Goal: Task Accomplishment & Management: Complete application form

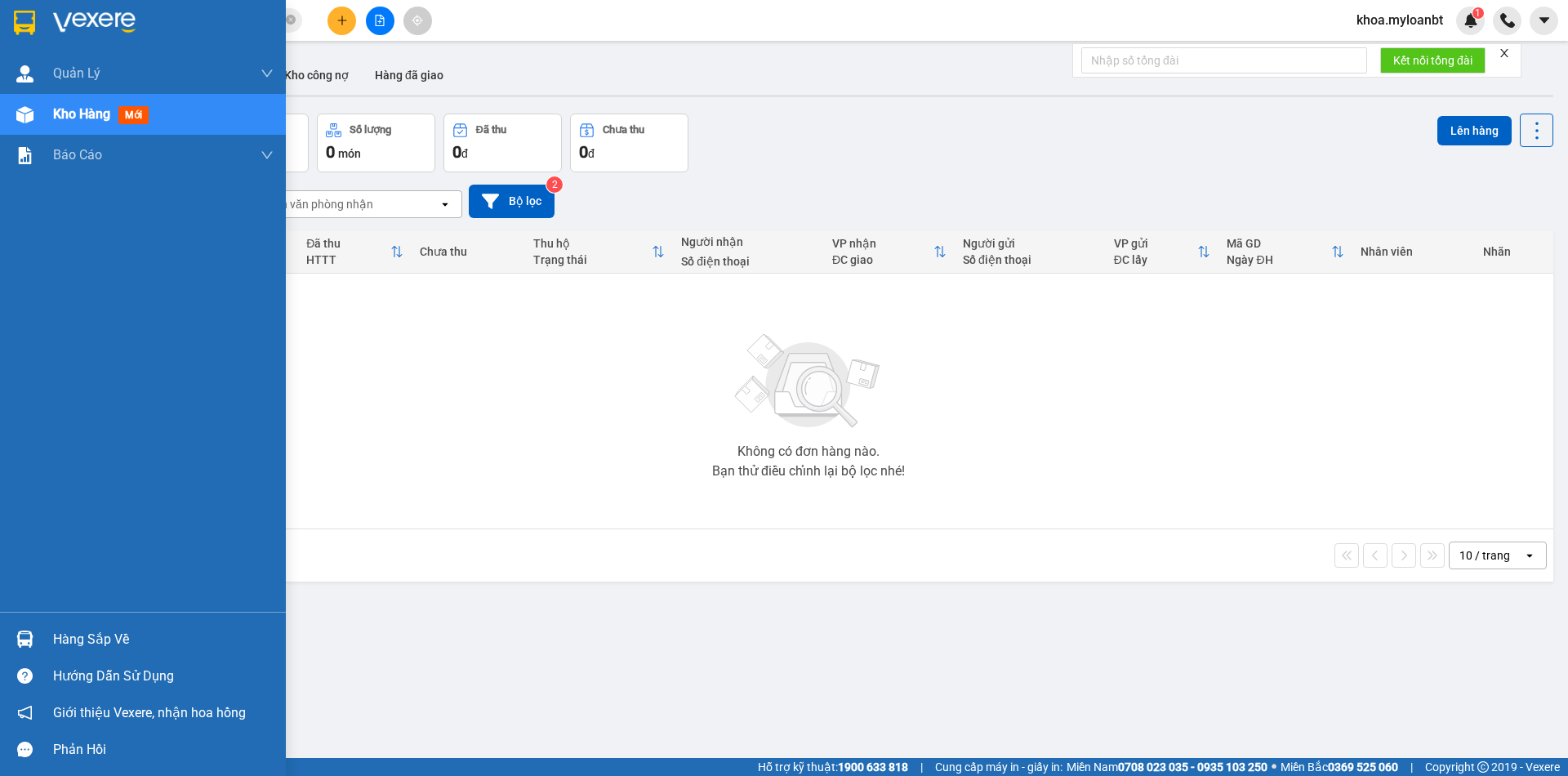
click at [96, 628] on div "Hàng sắp về" at bounding box center [163, 639] width 220 height 25
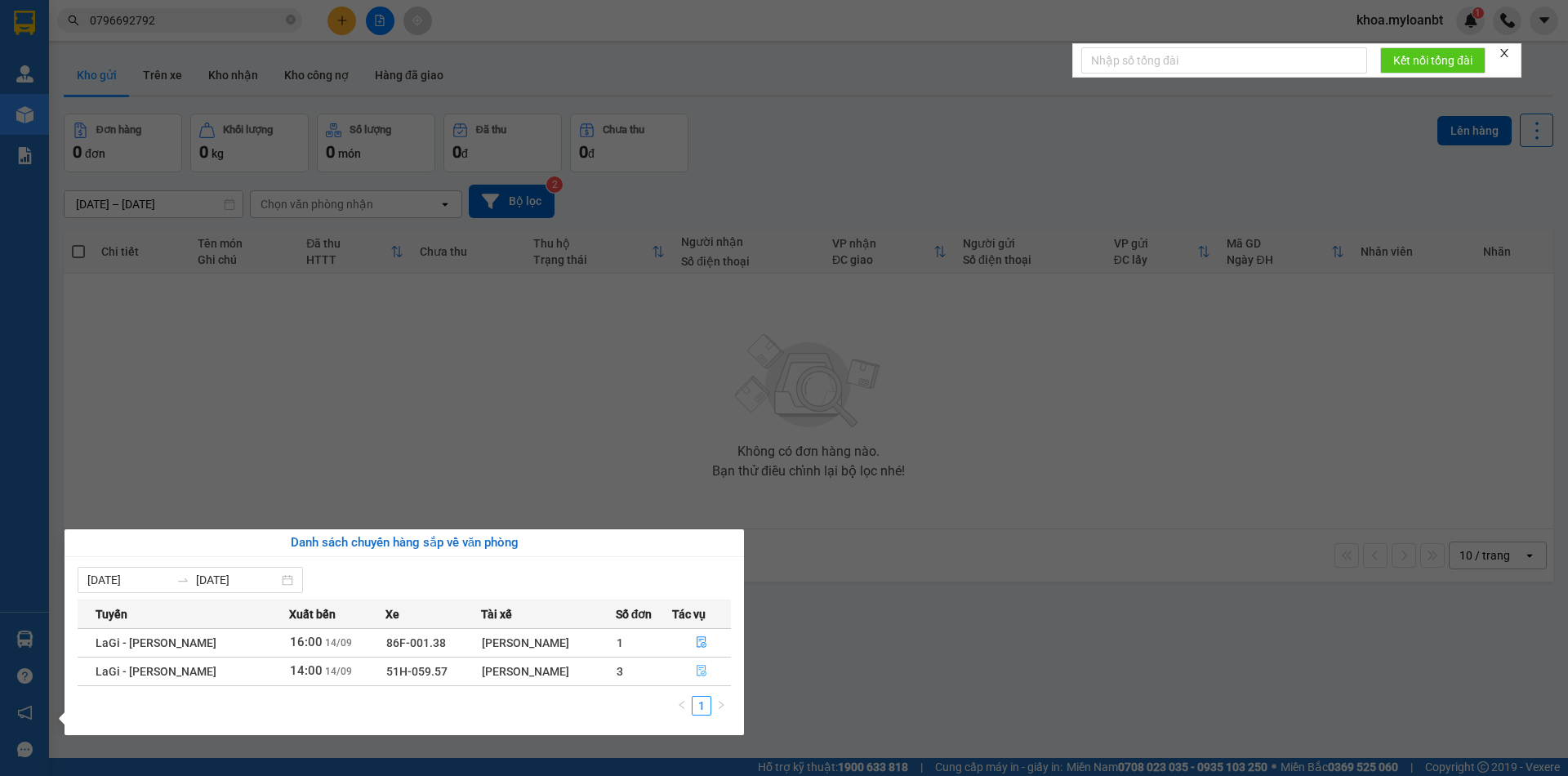
click at [677, 668] on button "button" at bounding box center [702, 671] width 58 height 27
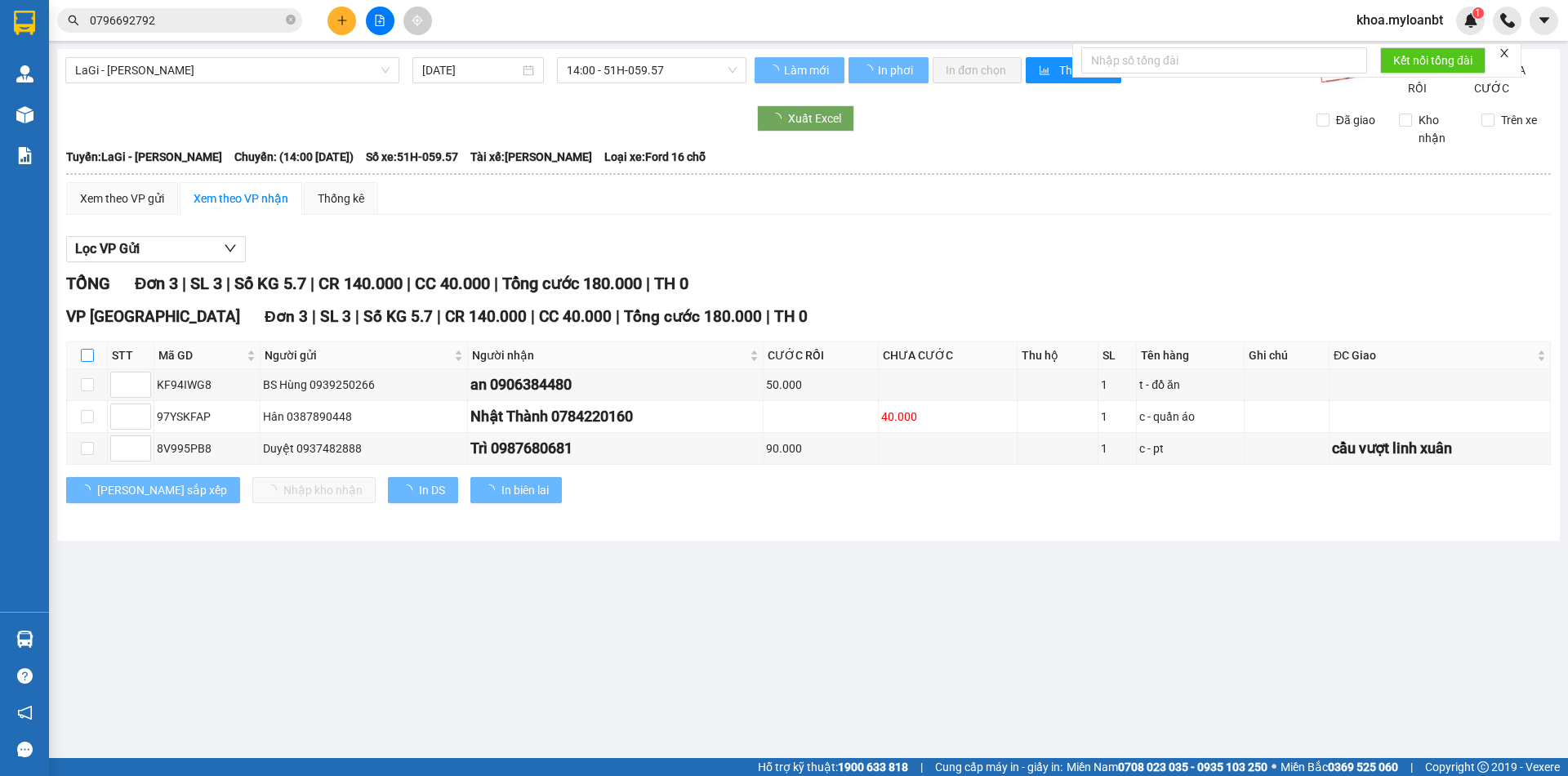
click at [86, 361] on input "checkbox" at bounding box center [87, 355] width 13 height 13
checkbox input "true"
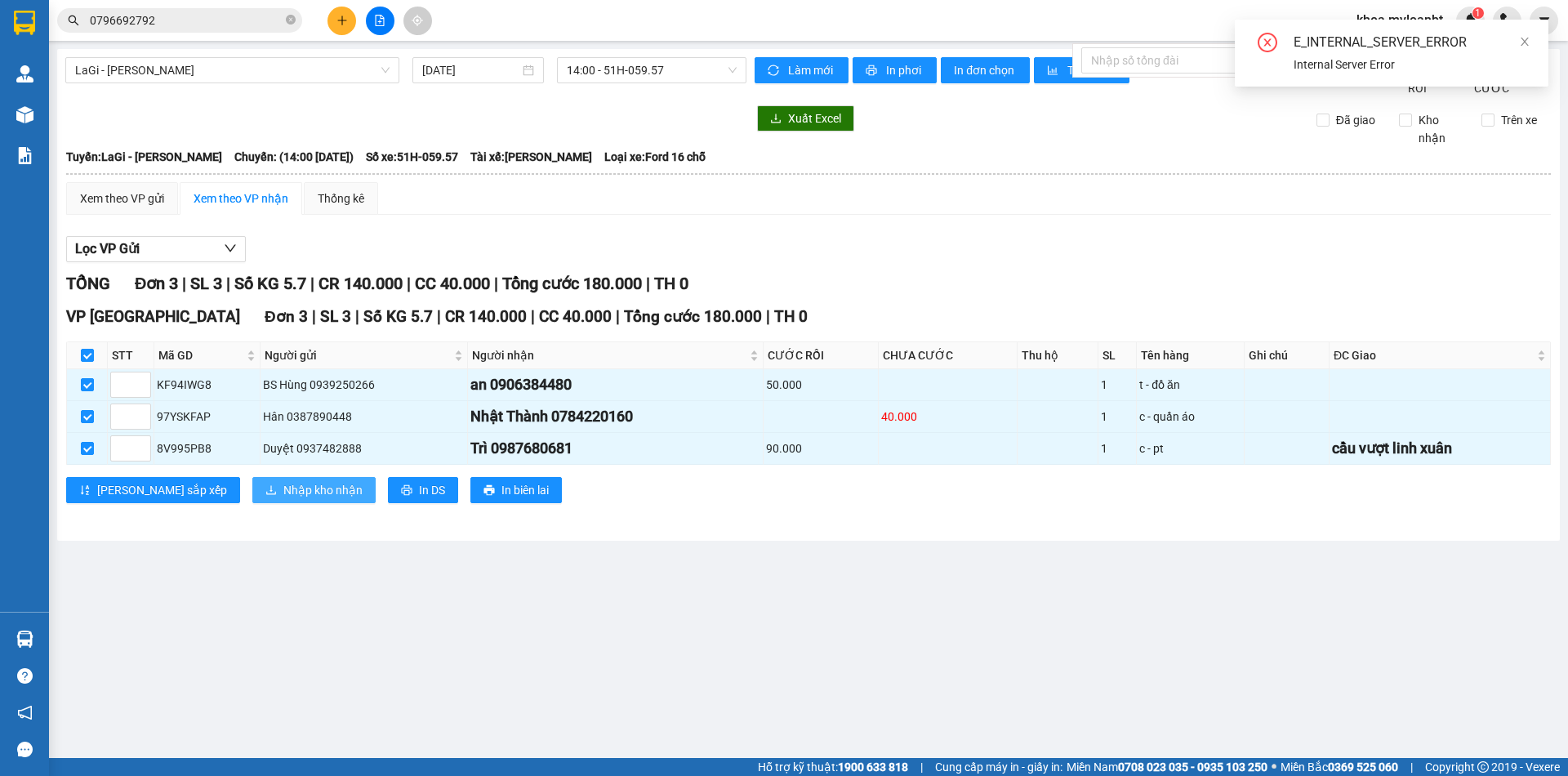
click at [284, 498] on span "Nhập kho nhận" at bounding box center [323, 489] width 79 height 18
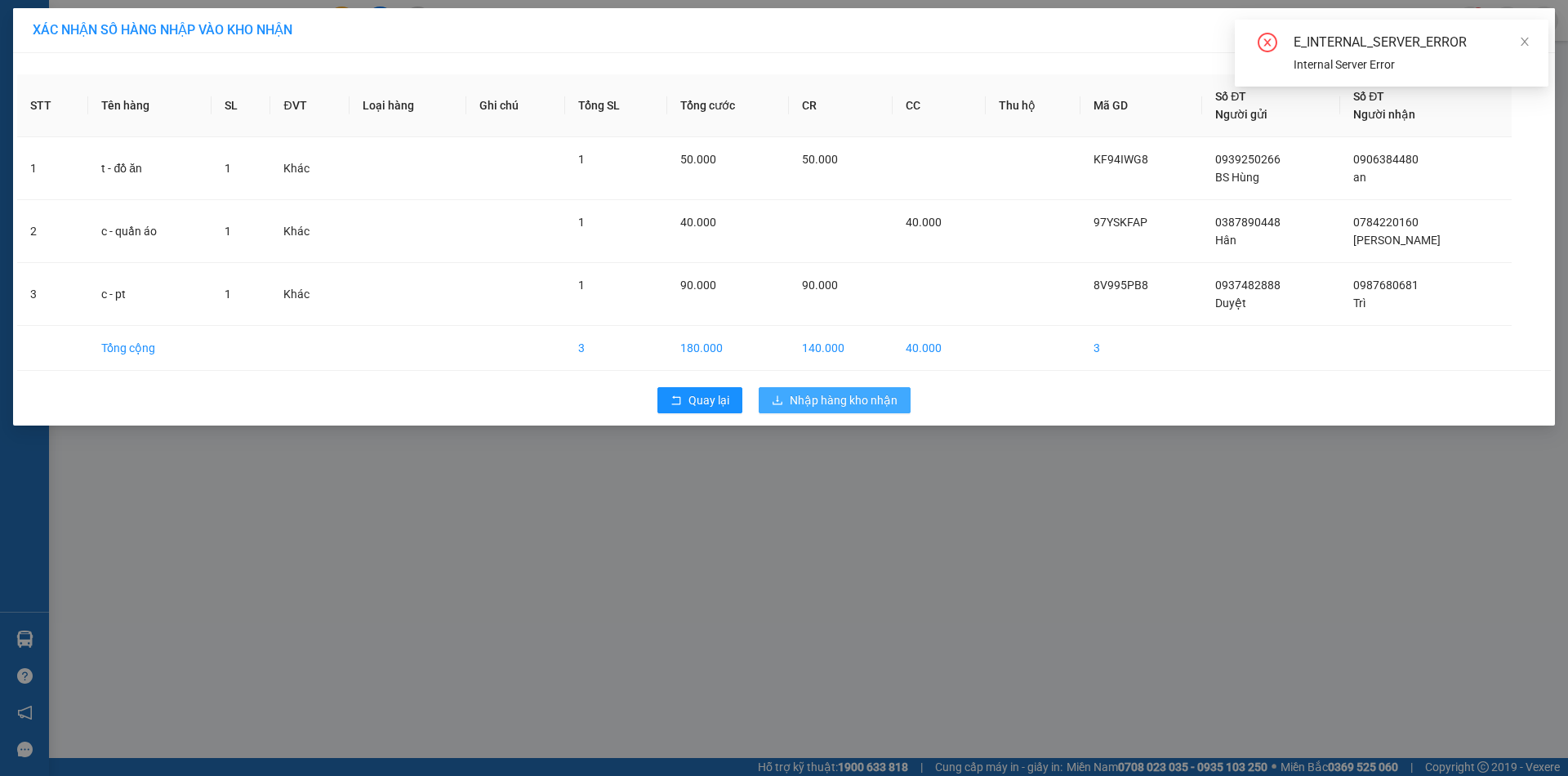
click at [878, 412] on button "Nhập hàng kho nhận" at bounding box center [835, 400] width 152 height 27
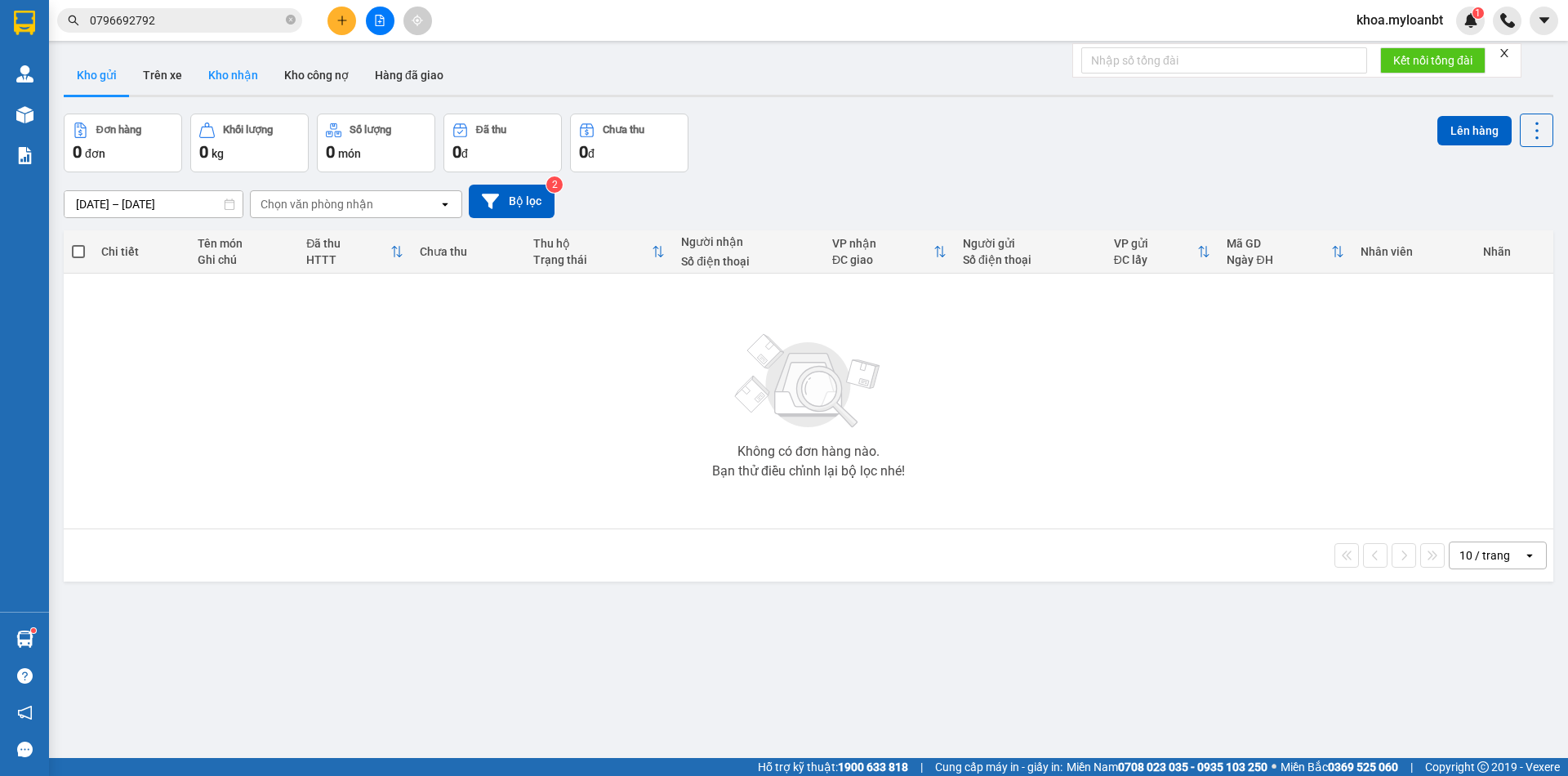
click at [237, 81] on button "Kho nhận" at bounding box center [233, 75] width 76 height 39
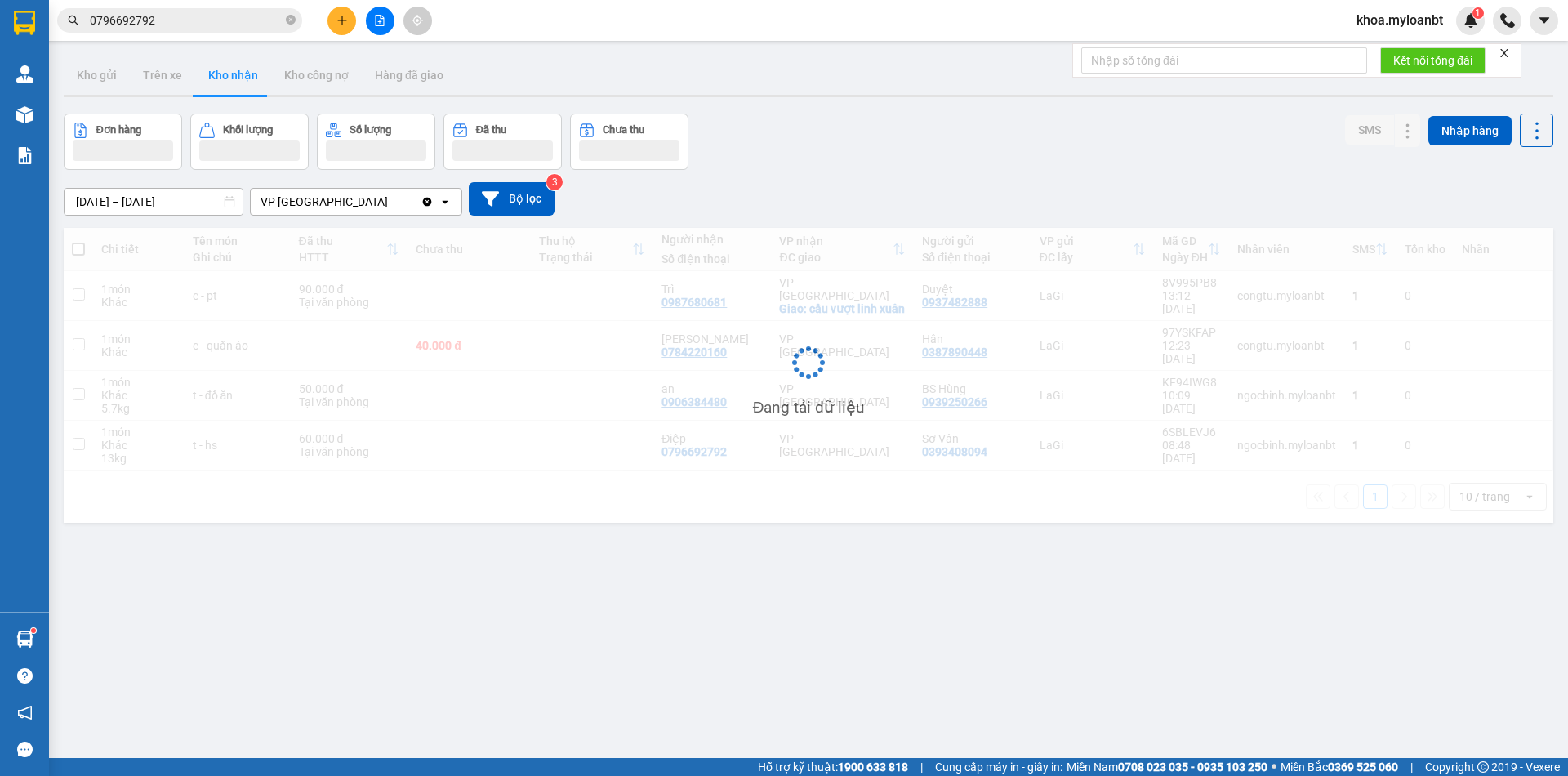
click at [369, 35] on div "Kết quả tìm kiếm ( 3 ) Bộ lọc Mã ĐH Trạng thái Món hàng Thu hộ Tổng cước Chưa c…" at bounding box center [784, 21] width 1568 height 41
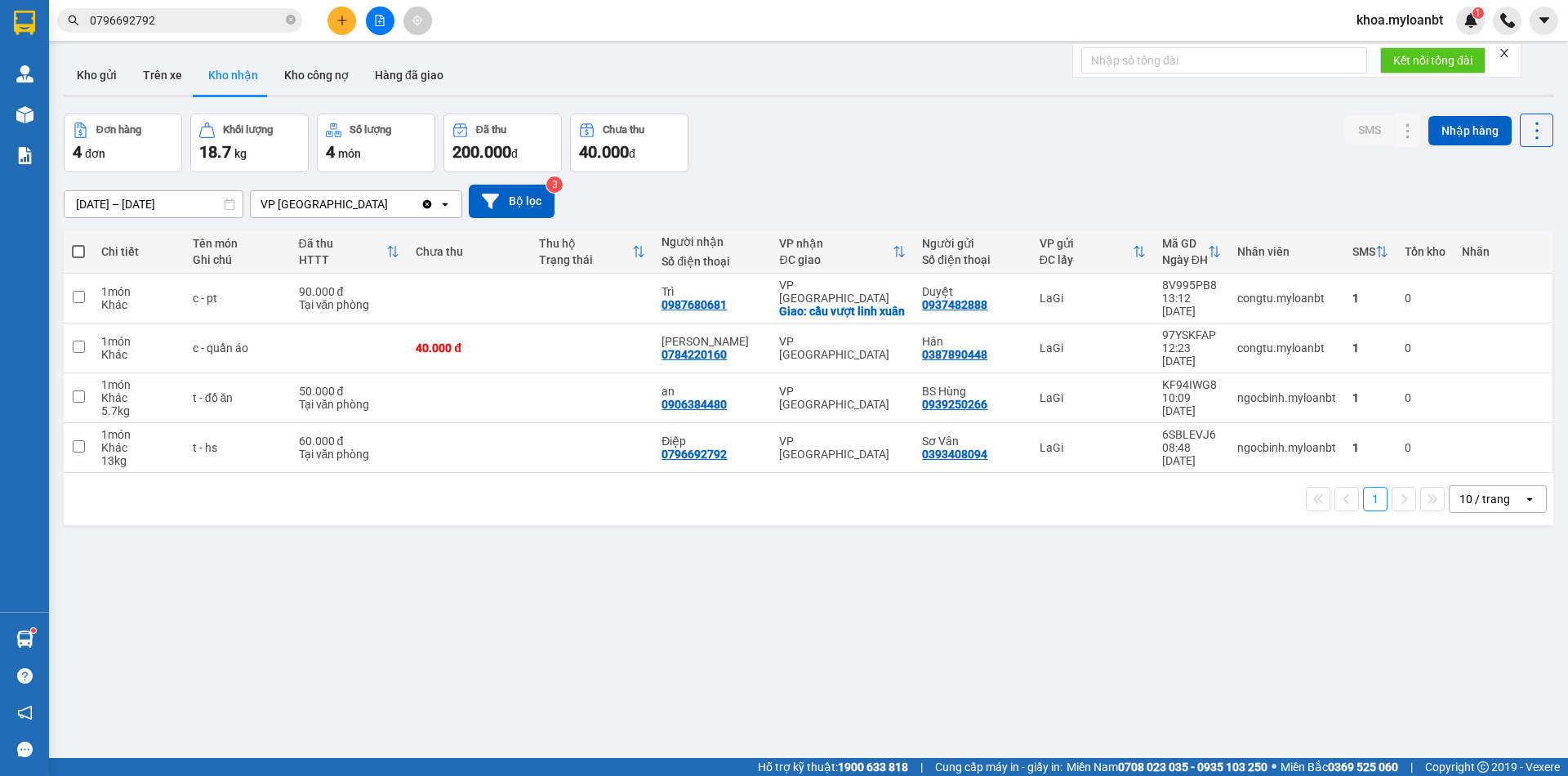
click at [373, 27] on button at bounding box center [380, 21] width 28 height 28
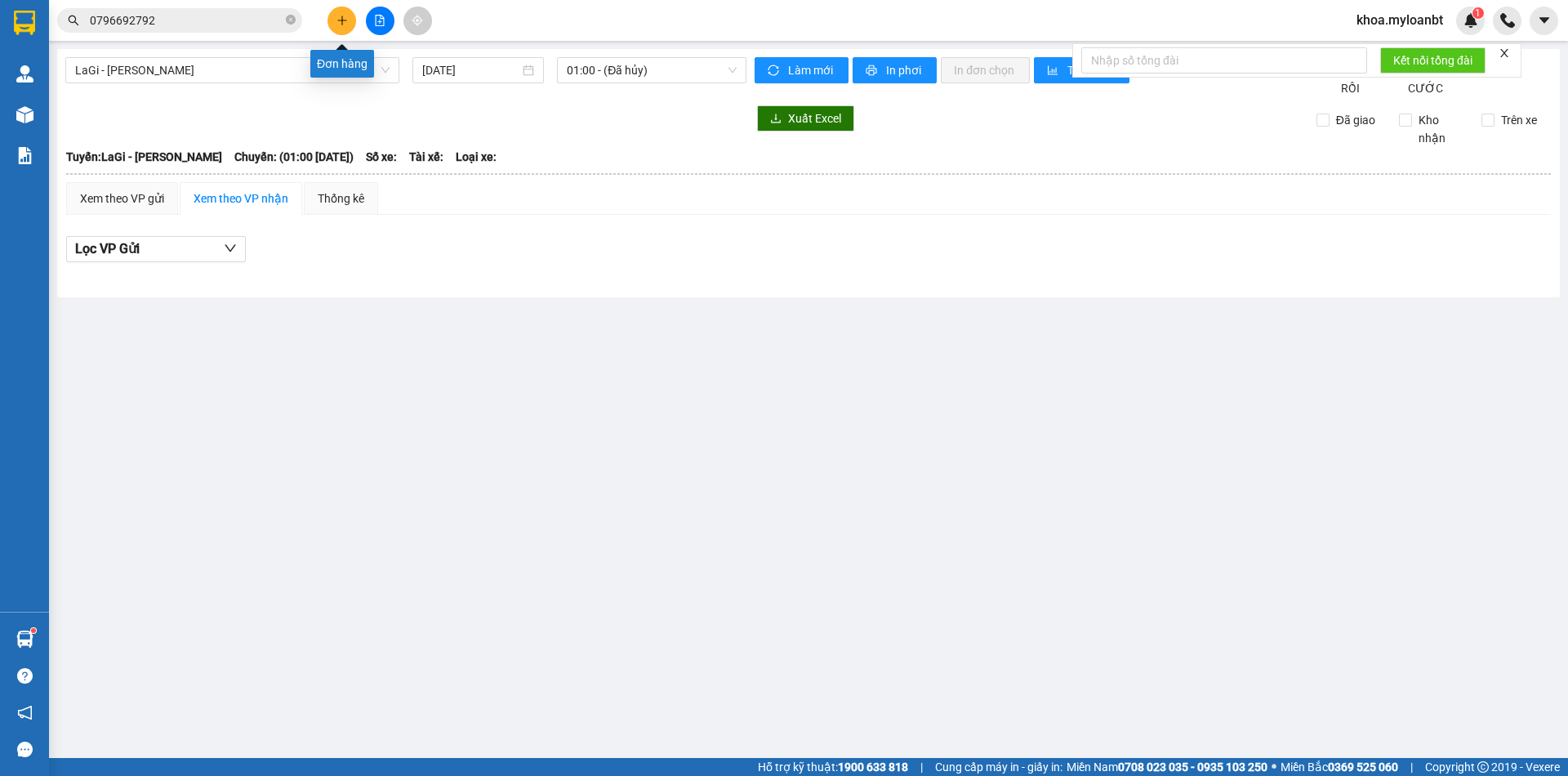
click at [332, 20] on button at bounding box center [341, 21] width 28 height 28
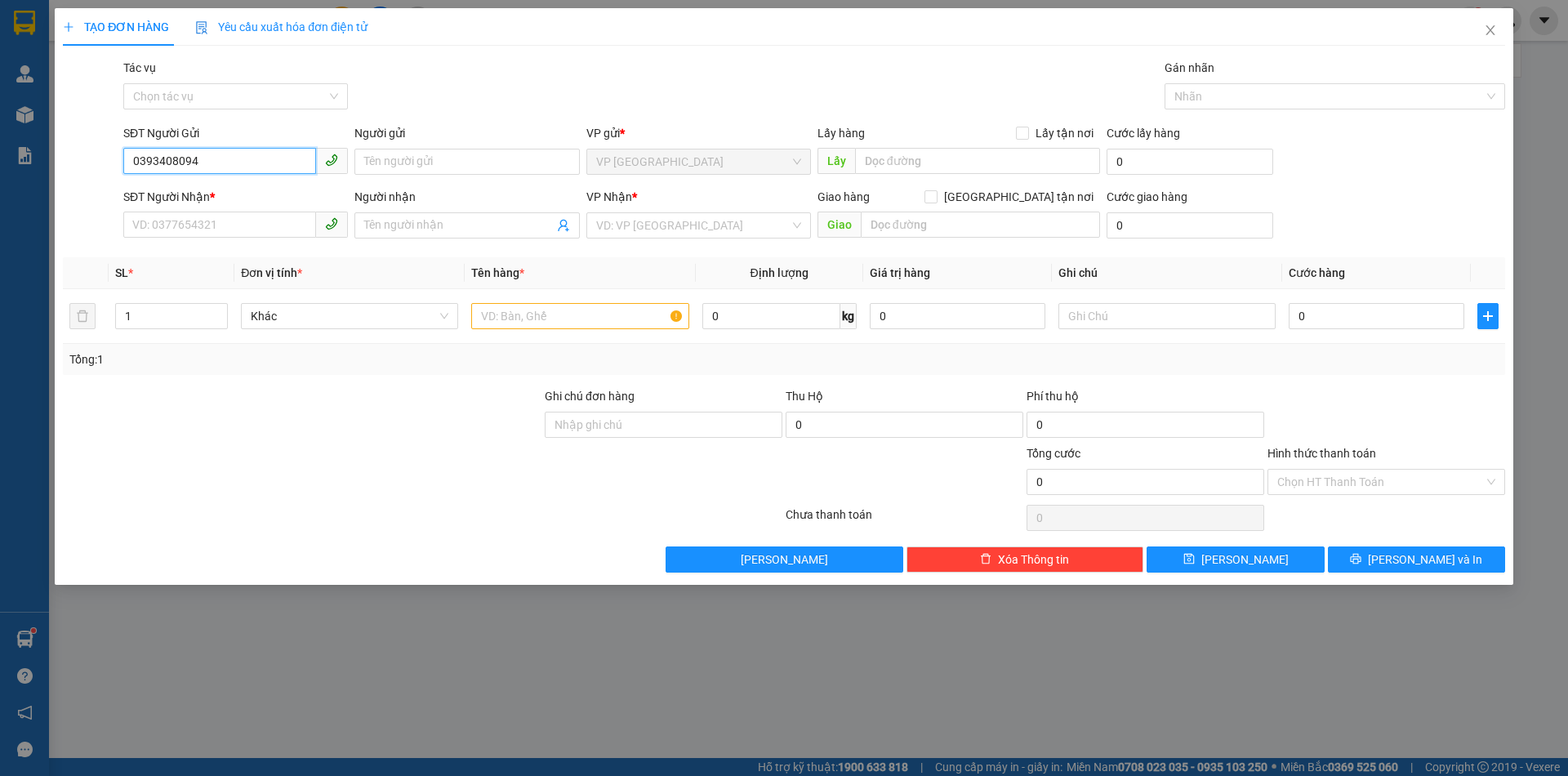
click at [230, 168] on input "0393408094" at bounding box center [219, 161] width 193 height 27
type input "0393408094"
click at [208, 164] on input "0393408094" at bounding box center [219, 161] width 193 height 27
click at [231, 222] on input "SĐT Người Nhận *" at bounding box center [219, 224] width 193 height 27
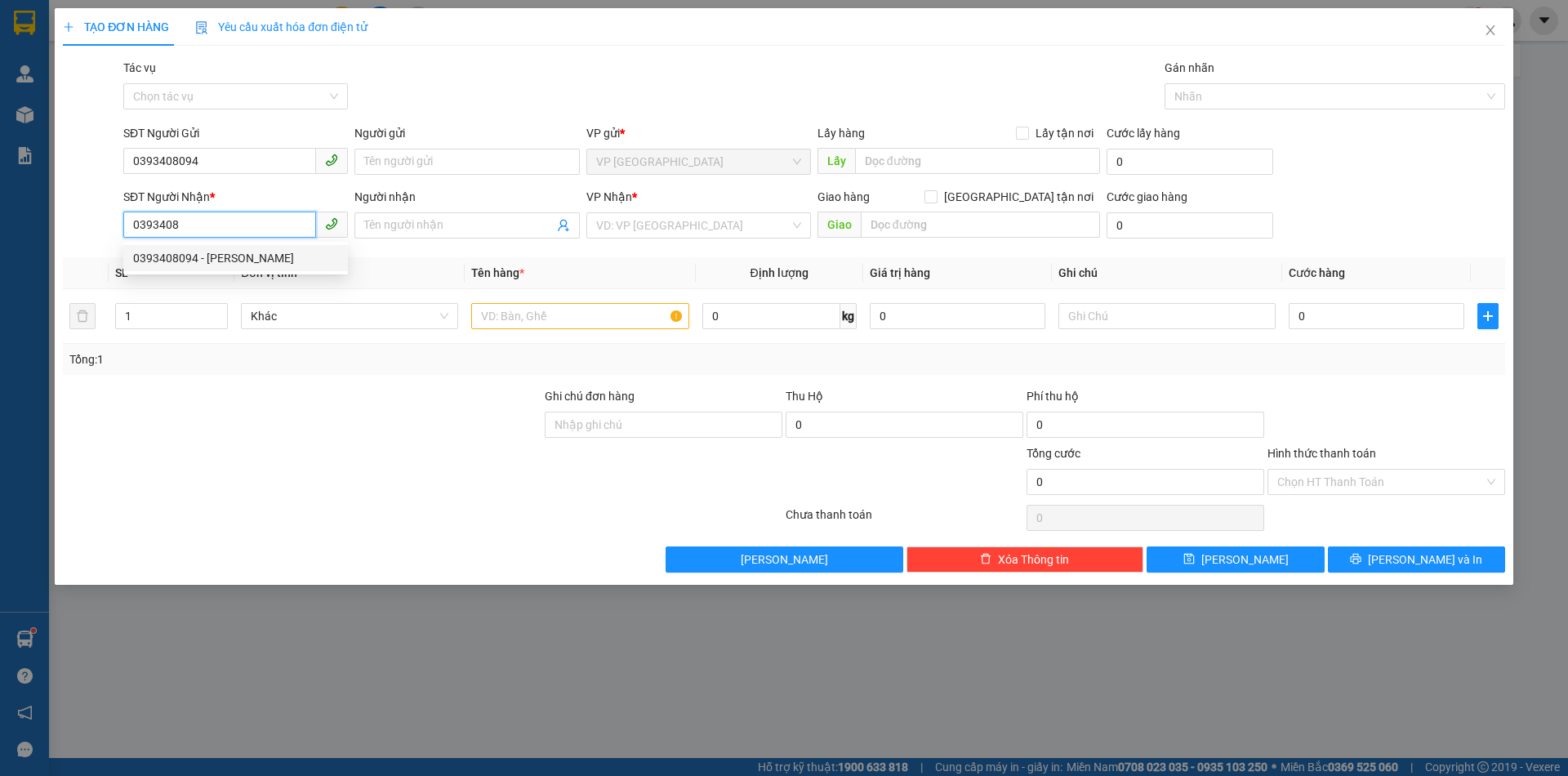
click at [205, 248] on div "0393408094 - [PERSON_NAME]" at bounding box center [236, 258] width 224 height 27
type input "0393408094"
type input "Sơ Vân"
type input "0393408094"
click at [590, 323] on input "text" at bounding box center [580, 316] width 218 height 27
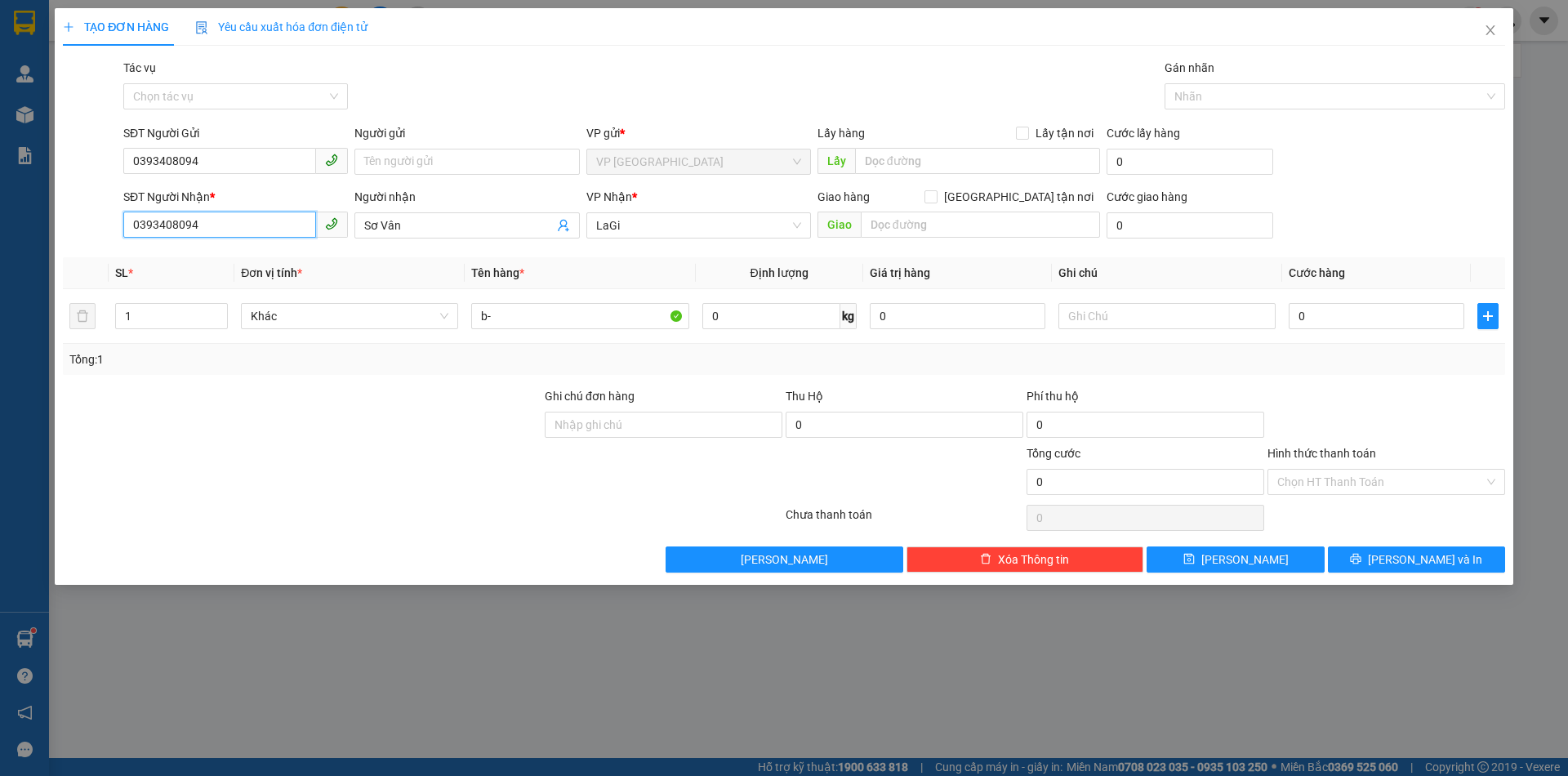
click at [231, 228] on input "0393408094" at bounding box center [219, 224] width 193 height 27
click at [517, 313] on input "b-" at bounding box center [580, 316] width 218 height 27
type input "b- bánh"
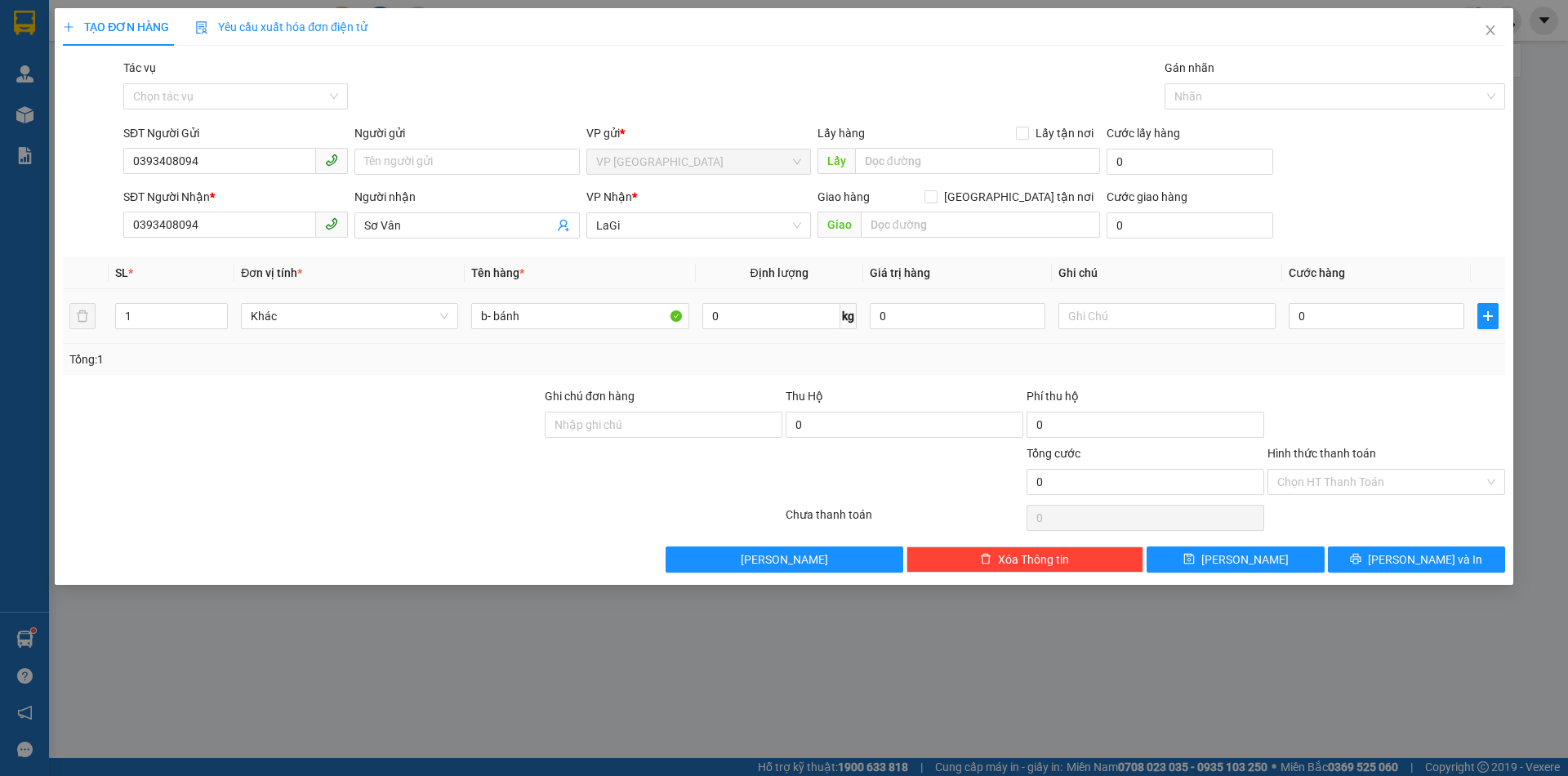
click at [1385, 330] on div "0" at bounding box center [1376, 316] width 176 height 33
click at [1385, 321] on input "0" at bounding box center [1376, 316] width 176 height 27
type input "4"
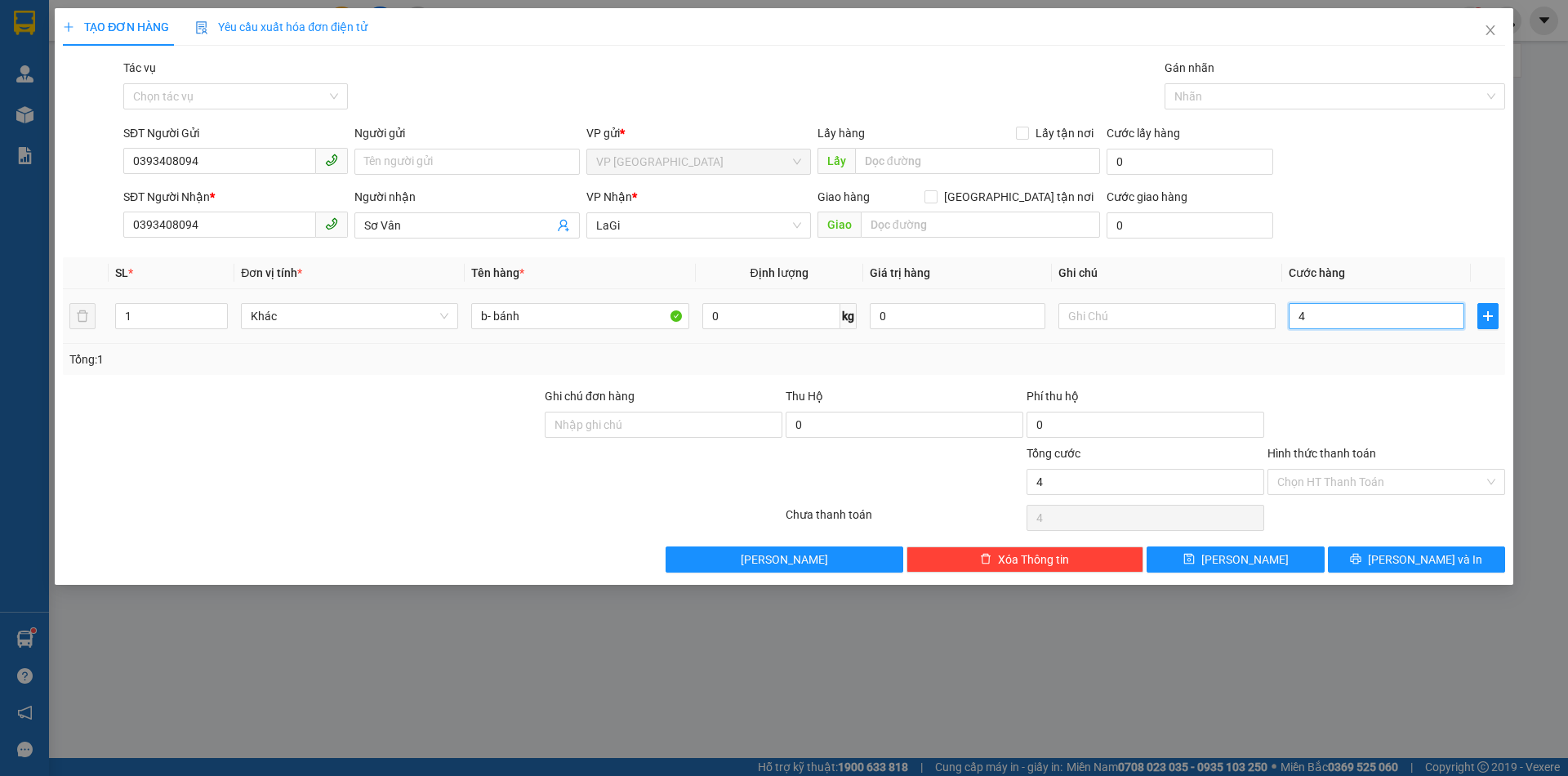
type input "40"
click at [1398, 383] on div "Transit Pickup Surcharge Ids Transit Deliver Surcharge Ids Transit Deliver Surc…" at bounding box center [783, 316] width 1442 height 514
type input "40.000"
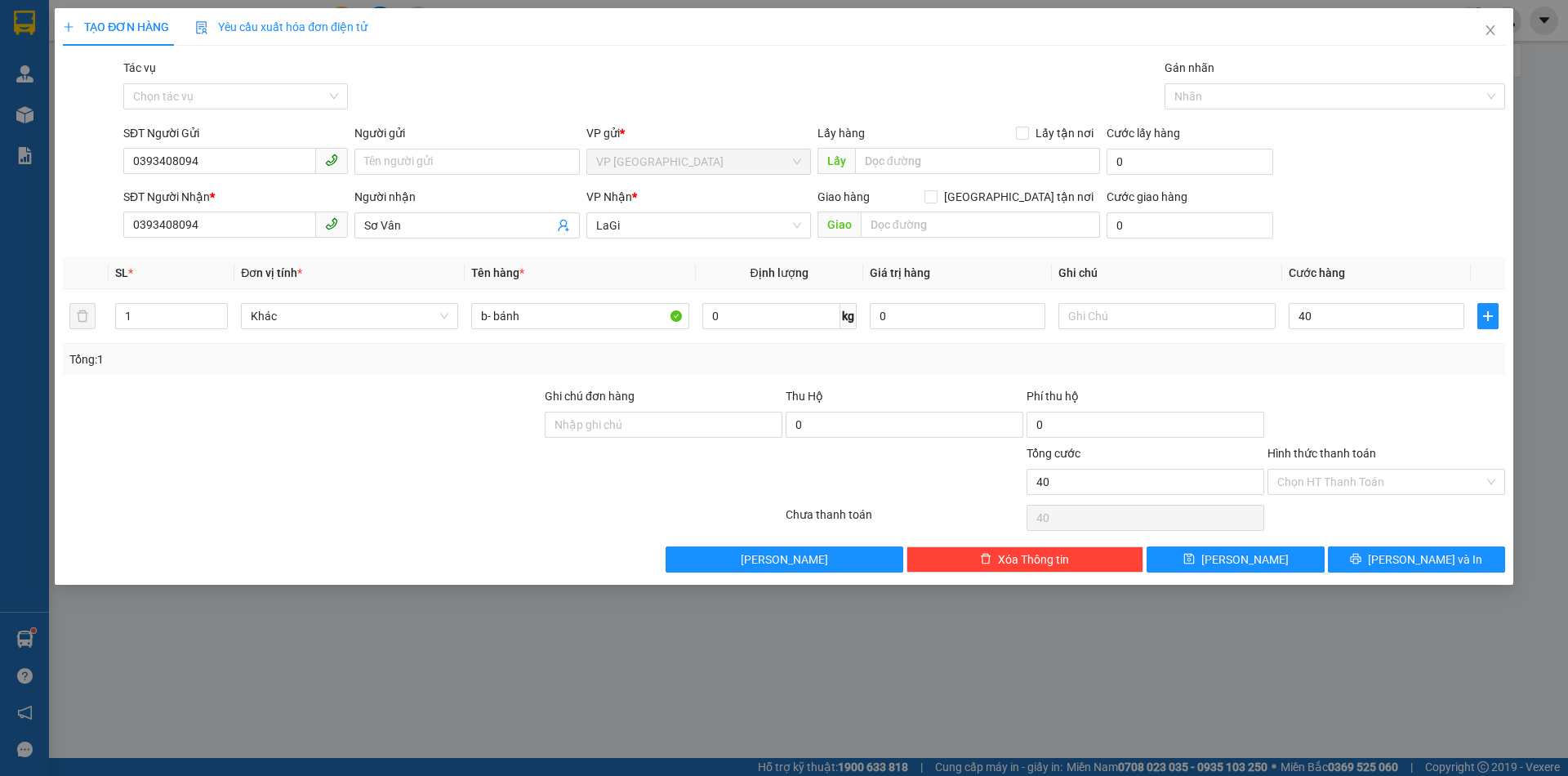
type input "40.000"
drag, startPoint x: 1415, startPoint y: 542, endPoint x: 1415, endPoint y: 554, distance: 12.0
click at [1415, 554] on div "Transit Pickup Surcharge Ids Transit Deliver Surcharge Ids Transit Deliver Surc…" at bounding box center [783, 316] width 1442 height 514
click at [1415, 554] on span "[PERSON_NAME] và In" at bounding box center [1425, 558] width 114 height 18
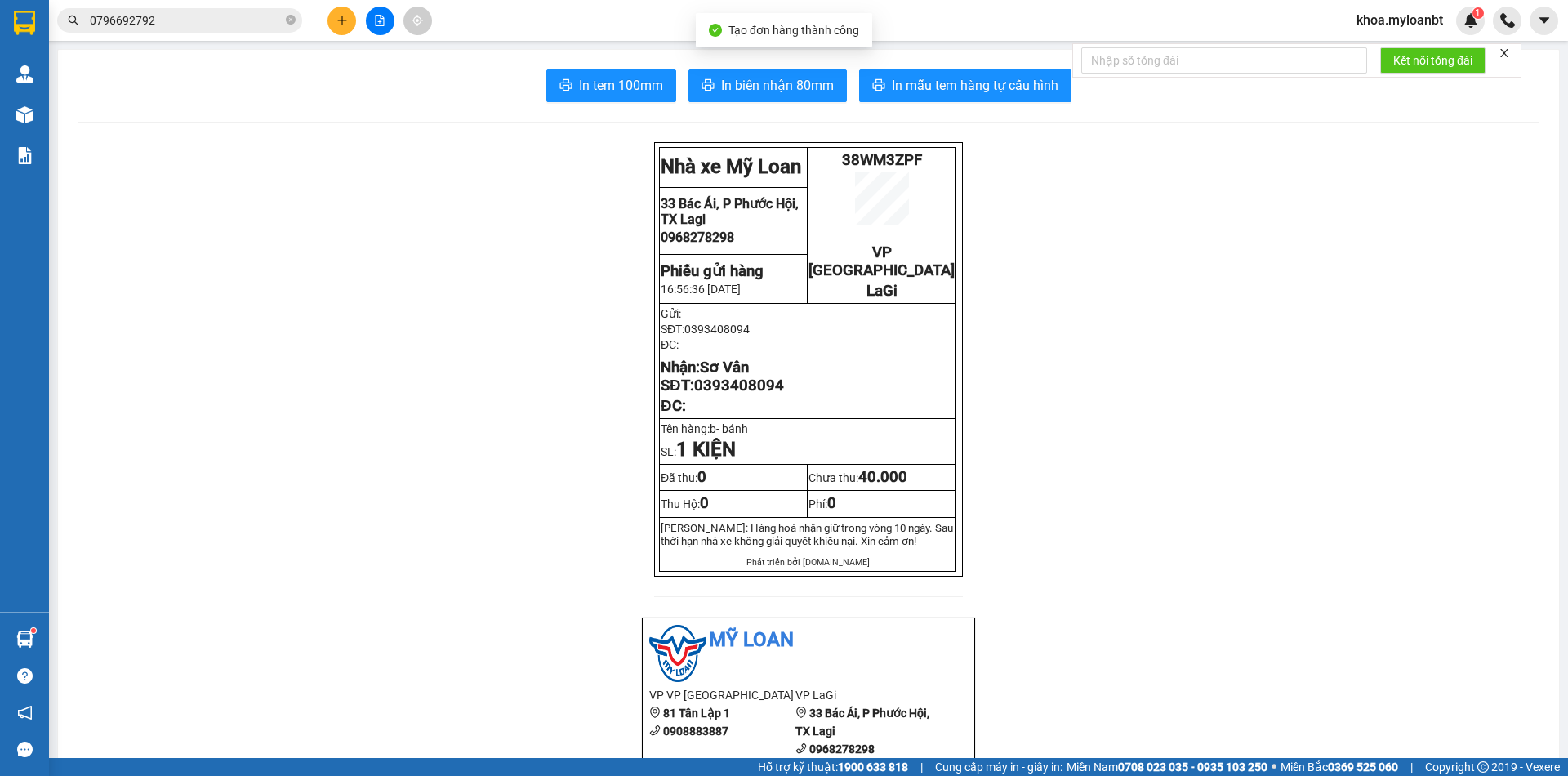
click at [883, 160] on span "38WM3ZPF" at bounding box center [882, 159] width 80 height 18
copy span "38WM3ZPF"
click at [262, 27] on input "0796692792" at bounding box center [186, 20] width 193 height 18
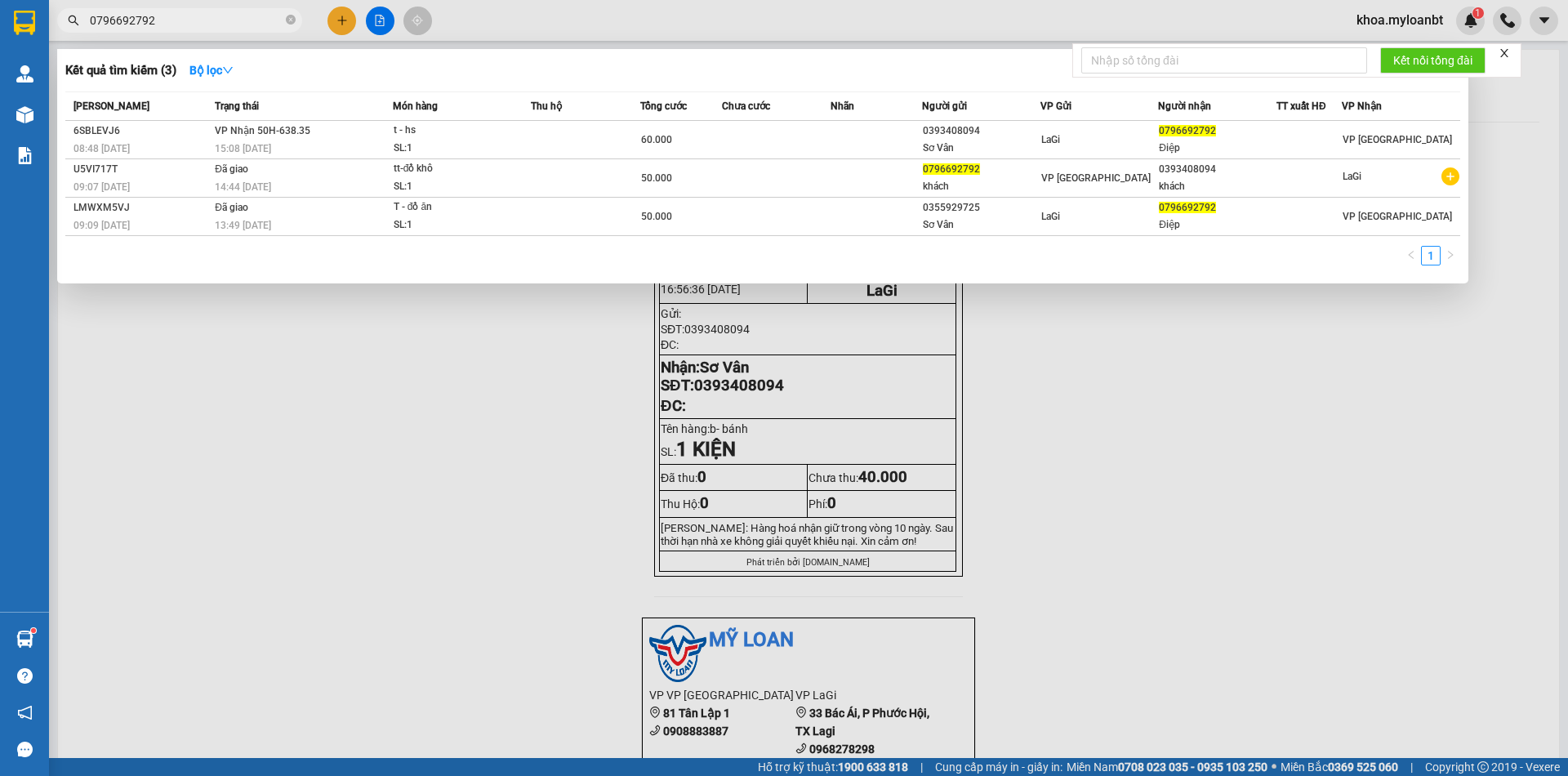
click at [262, 27] on input "0796692792" at bounding box center [186, 20] width 193 height 18
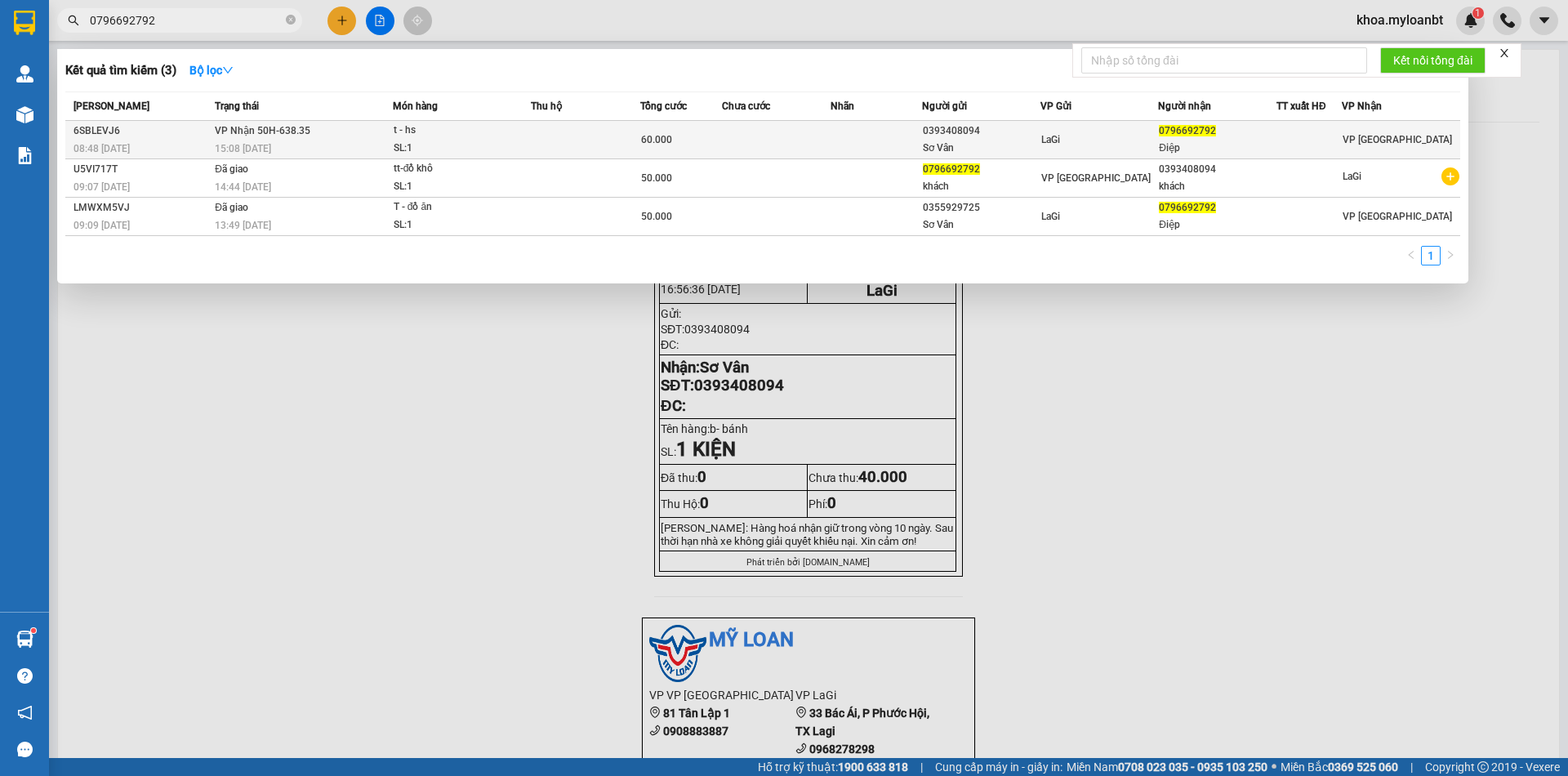
click at [1145, 149] on td "LaGi" at bounding box center [1099, 140] width 118 height 39
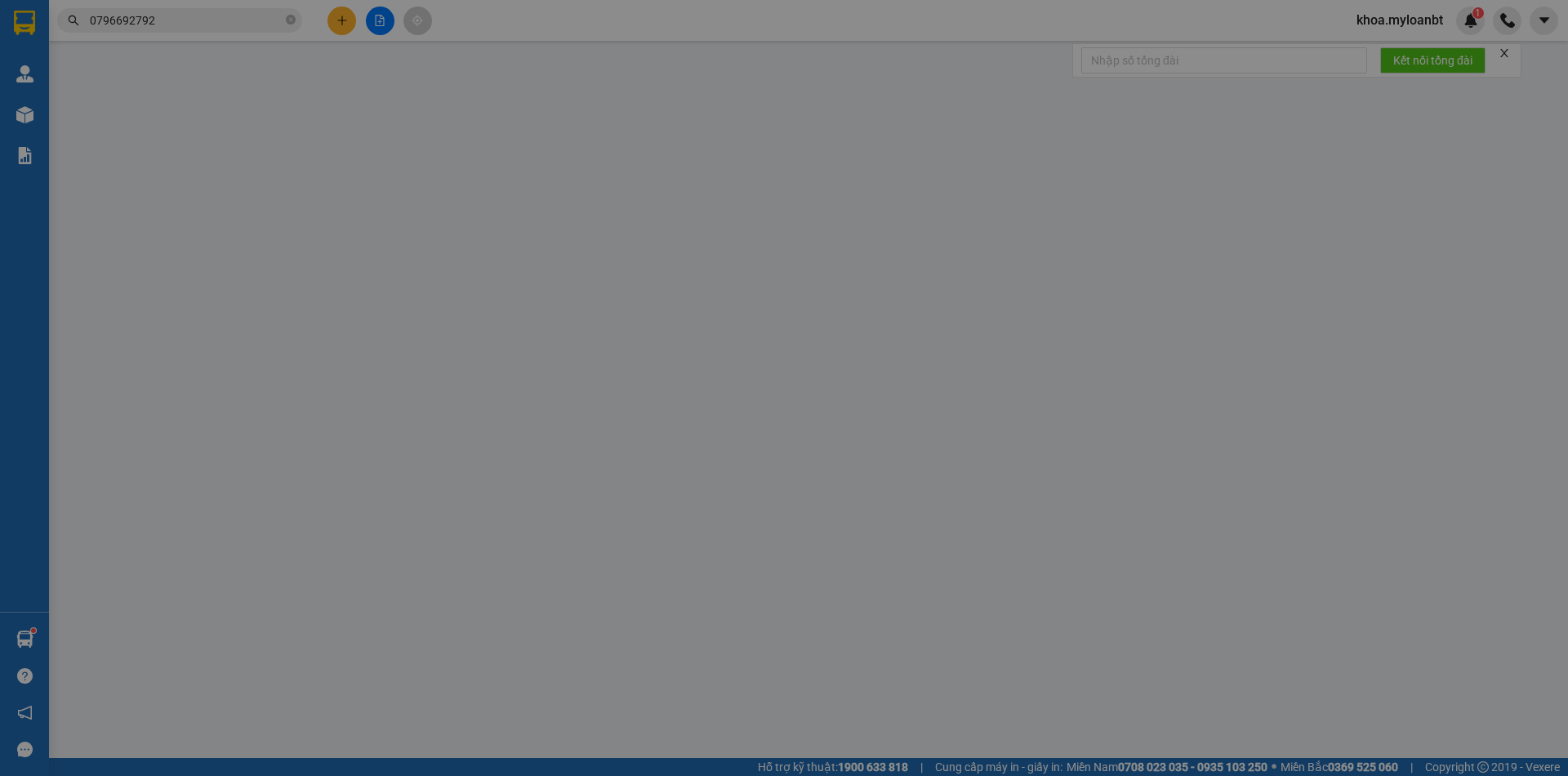
type input "0393408094"
type input "Sơ Vân"
type input "0796692792"
type input "Điệp"
type input "60.000"
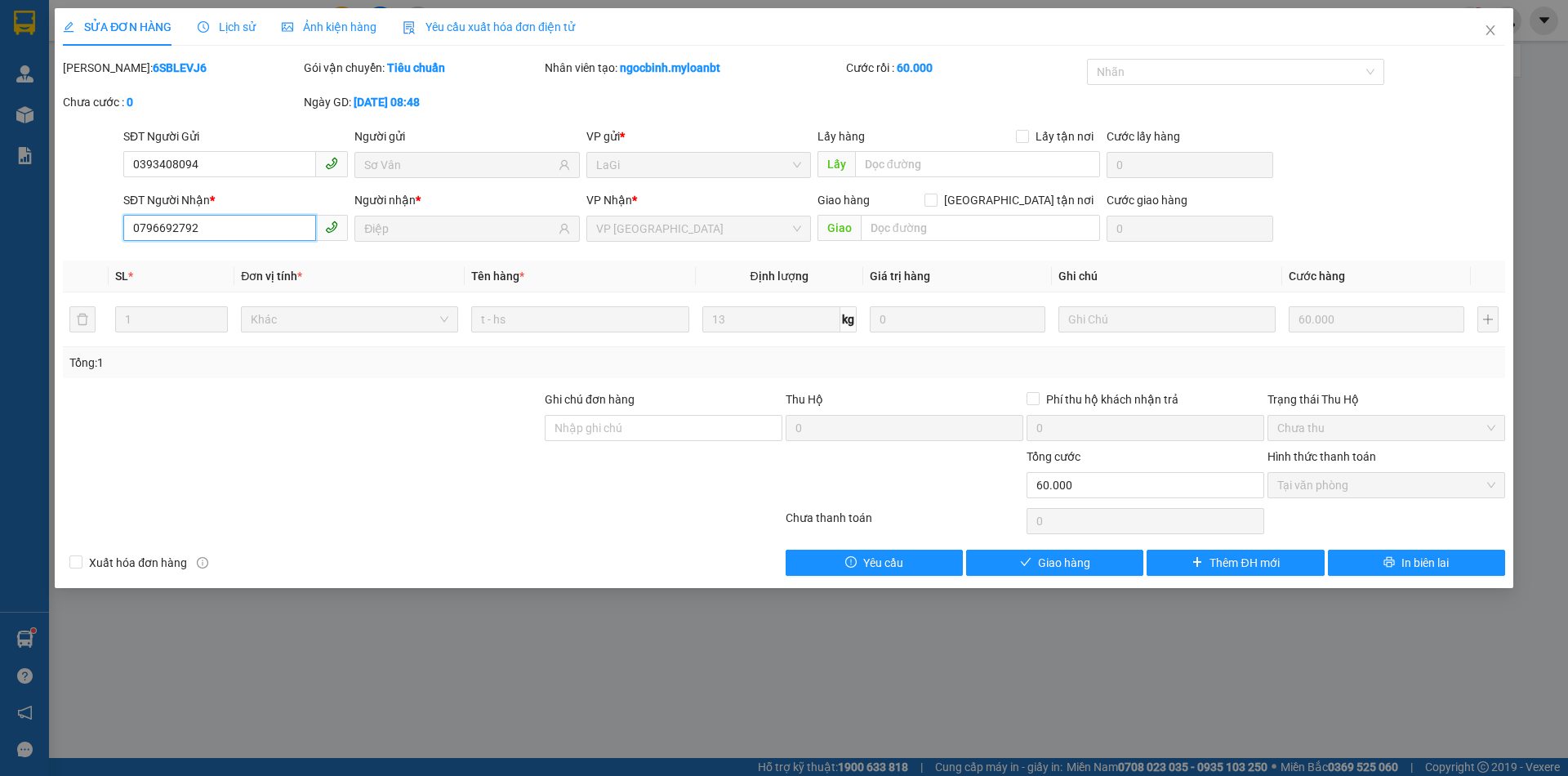
click at [274, 223] on input "0796692792" at bounding box center [219, 228] width 193 height 27
click at [1484, 28] on icon "close" at bounding box center [1490, 30] width 13 height 13
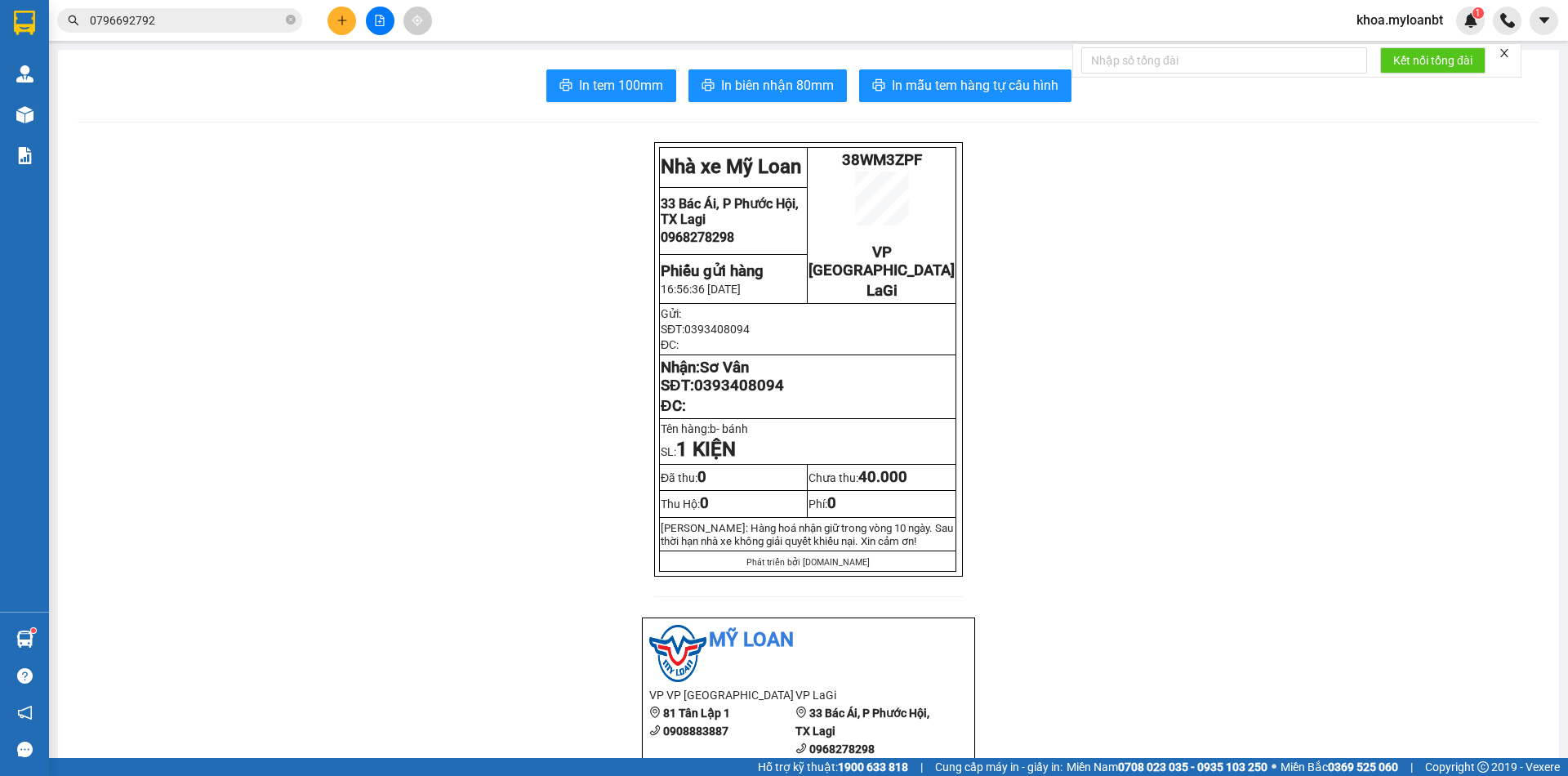
click at [907, 158] on span "38WM3ZPF" at bounding box center [882, 159] width 80 height 18
copy span "38WM3ZPF"
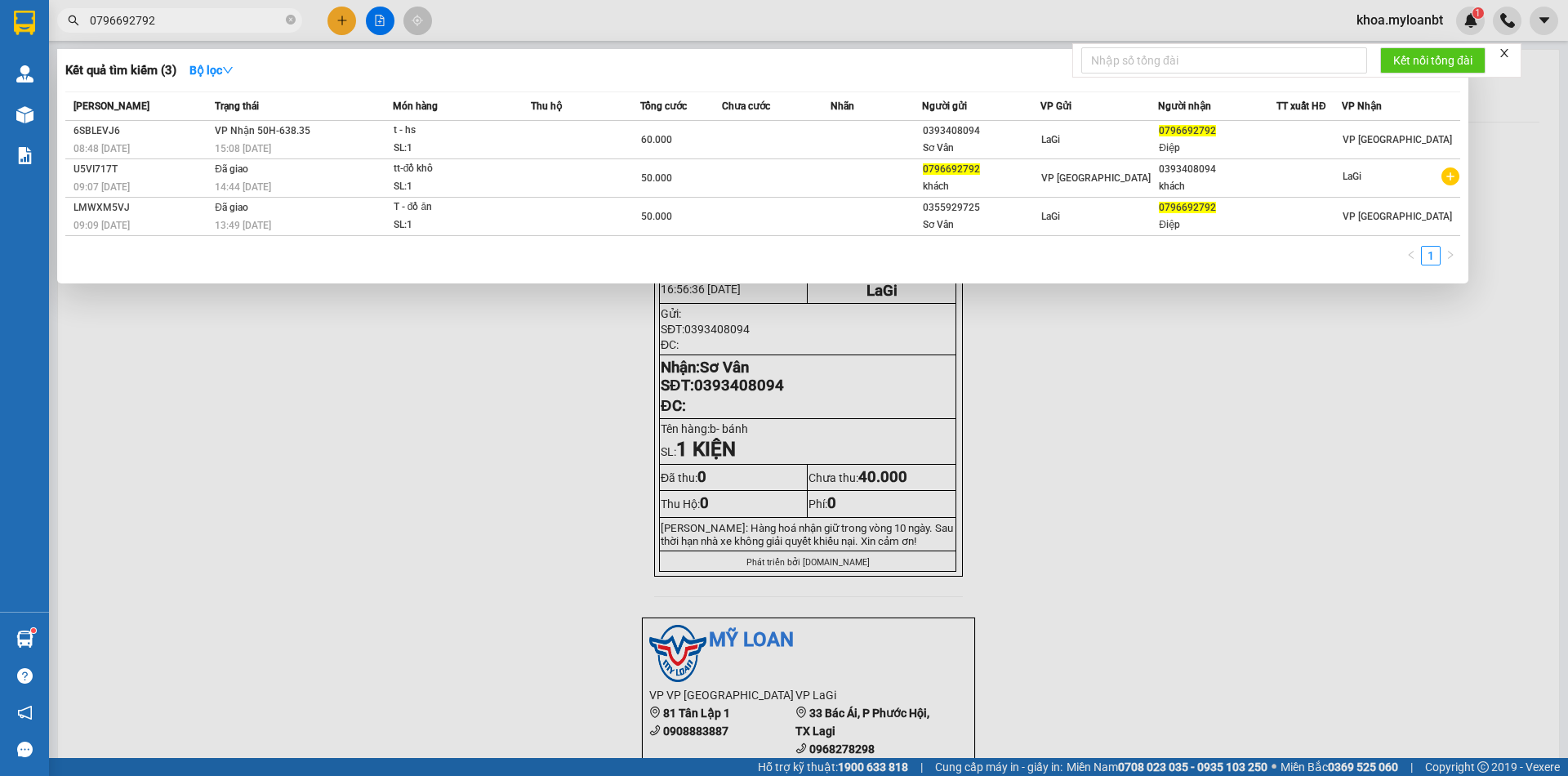
click at [187, 26] on input "0796692792" at bounding box center [186, 20] width 193 height 18
paste input "38WM3ZPF"
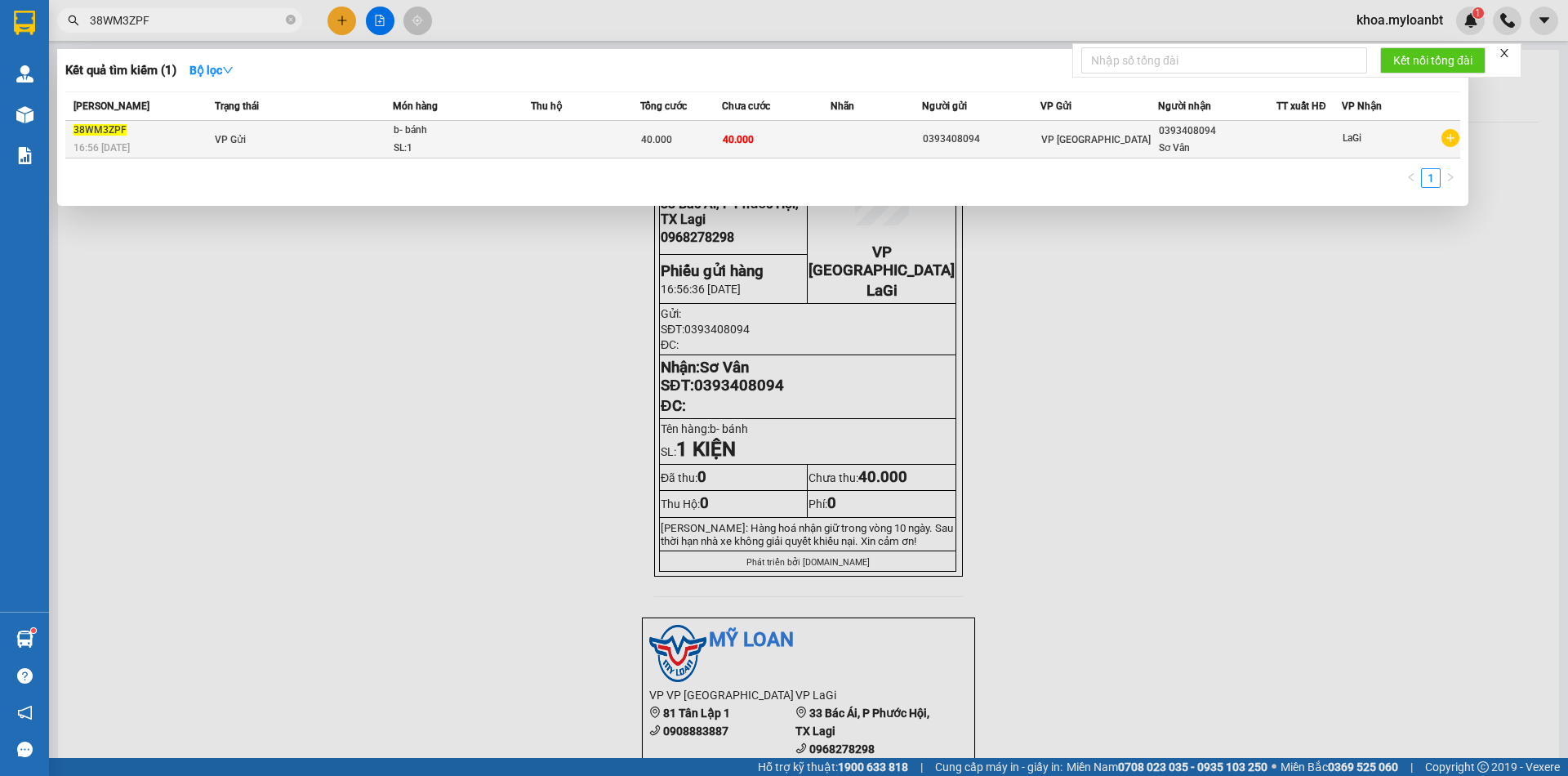
type input "38WM3ZPF"
click at [777, 129] on td "40.000" at bounding box center [777, 140] width 110 height 38
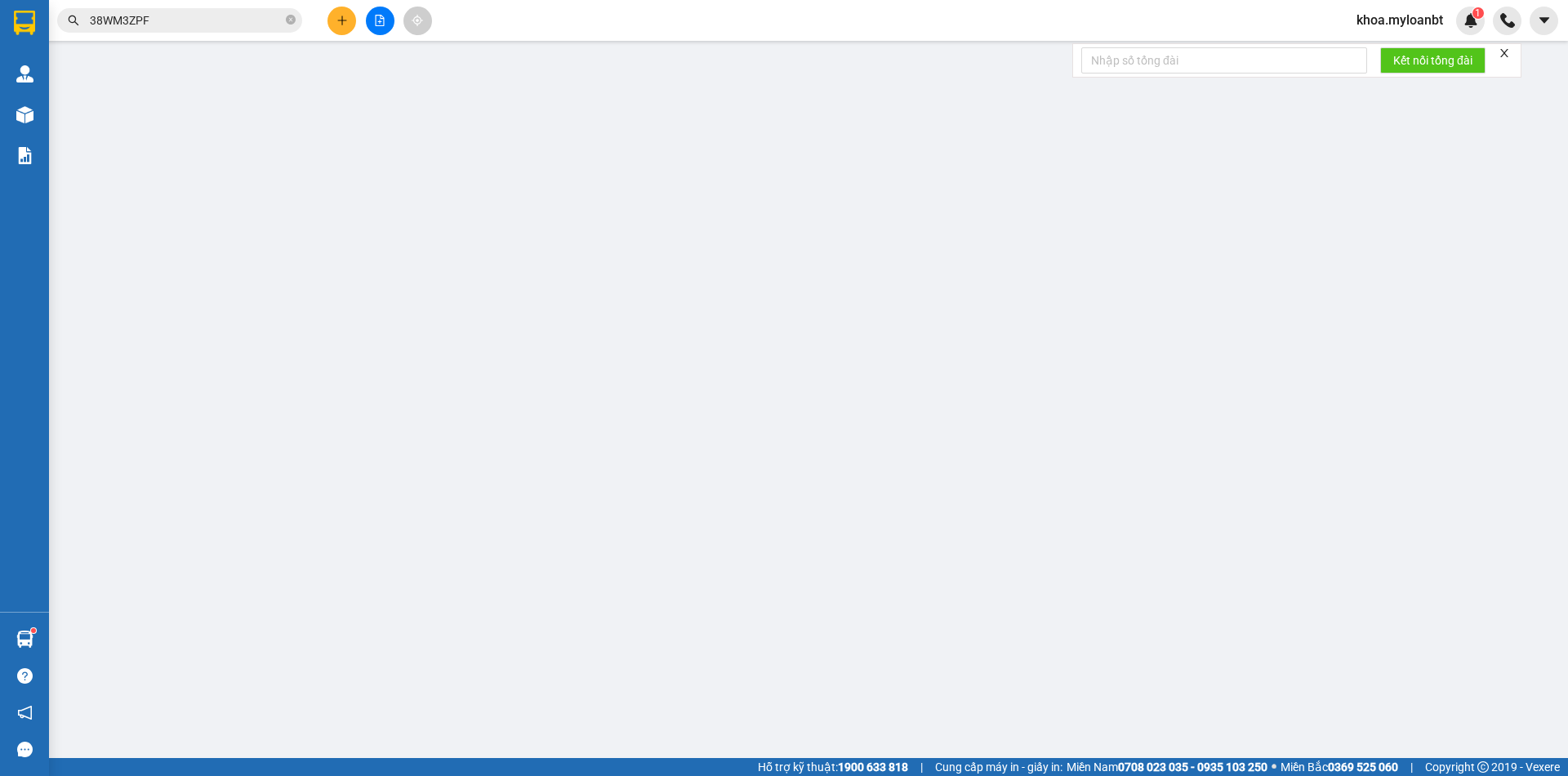
type input "0393408094"
type input "40.000"
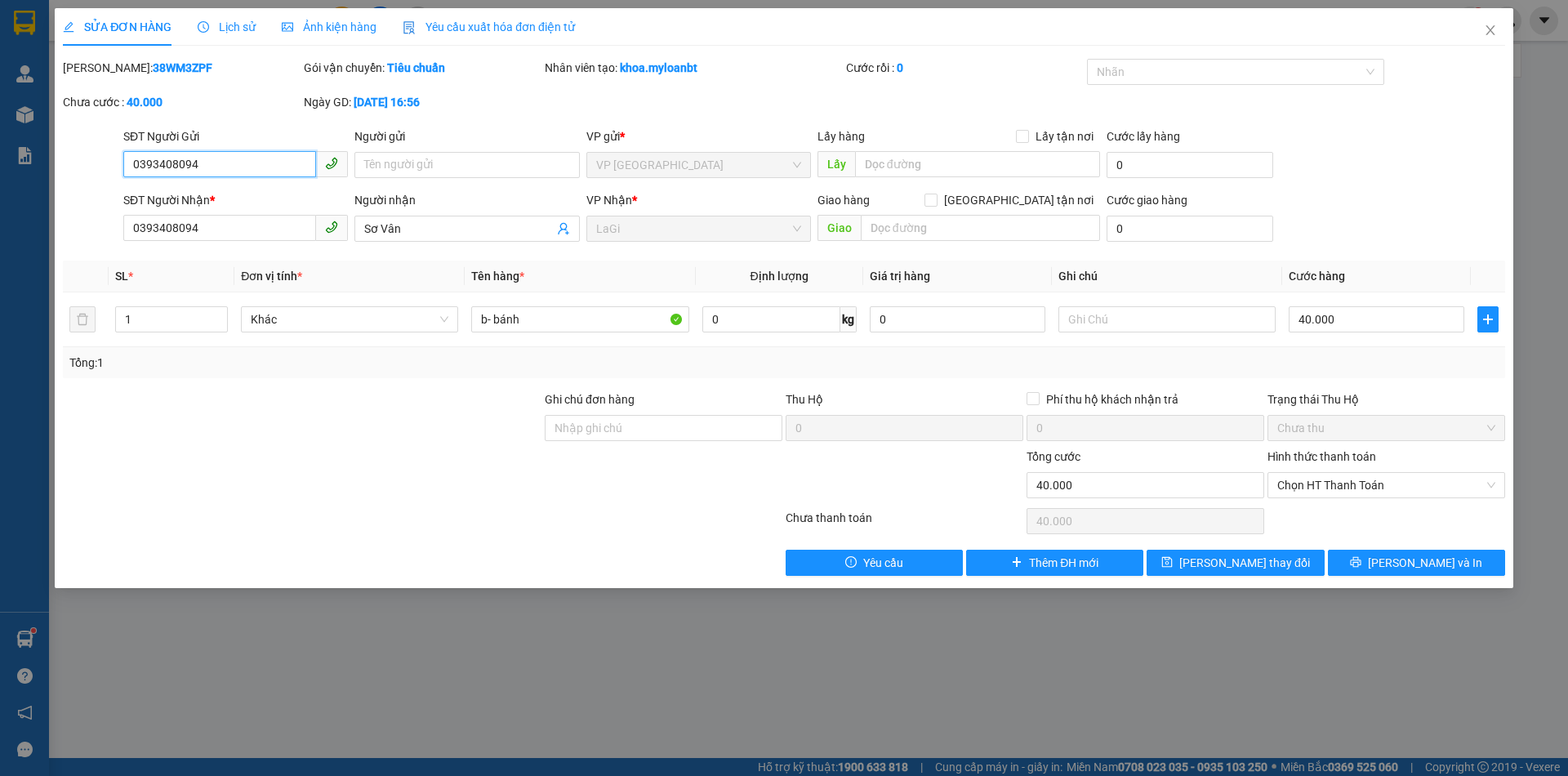
click at [284, 170] on input "0393408094" at bounding box center [219, 164] width 193 height 27
paste input "796692792"
type input "0796692792"
click at [467, 172] on input "Người gửi" at bounding box center [467, 164] width 224 height 27
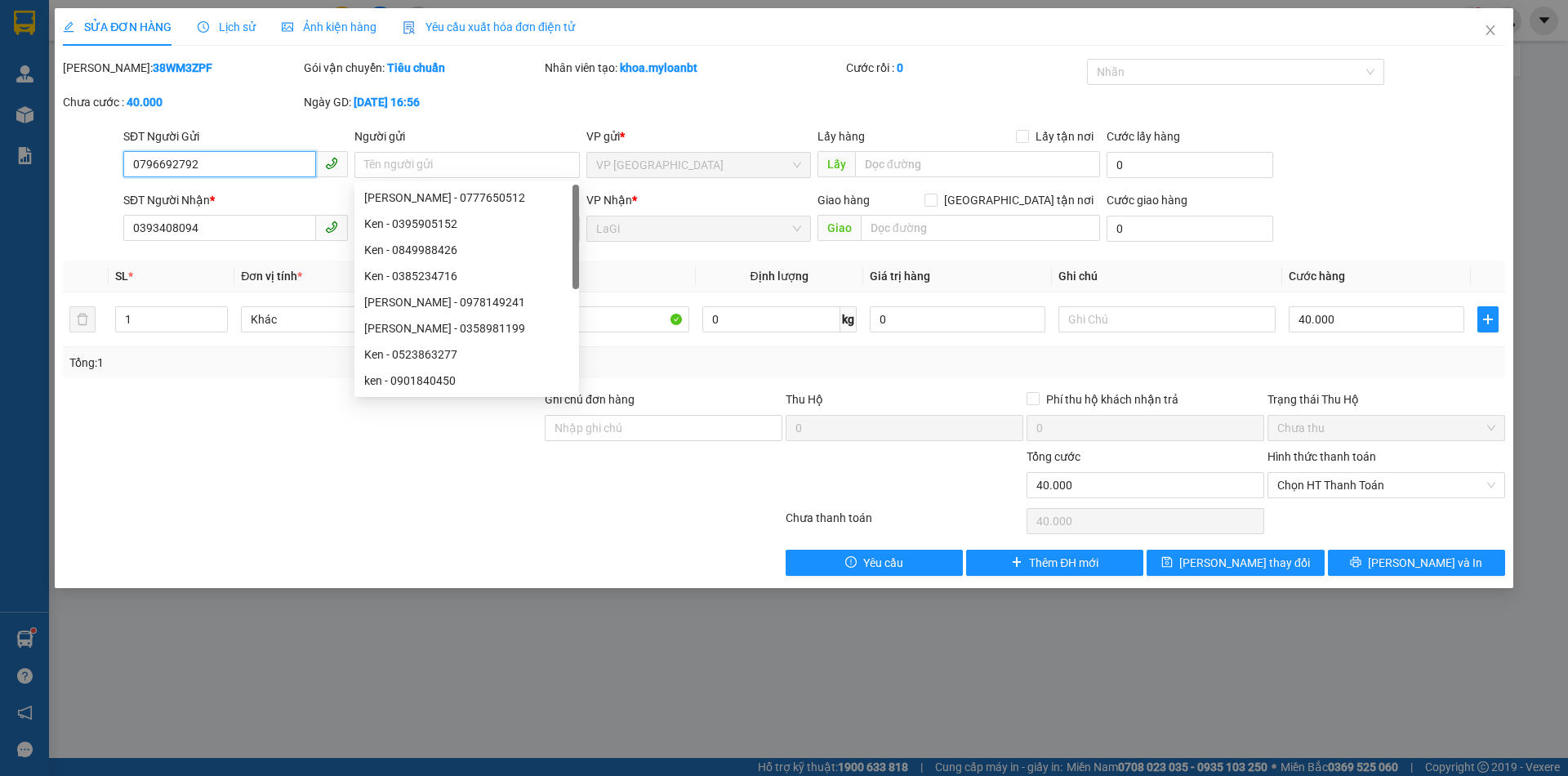
click at [253, 172] on input "0796692792" at bounding box center [219, 164] width 193 height 27
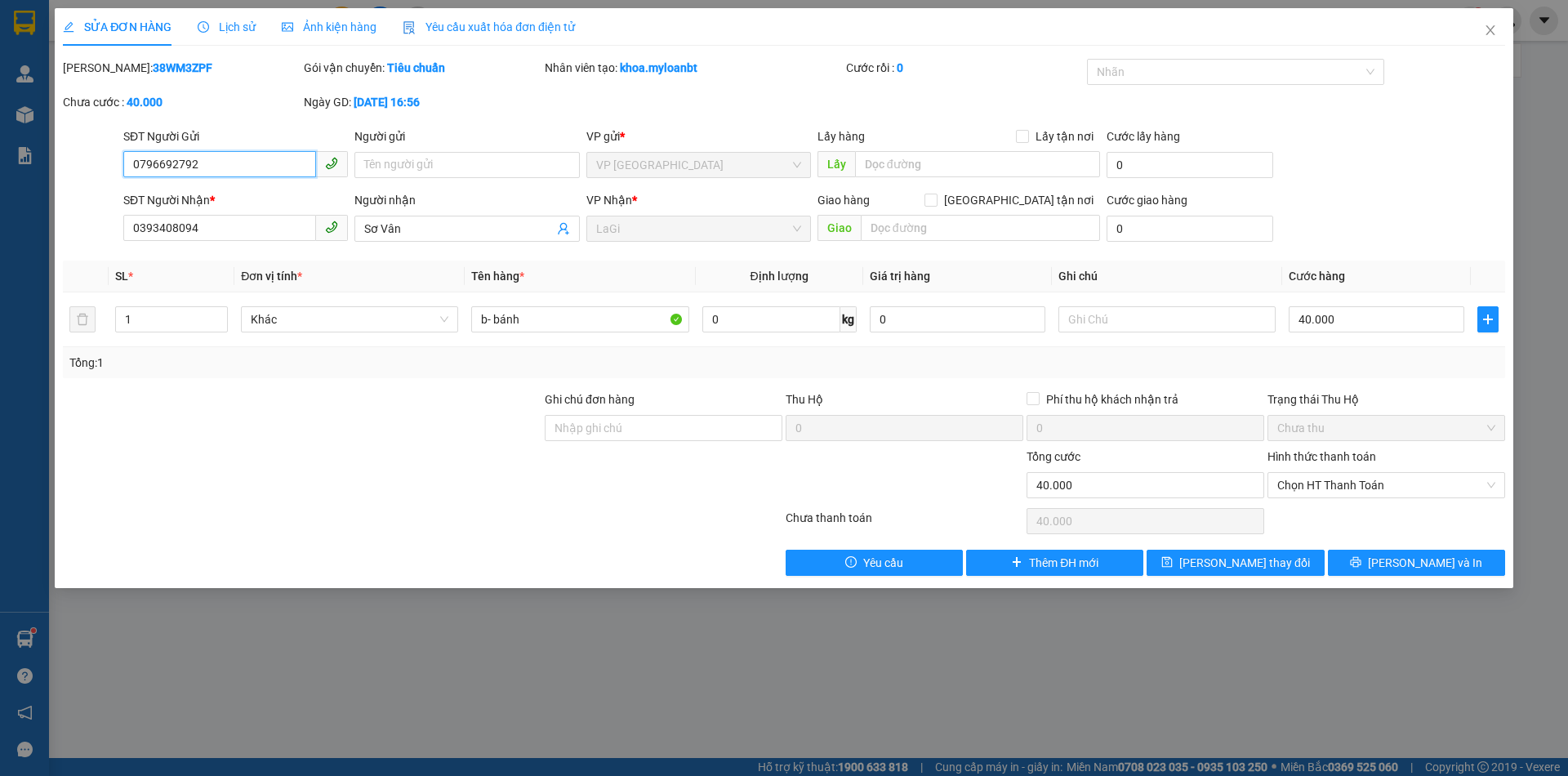
click at [253, 172] on input "0796692792" at bounding box center [219, 164] width 193 height 27
click at [401, 170] on input "Người gửi" at bounding box center [467, 164] width 224 height 27
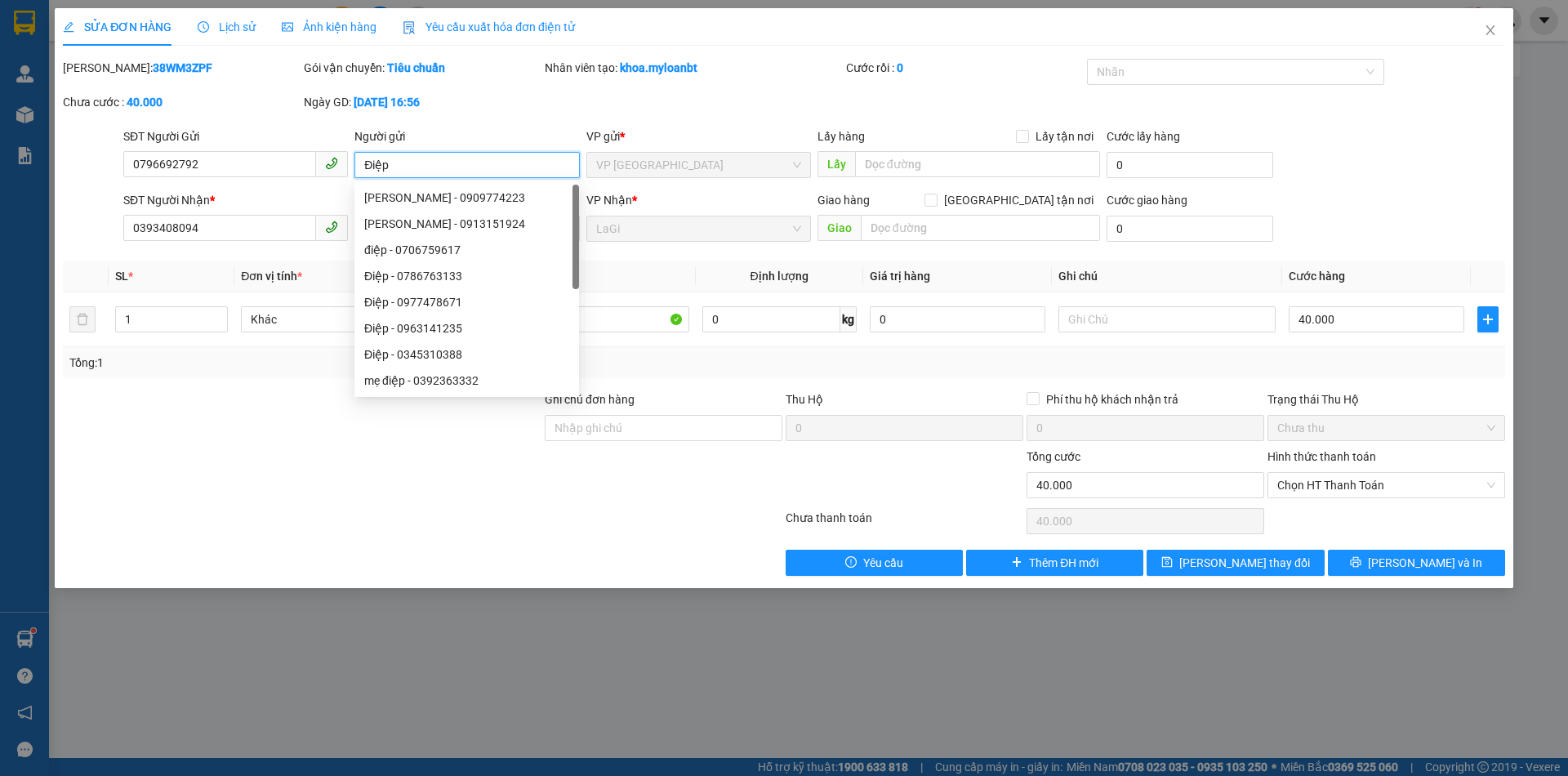
type input "Điệp"
click at [1266, 365] on div "Tổng: 1" at bounding box center [784, 362] width 1429 height 18
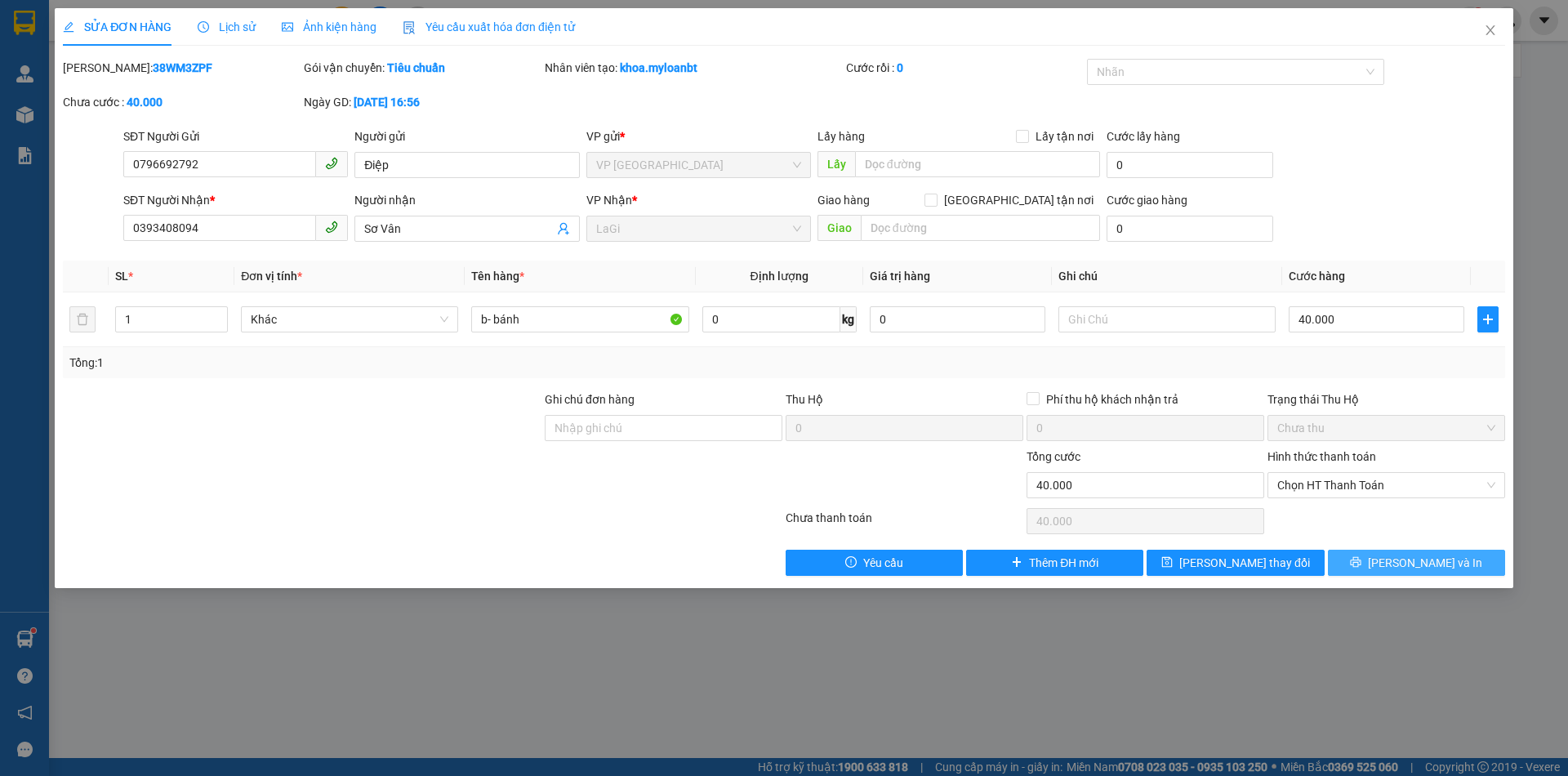
click at [1385, 552] on button "[PERSON_NAME] và In" at bounding box center [1416, 563] width 177 height 27
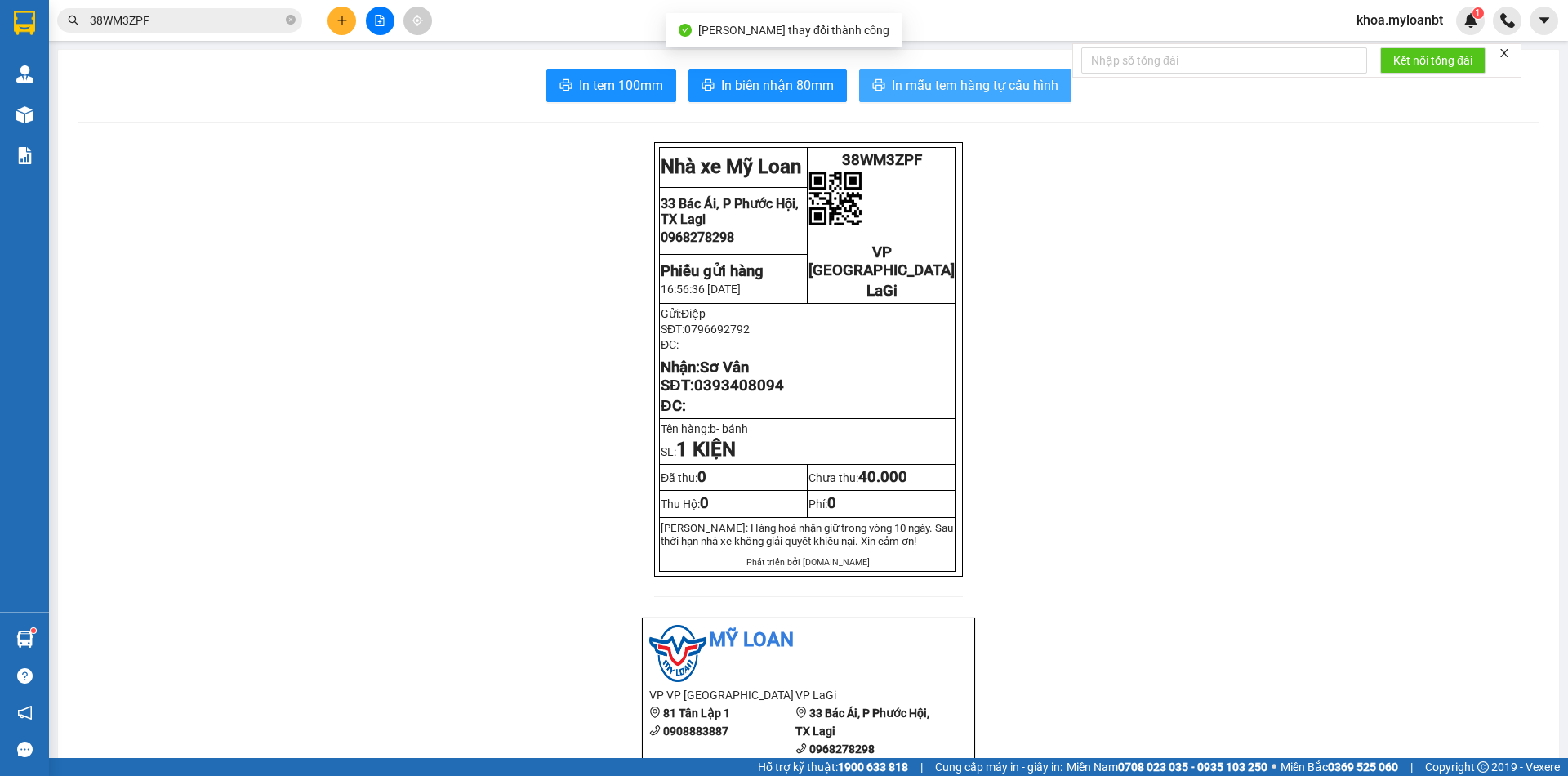
click at [992, 93] on span "In mẫu tem hàng tự cấu hình" at bounding box center [975, 86] width 166 height 21
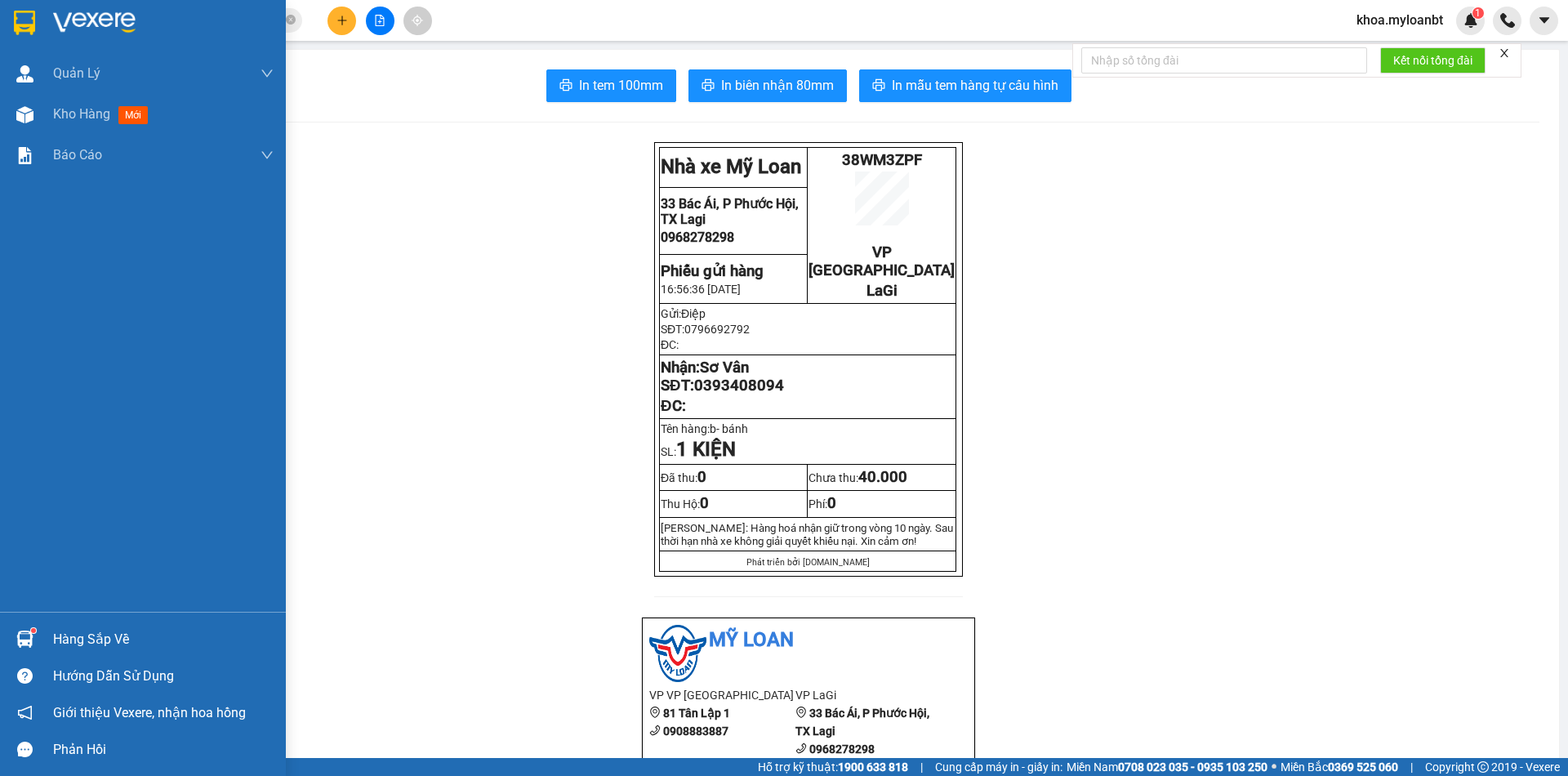
drag, startPoint x: 15, startPoint y: 119, endPoint x: 977, endPoint y: 6, distance: 968.6
click at [16, 119] on img at bounding box center [25, 115] width 17 height 17
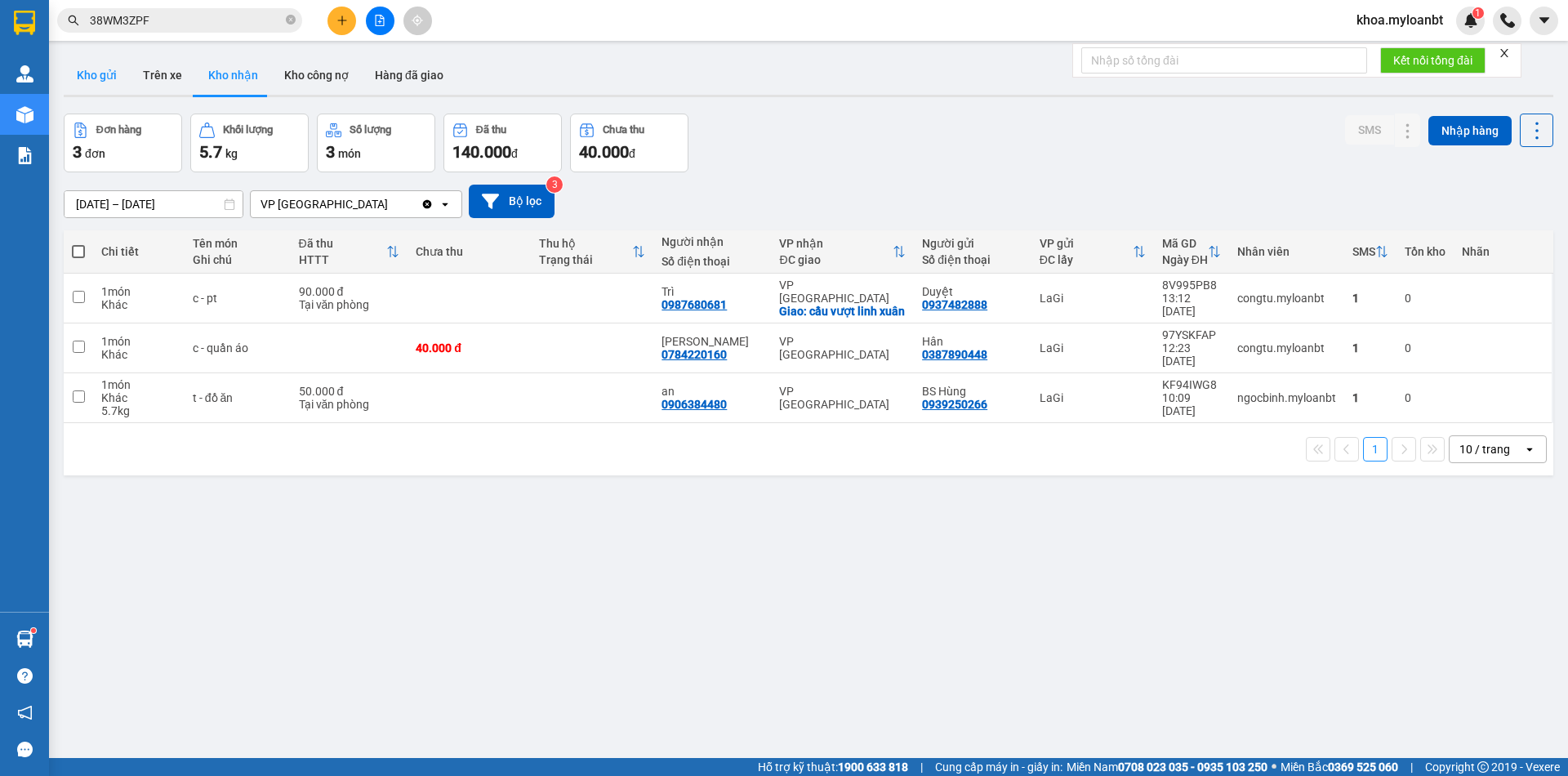
click at [102, 93] on button "Kho gửi" at bounding box center [96, 75] width 66 height 39
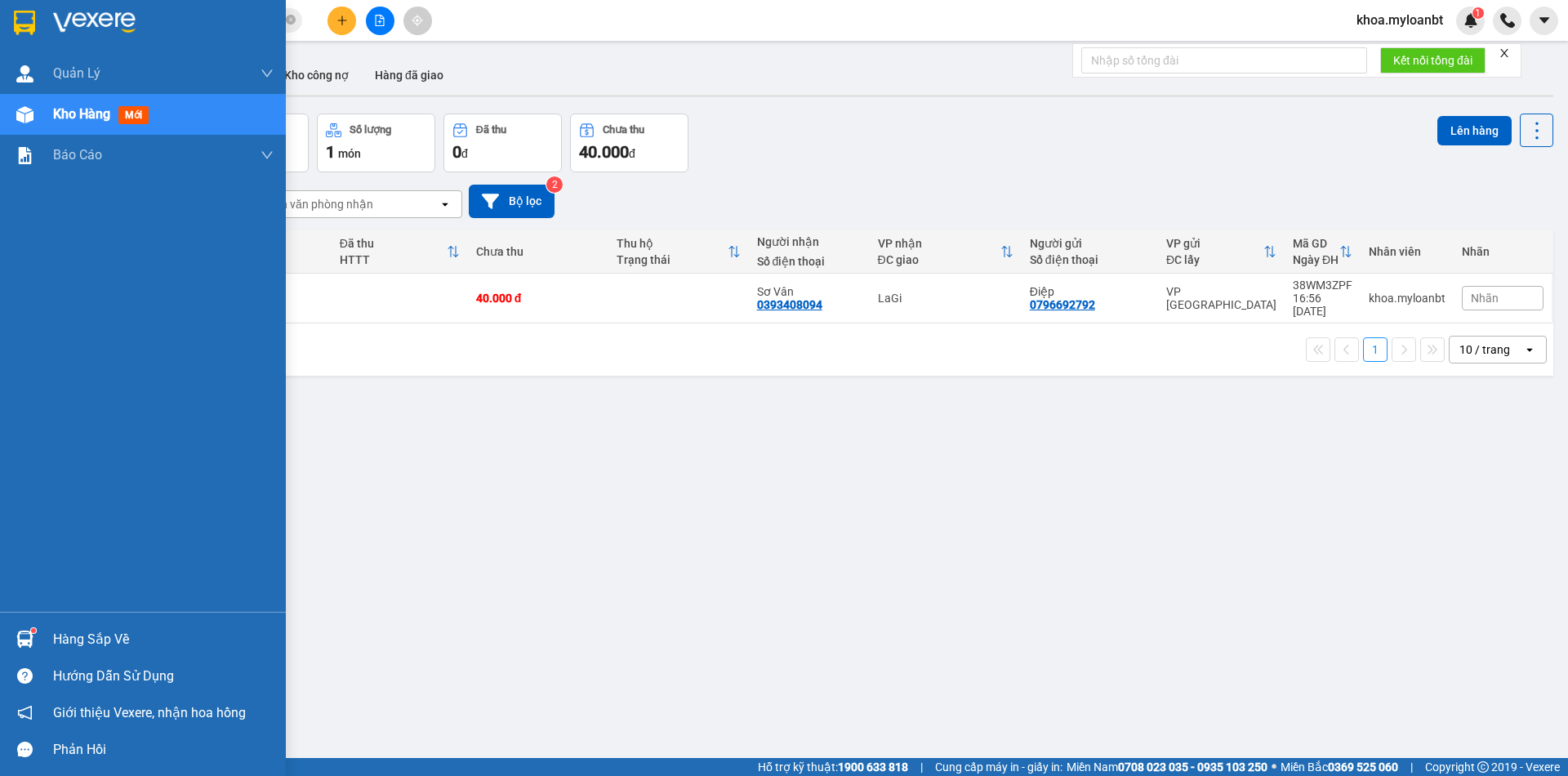
click at [19, 643] on img at bounding box center [25, 639] width 17 height 17
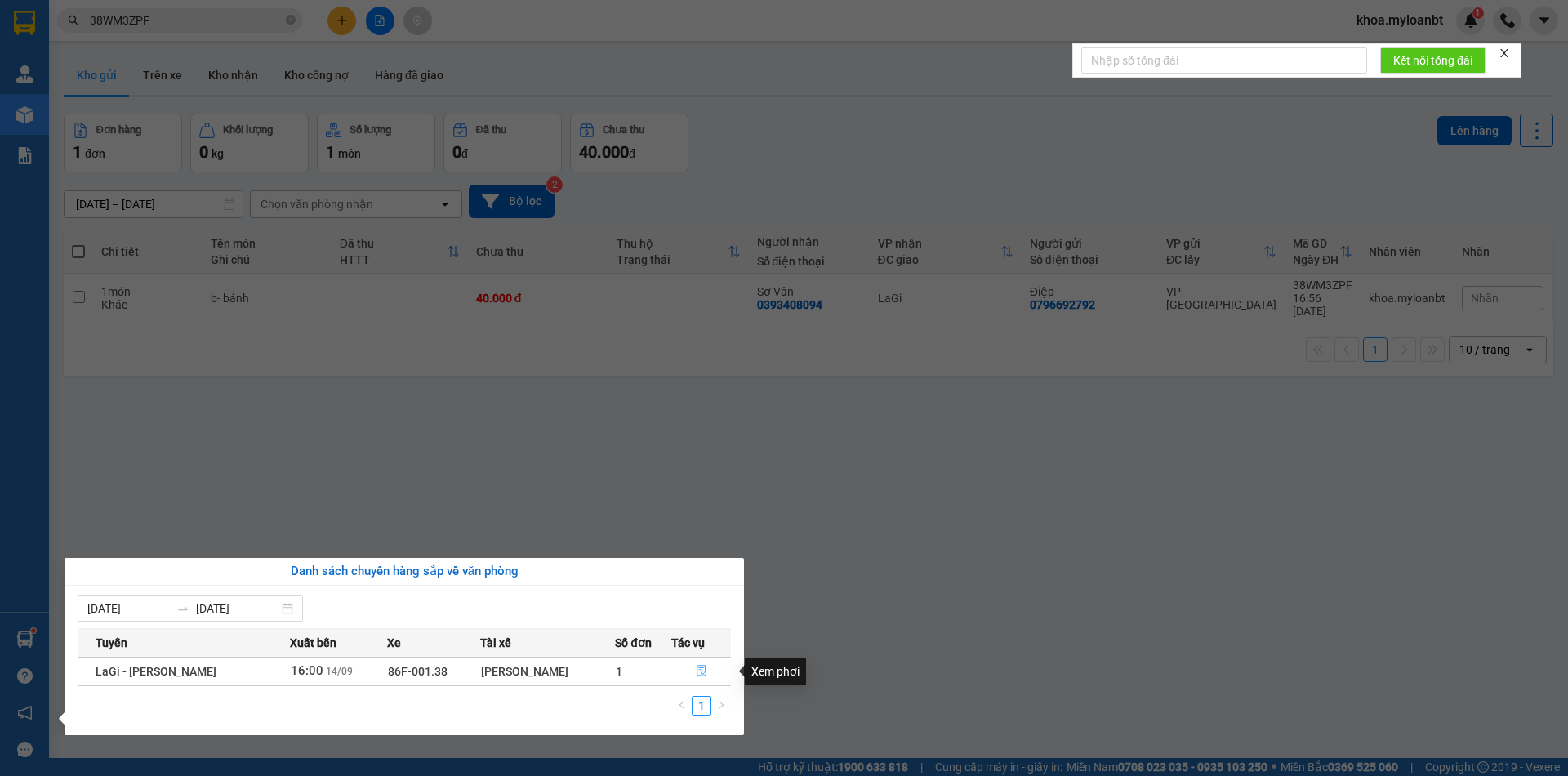
click at [714, 672] on button "button" at bounding box center [701, 671] width 58 height 27
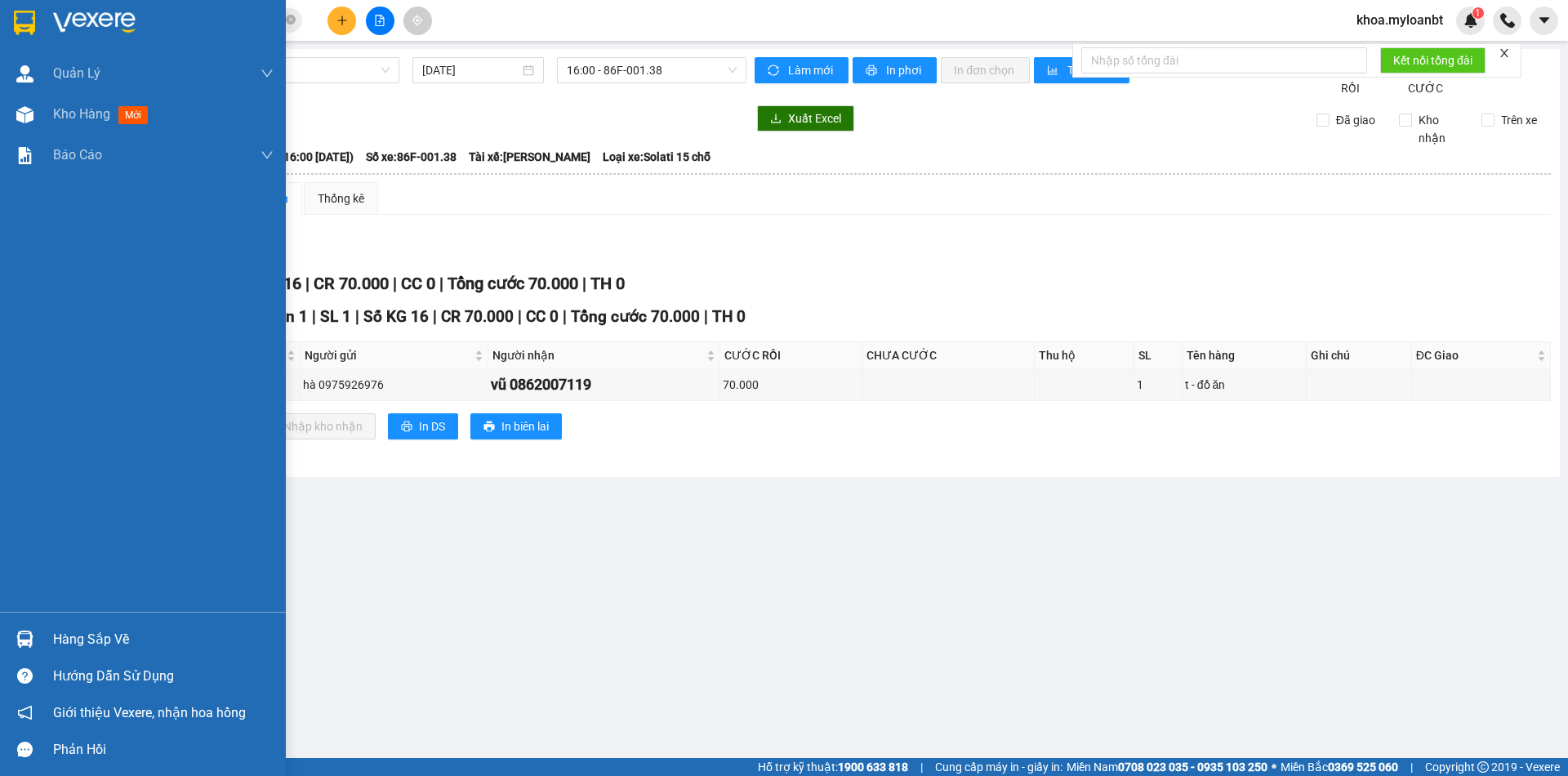
click at [126, 636] on div "Hàng sắp về" at bounding box center [163, 639] width 220 height 25
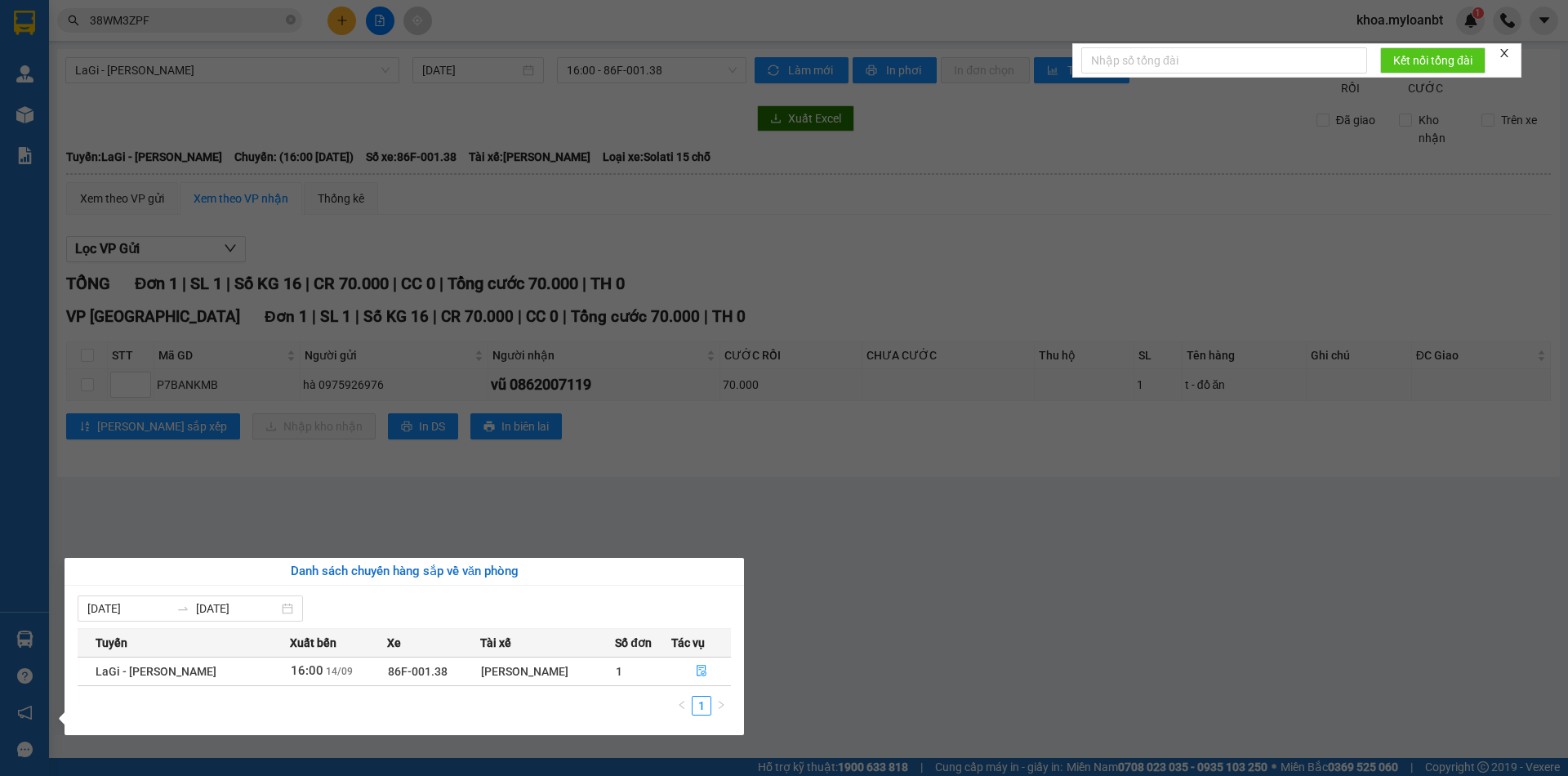
click at [265, 143] on section "Kết quả tìm kiếm ( 1 ) Bộ lọc Mã ĐH Trạng thái Món hàng Thu hộ Tổng cước Chưa c…" at bounding box center [784, 388] width 1568 height 776
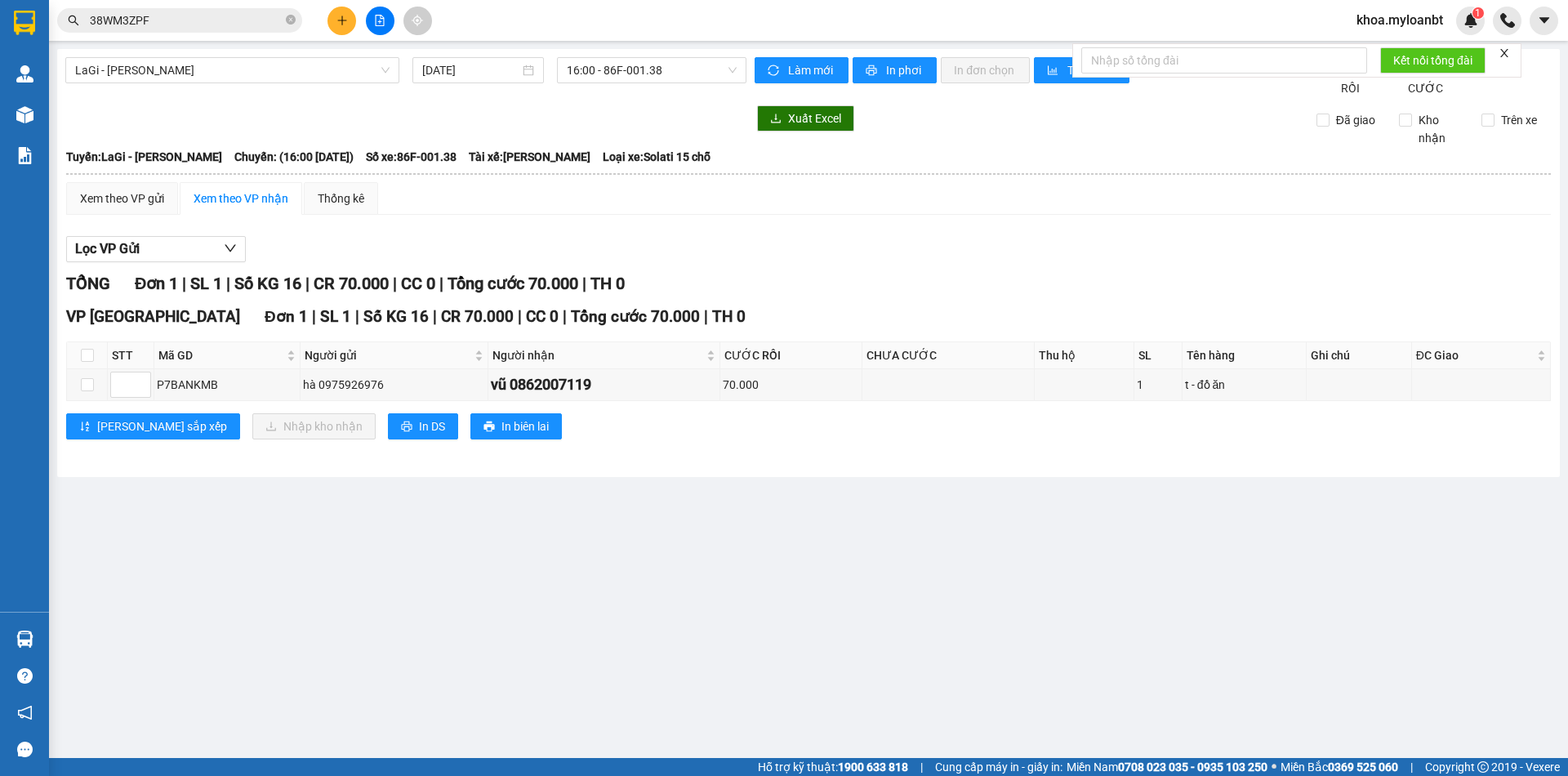
click at [375, 32] on button at bounding box center [380, 21] width 28 height 28
click at [280, 65] on span "LaGi - [PERSON_NAME]" at bounding box center [232, 70] width 314 height 25
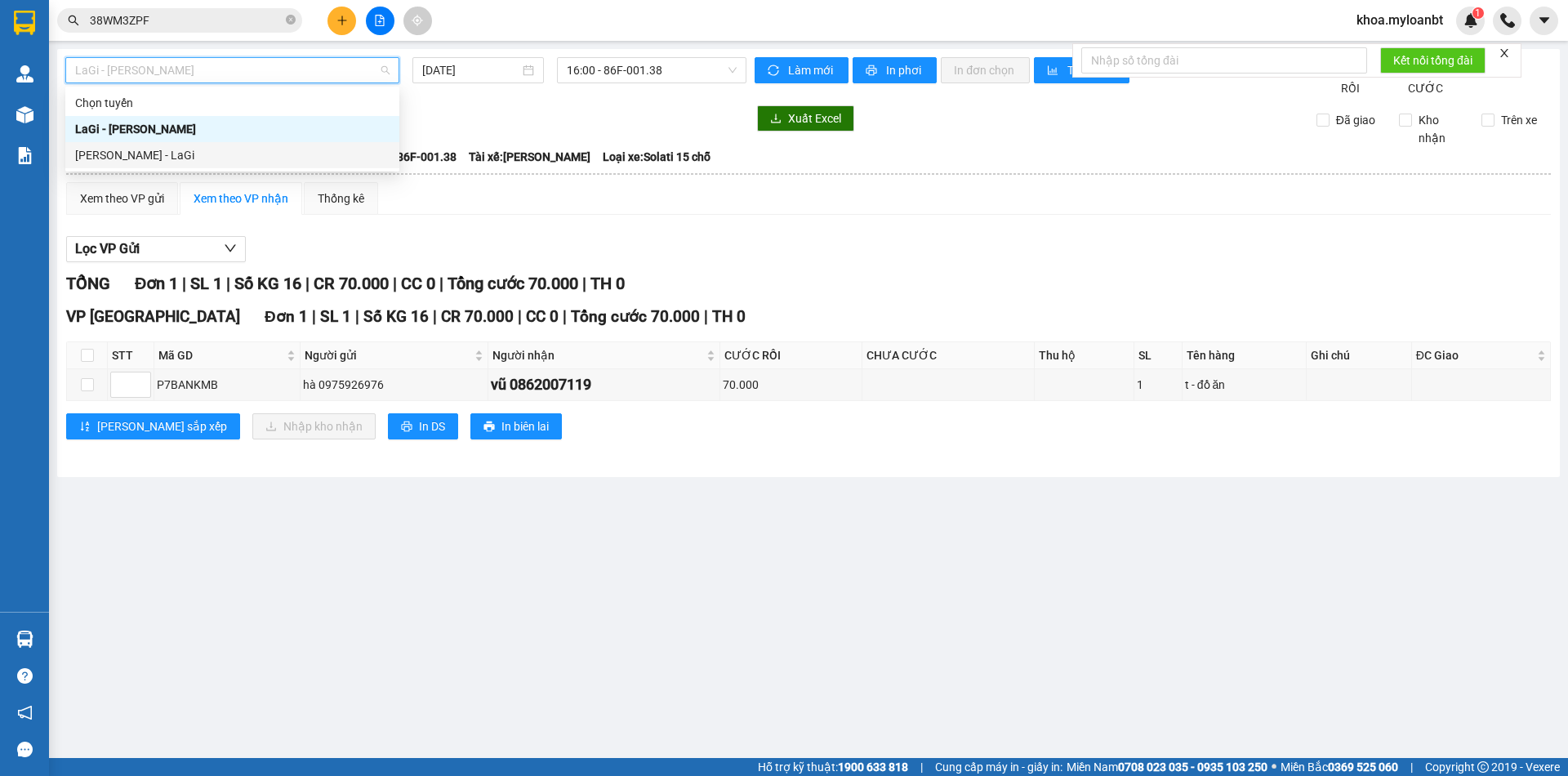
click at [165, 152] on div "[PERSON_NAME] - LaGi" at bounding box center [232, 155] width 314 height 18
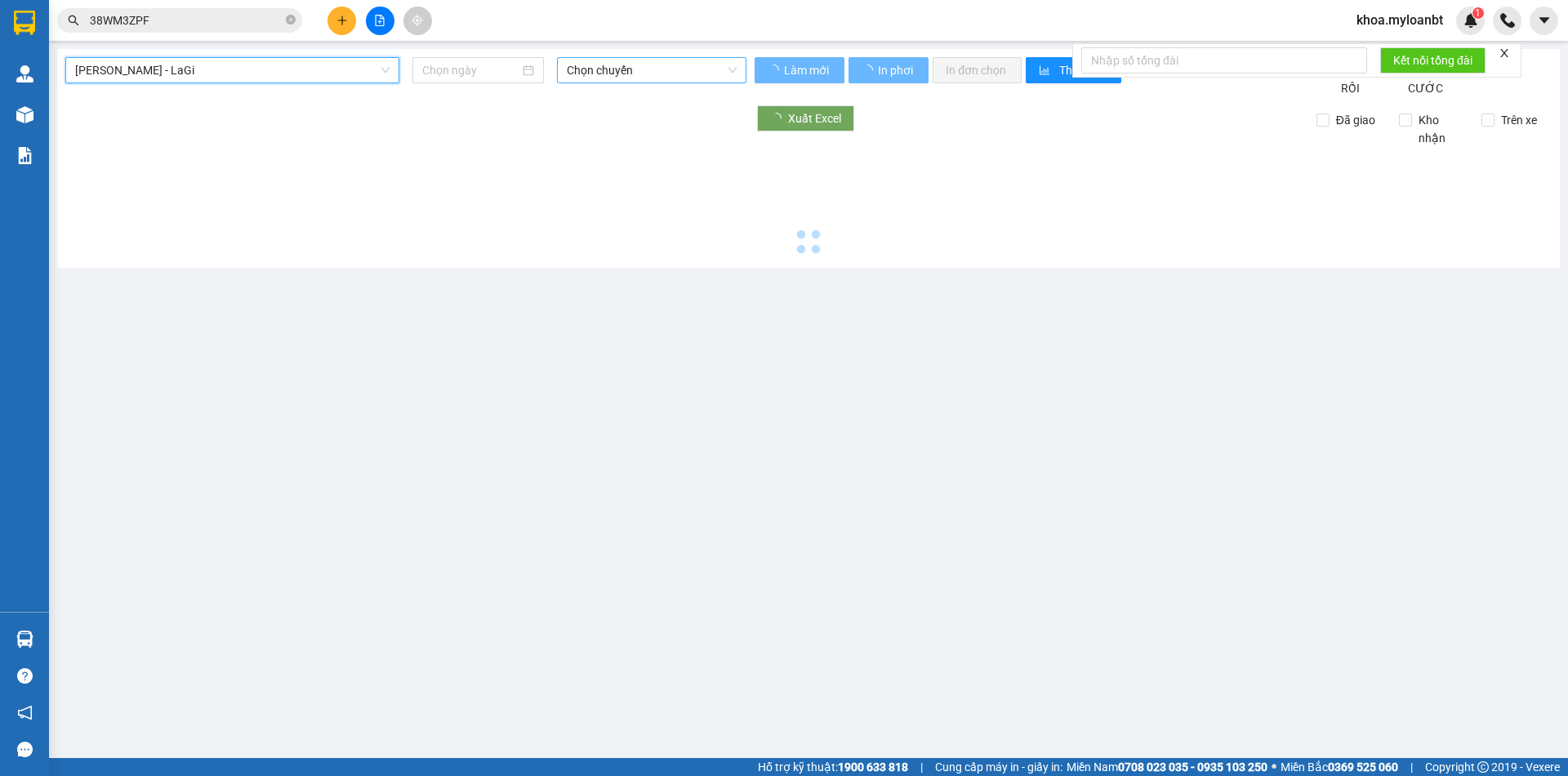
type input "[DATE]"
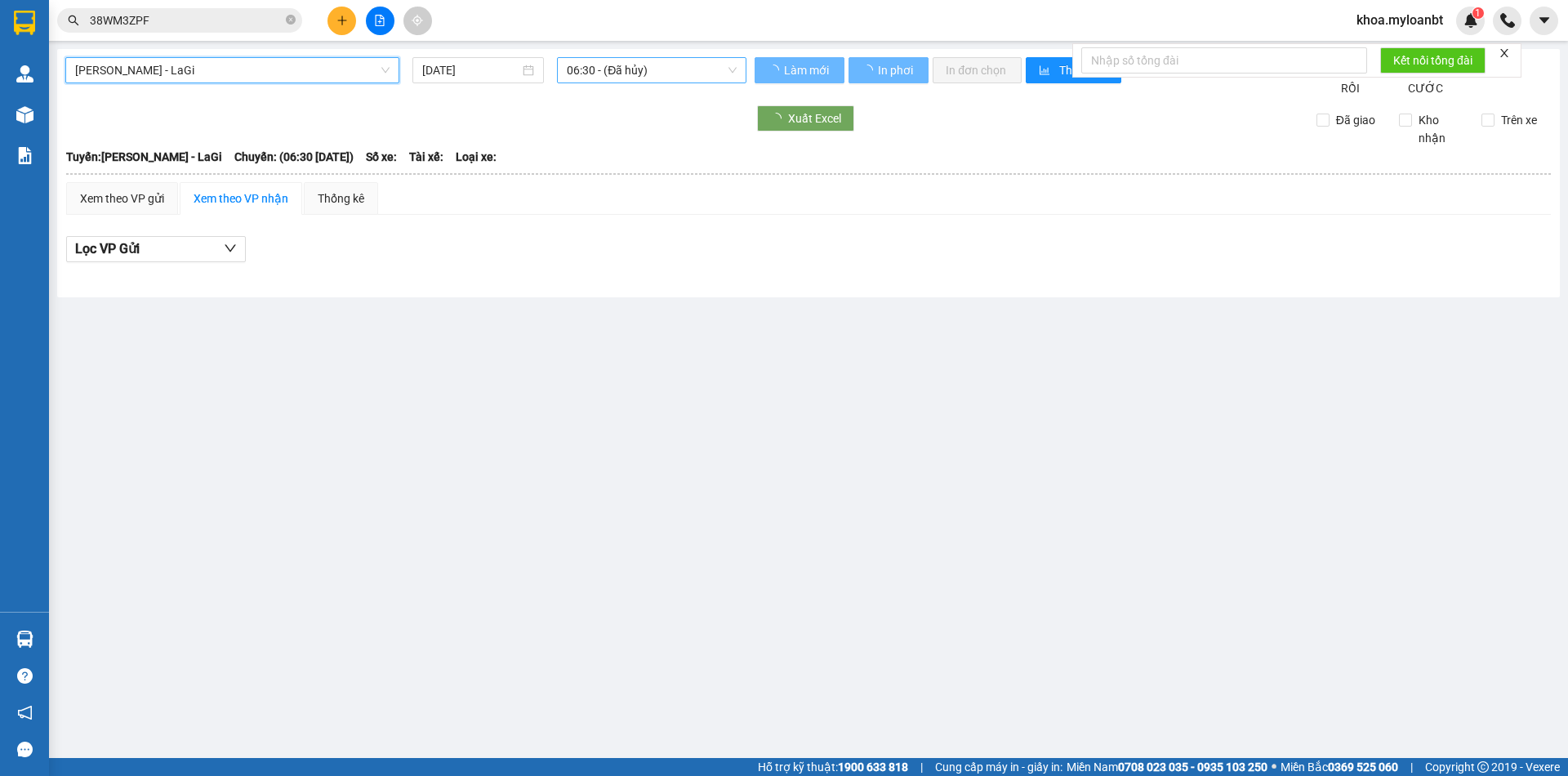
click at [589, 67] on span "06:30 - (Đã hủy)" at bounding box center [652, 70] width 170 height 25
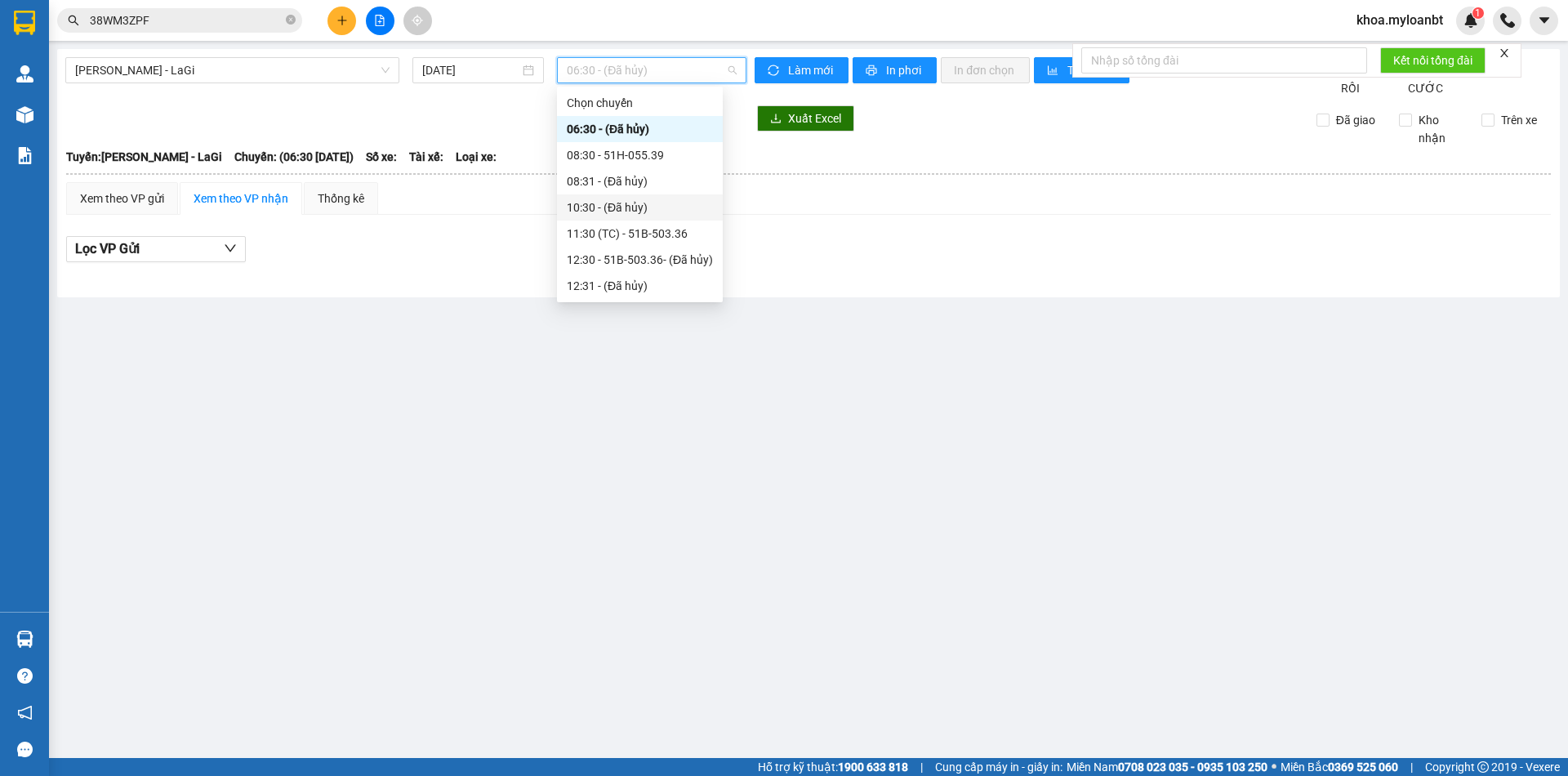
click at [605, 204] on div "10:30 - (Đã hủy)" at bounding box center [640, 207] width 147 height 18
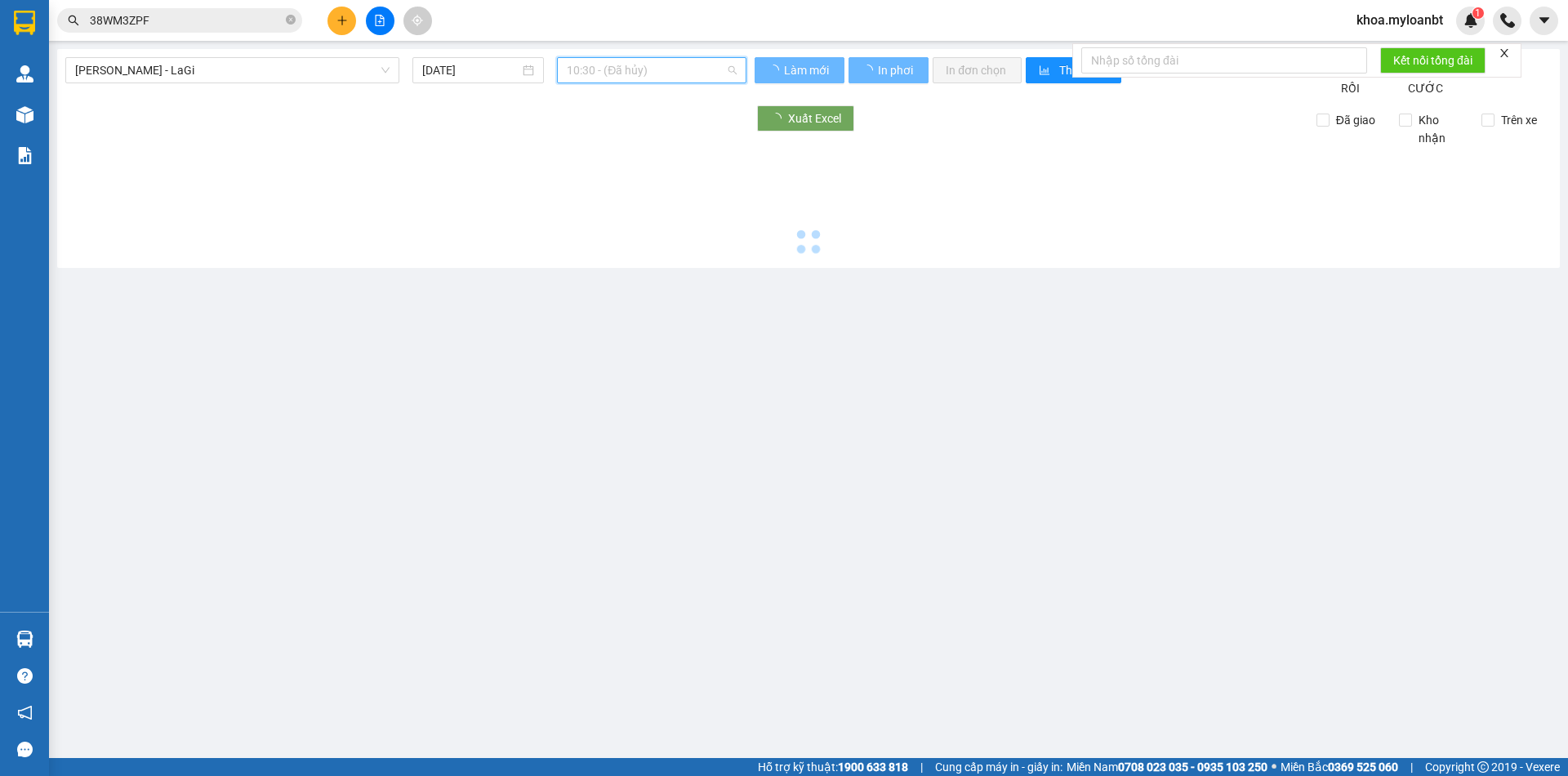
click at [631, 79] on span "10:30 - (Đã hủy)" at bounding box center [652, 70] width 170 height 25
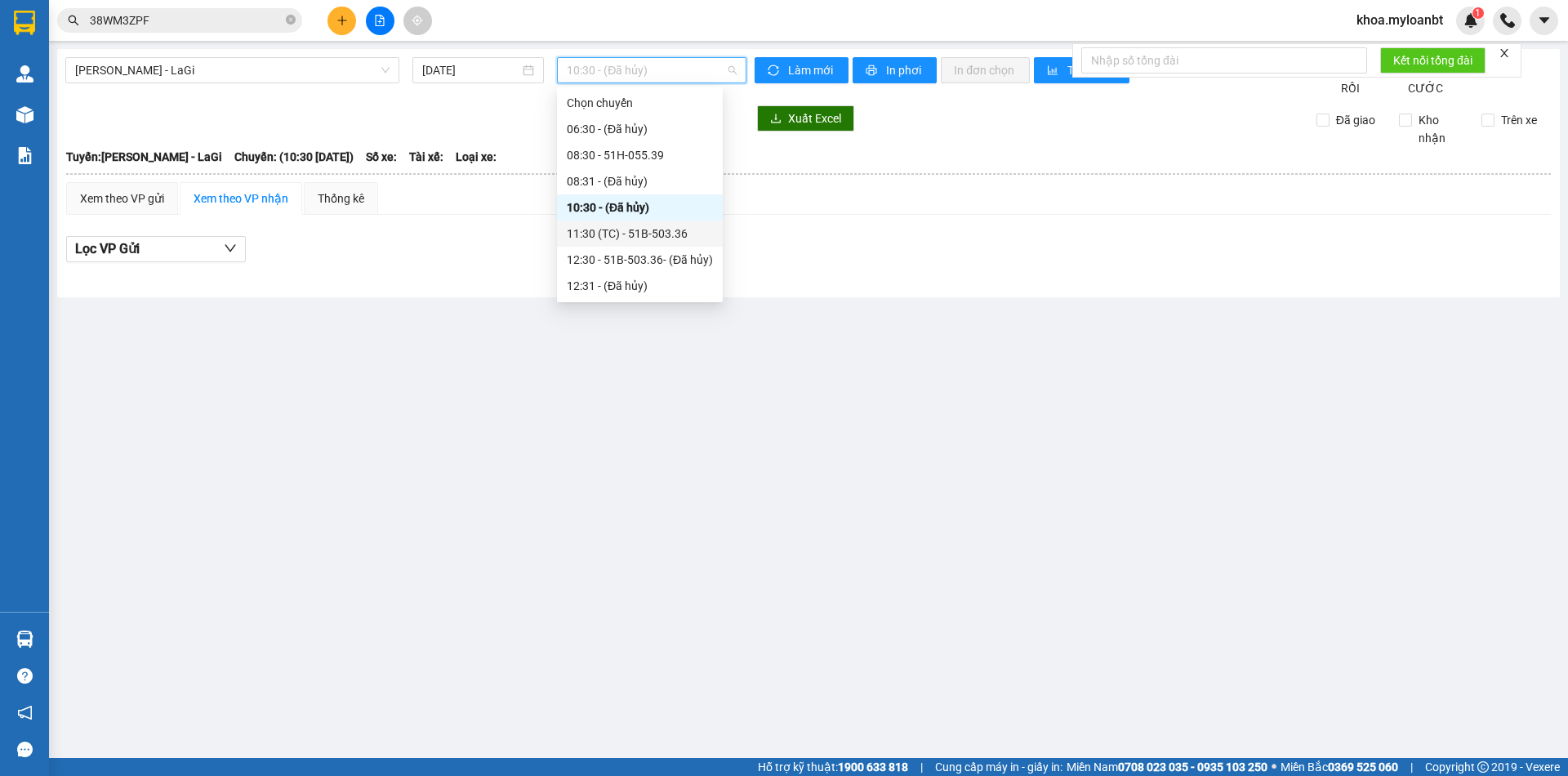
click at [633, 227] on div "11:30 (TC) - 51B-503.36" at bounding box center [640, 233] width 147 height 18
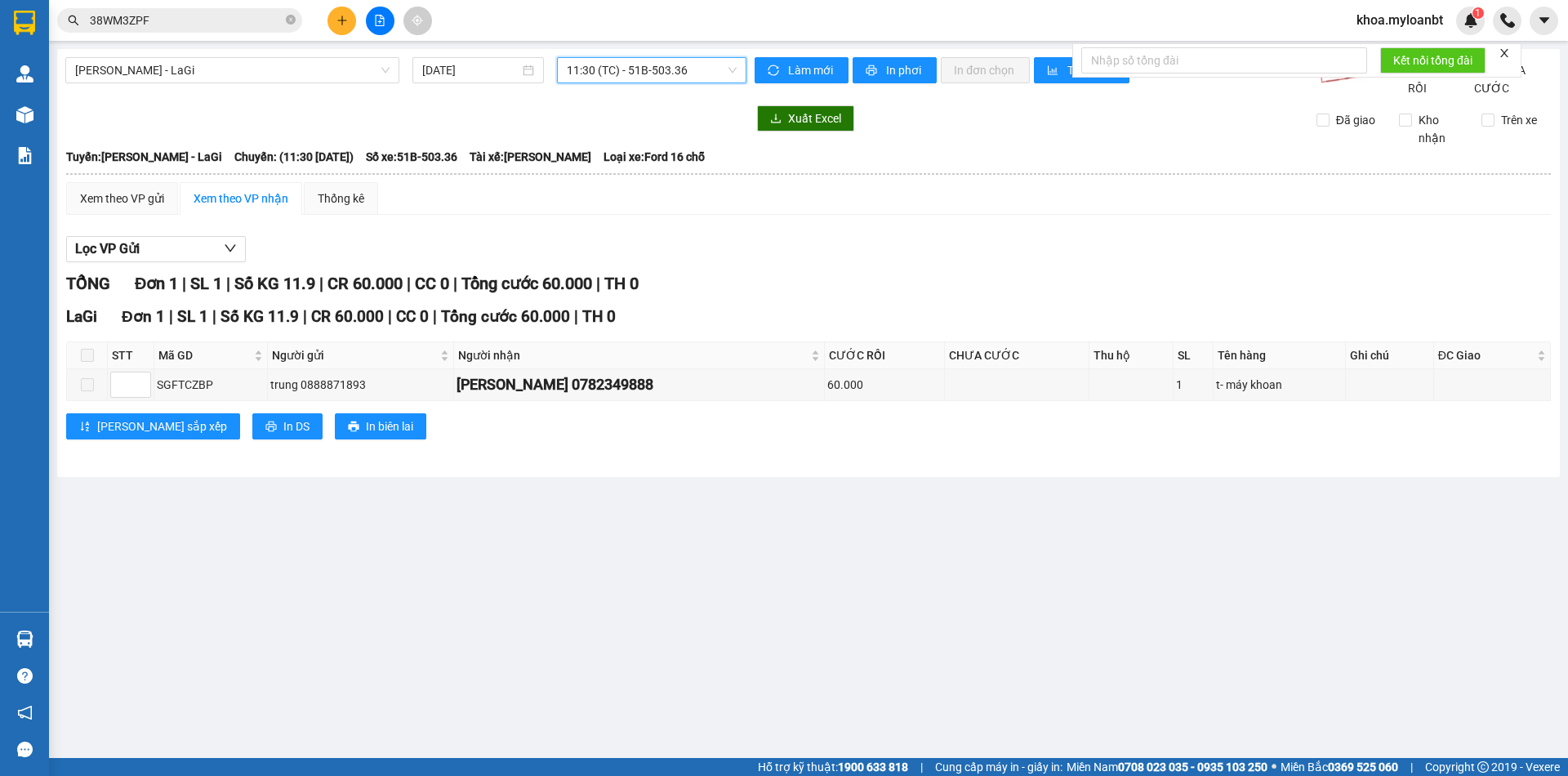
click at [617, 76] on span "11:30 (TC) - 51B-503.36" at bounding box center [652, 70] width 170 height 25
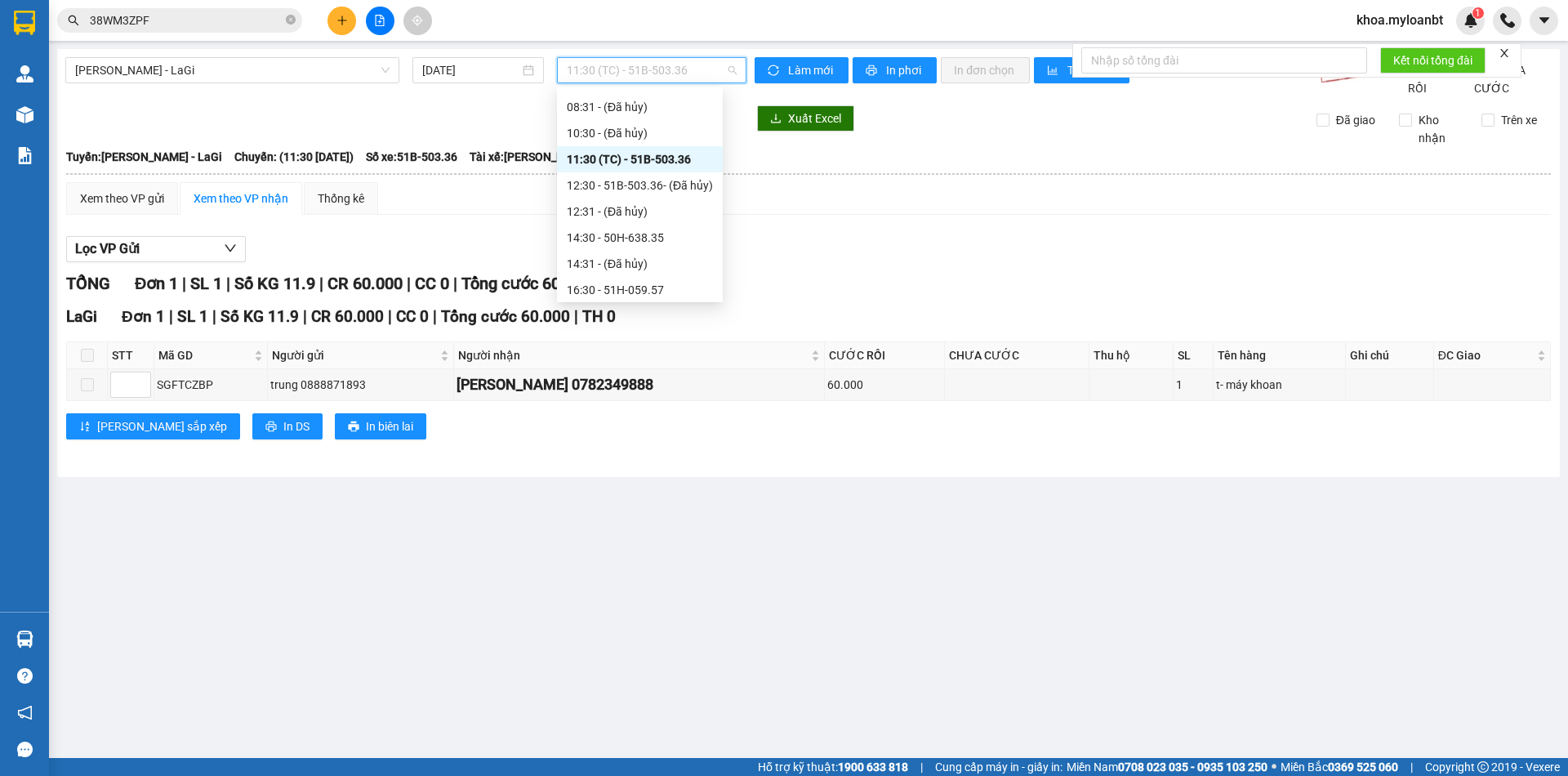
scroll to position [84, 0]
click at [699, 225] on div "14:30 - 50H-638.35" at bounding box center [640, 227] width 147 height 18
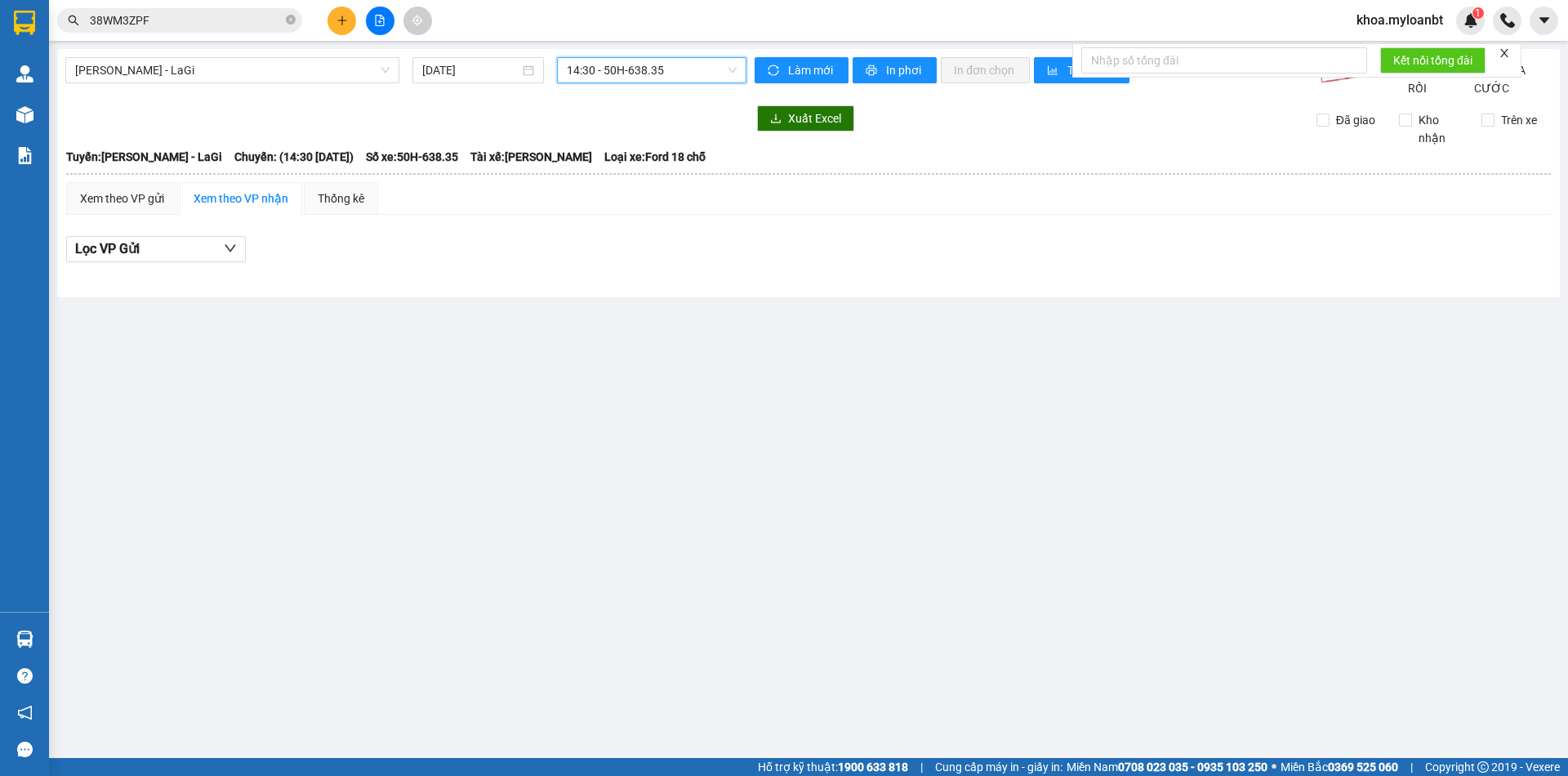
click at [677, 55] on div "[PERSON_NAME] - LaGi [DATE] 14:30 14:30 - 50H-638.35 Làm mới In phơi In đơn chọ…" at bounding box center [809, 173] width 1503 height 248
click at [672, 61] on span "14:30 - 50H-638.35" at bounding box center [652, 70] width 170 height 25
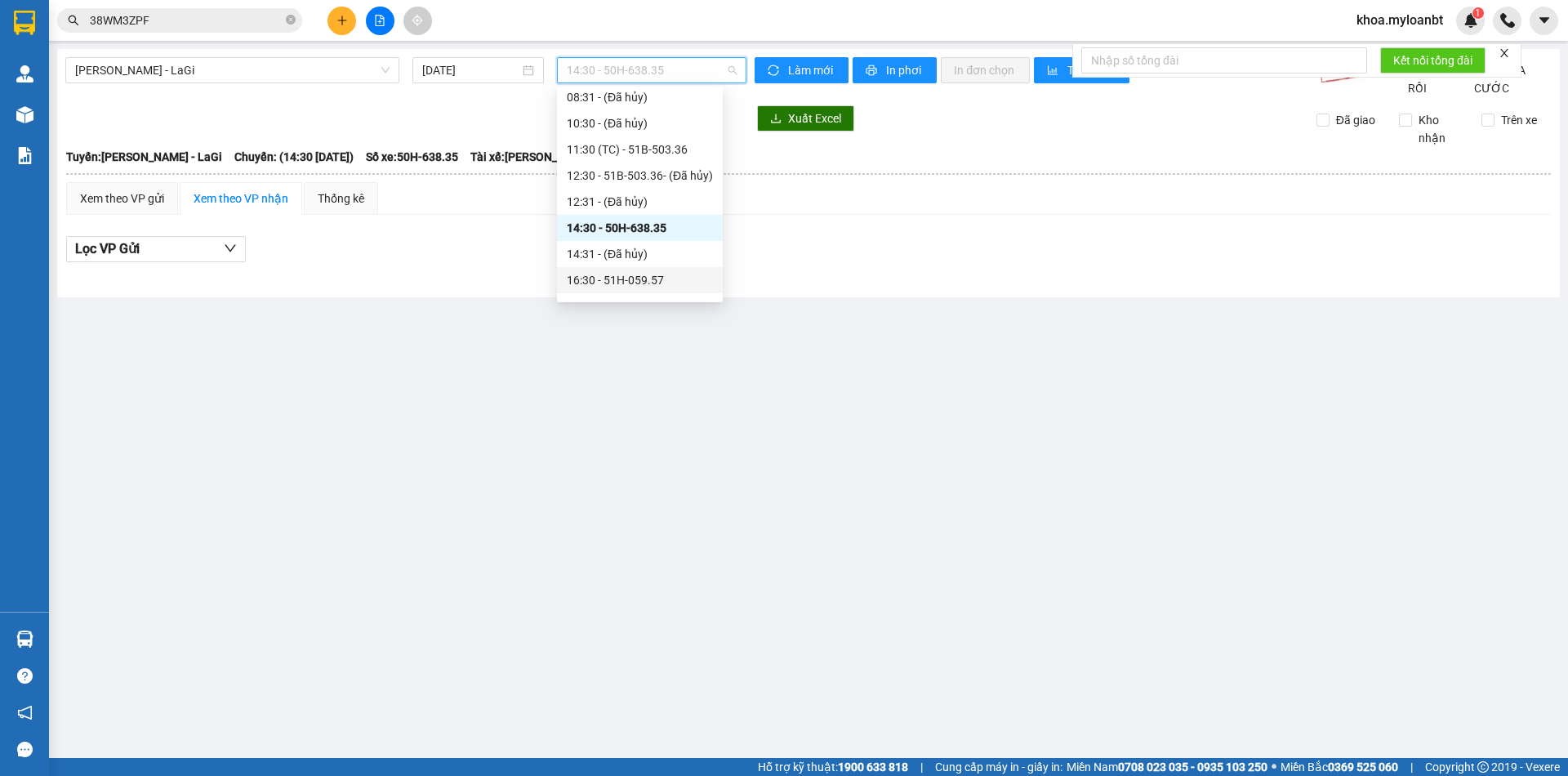
click at [657, 290] on div "16:30 - 51H-059.57" at bounding box center [640, 280] width 166 height 27
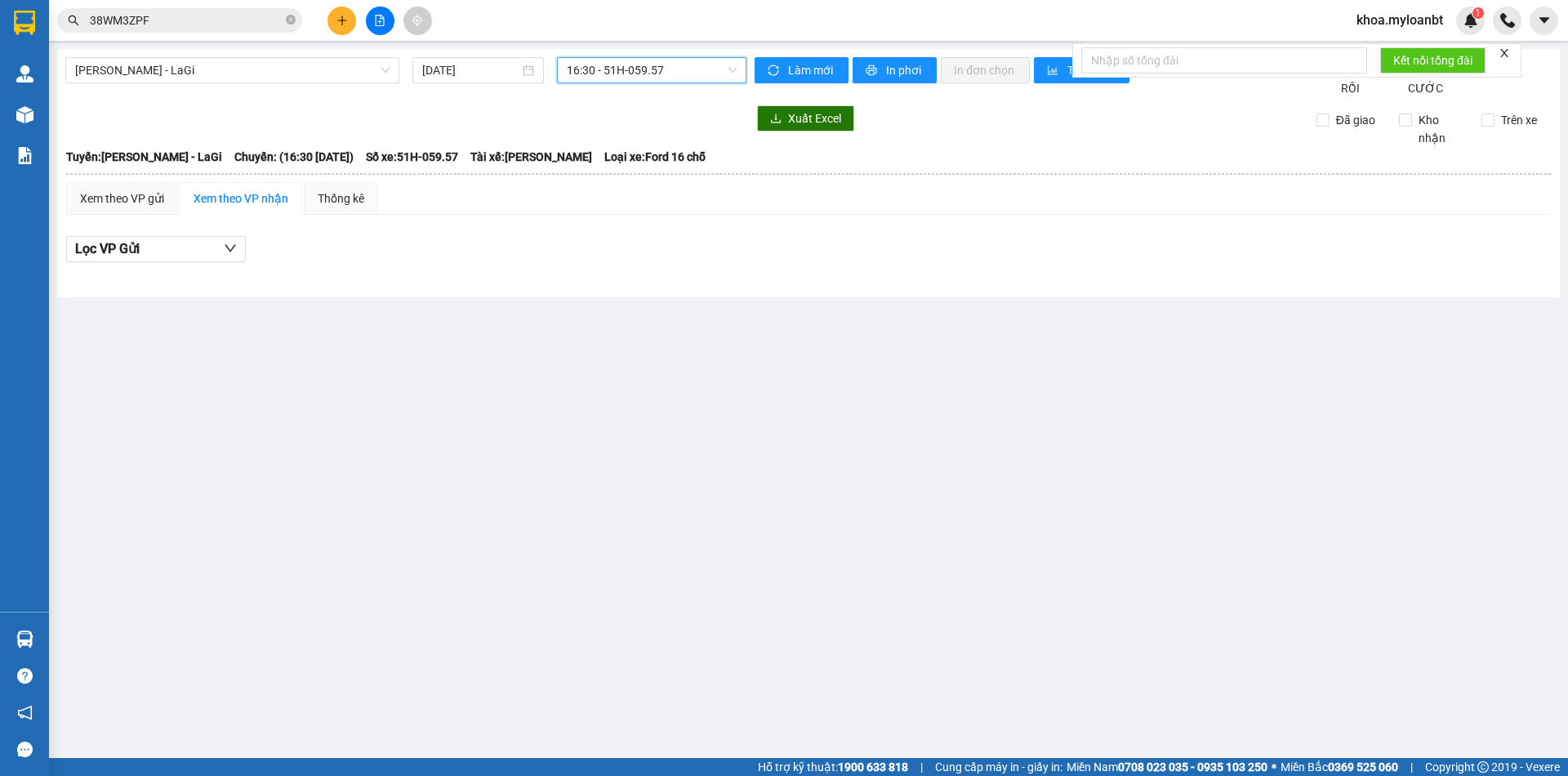
click at [695, 63] on span "16:30 - 51H-059.57" at bounding box center [652, 70] width 170 height 25
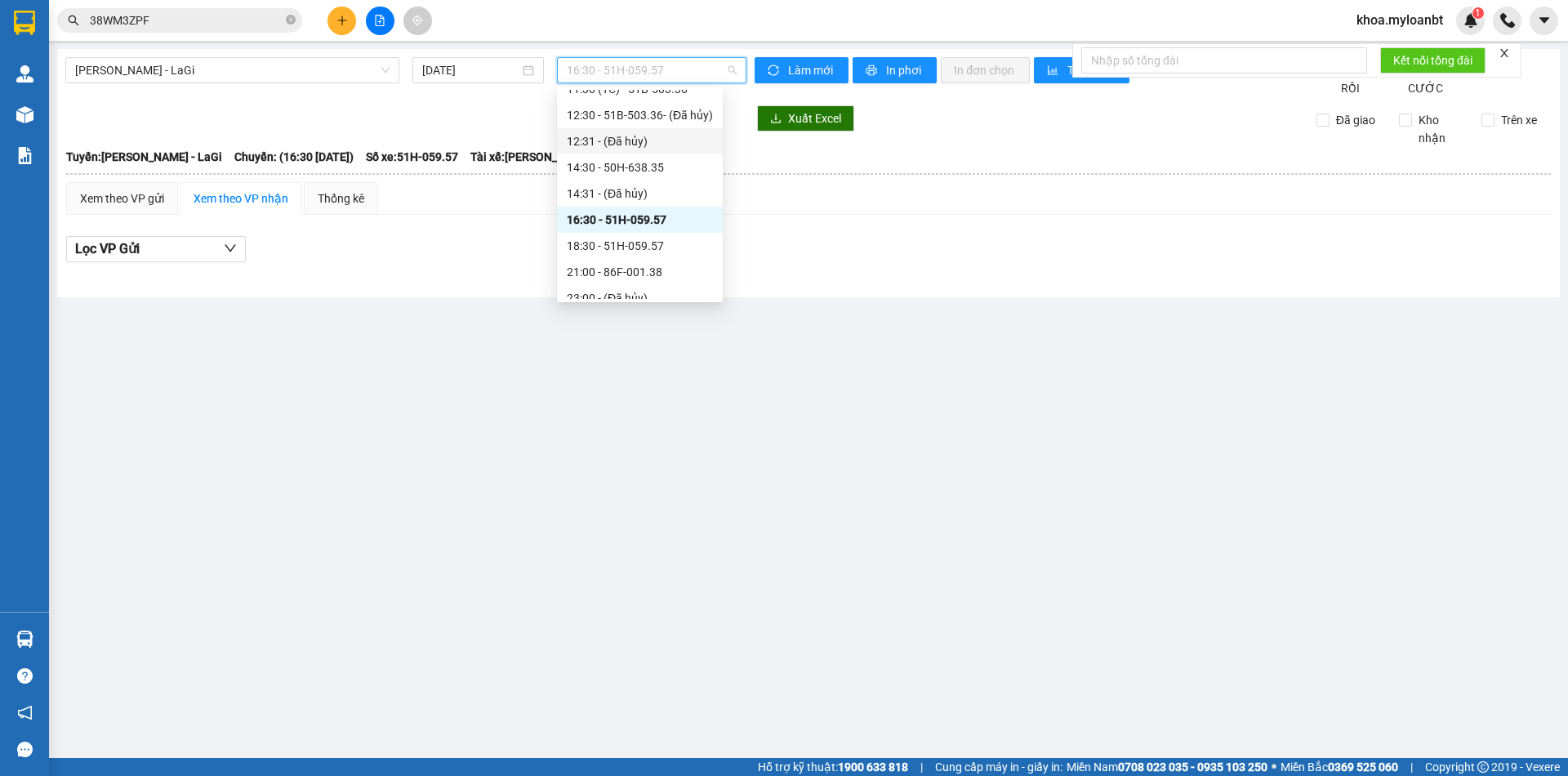
scroll to position [146, 0]
click at [712, 236] on div "18:30 - 51H-059.57" at bounding box center [640, 244] width 147 height 18
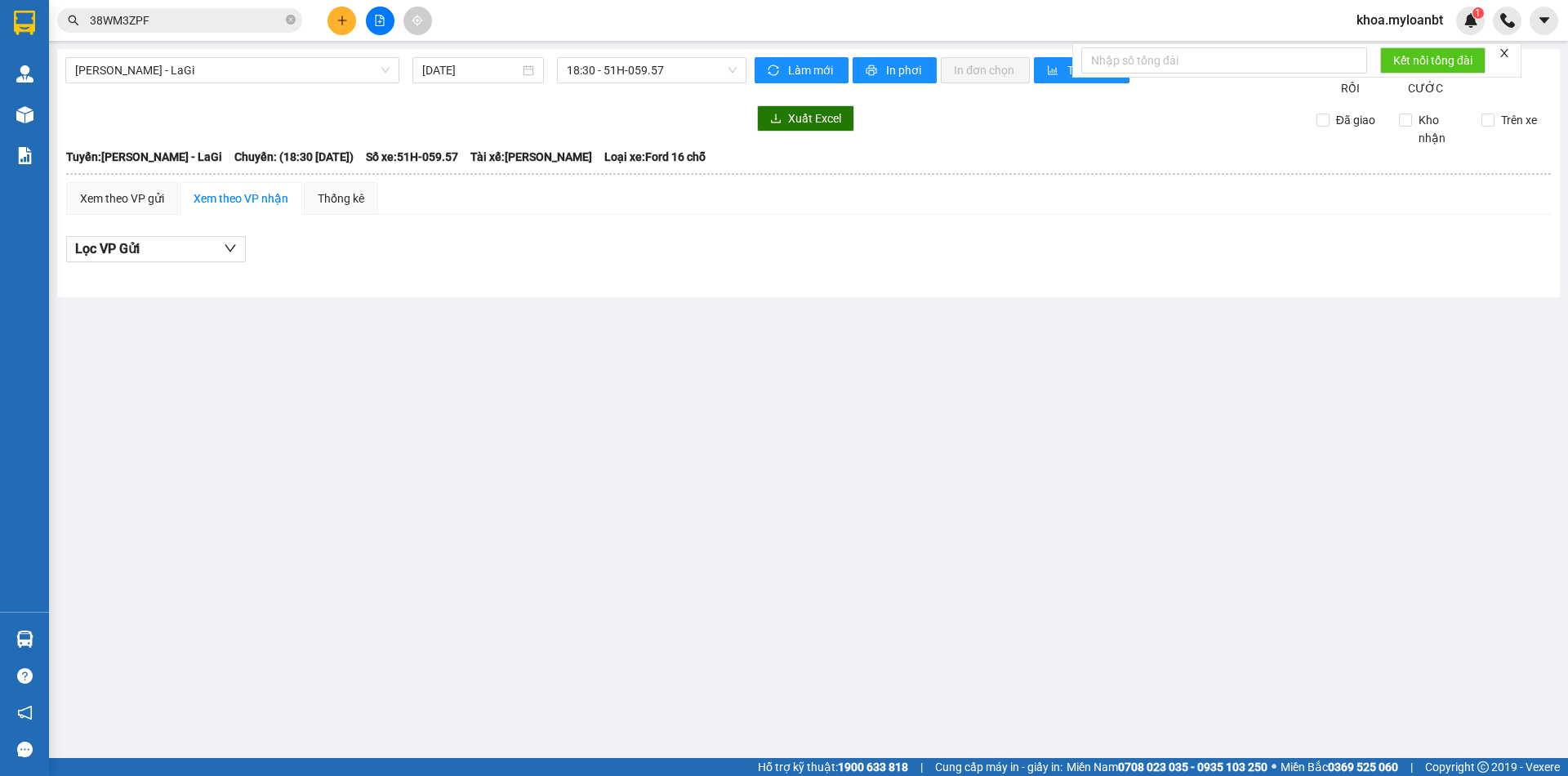
click at [624, 85] on div "[PERSON_NAME] - LaGi [DATE] 18:30 - 51H-059.57" at bounding box center [405, 77] width 681 height 40
click at [628, 77] on span "18:30 - 51H-059.57" at bounding box center [652, 70] width 170 height 25
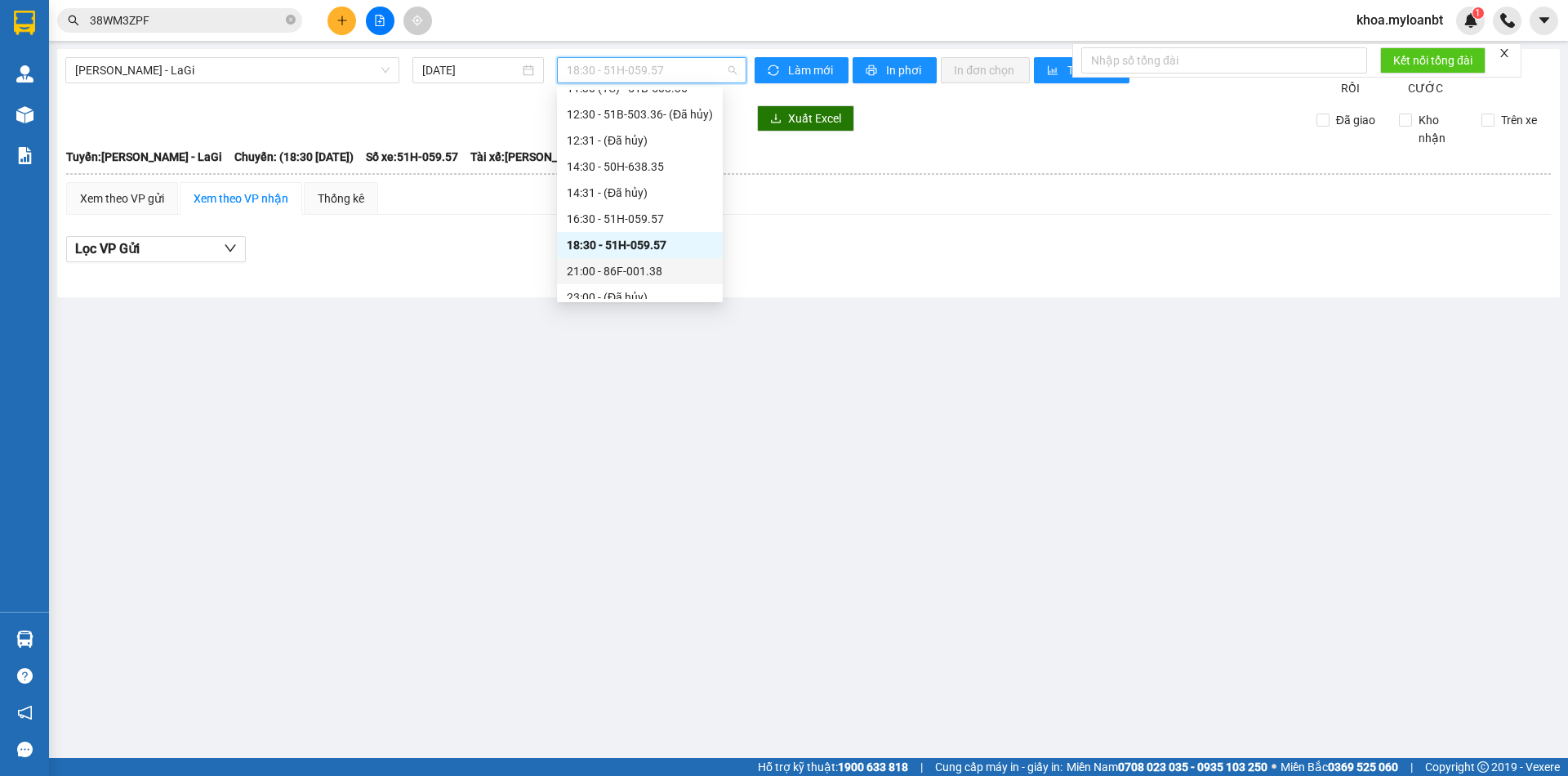
click at [641, 272] on div "21:00 - 86F-001.38" at bounding box center [640, 271] width 147 height 18
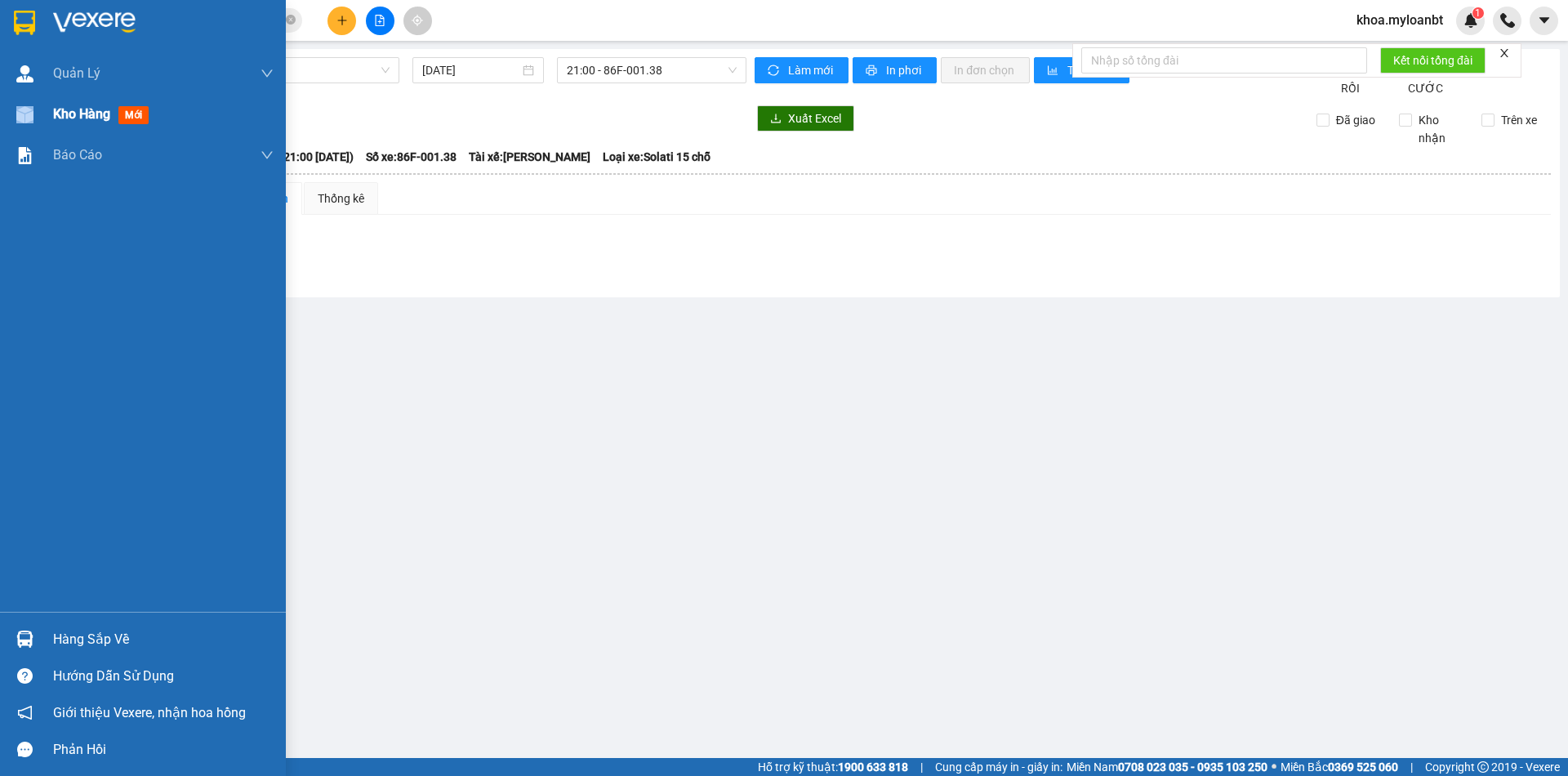
click at [28, 109] on div at bounding box center [24, 114] width 28 height 28
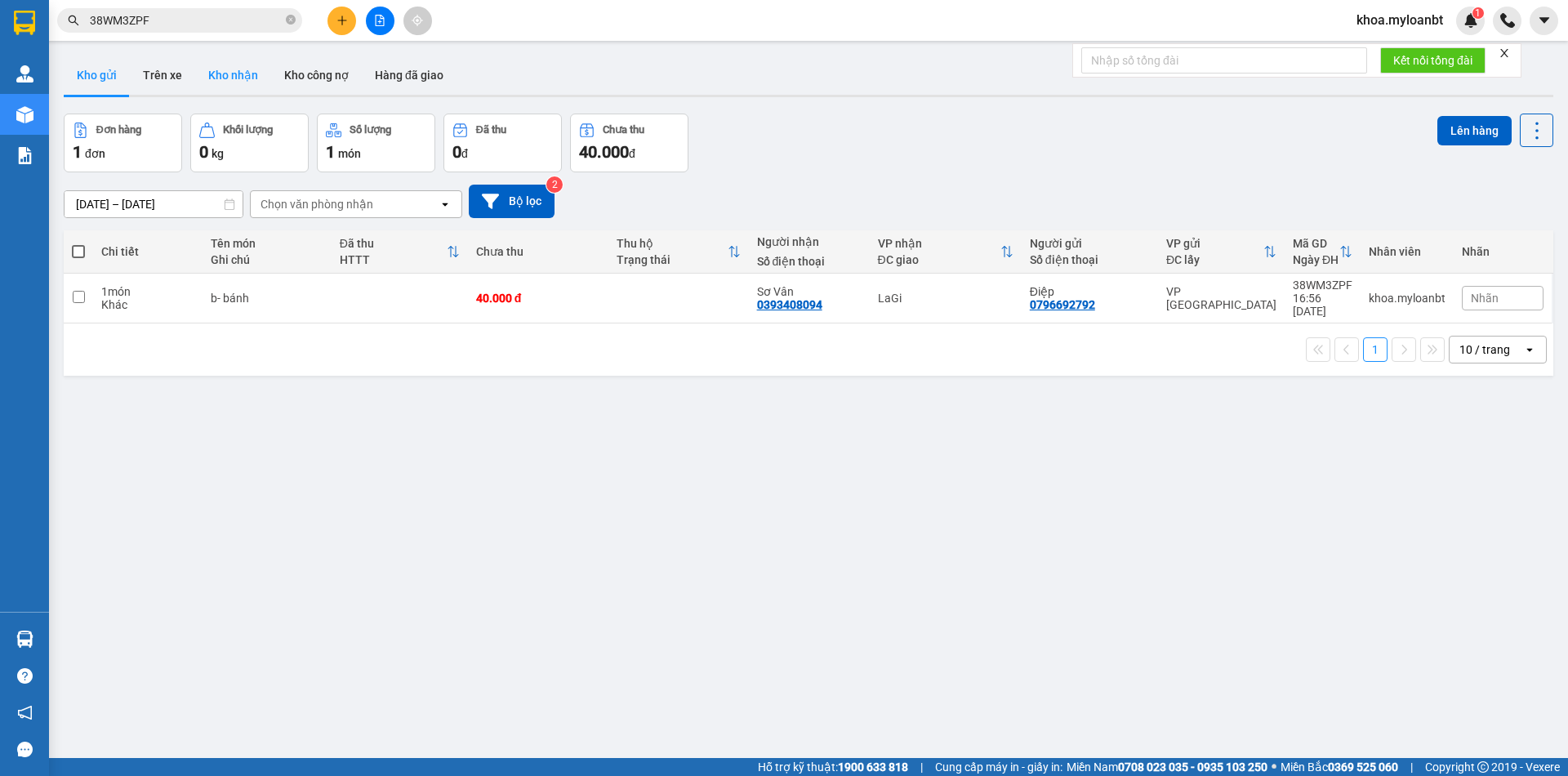
click at [236, 81] on button "Kho nhận" at bounding box center [233, 75] width 76 height 39
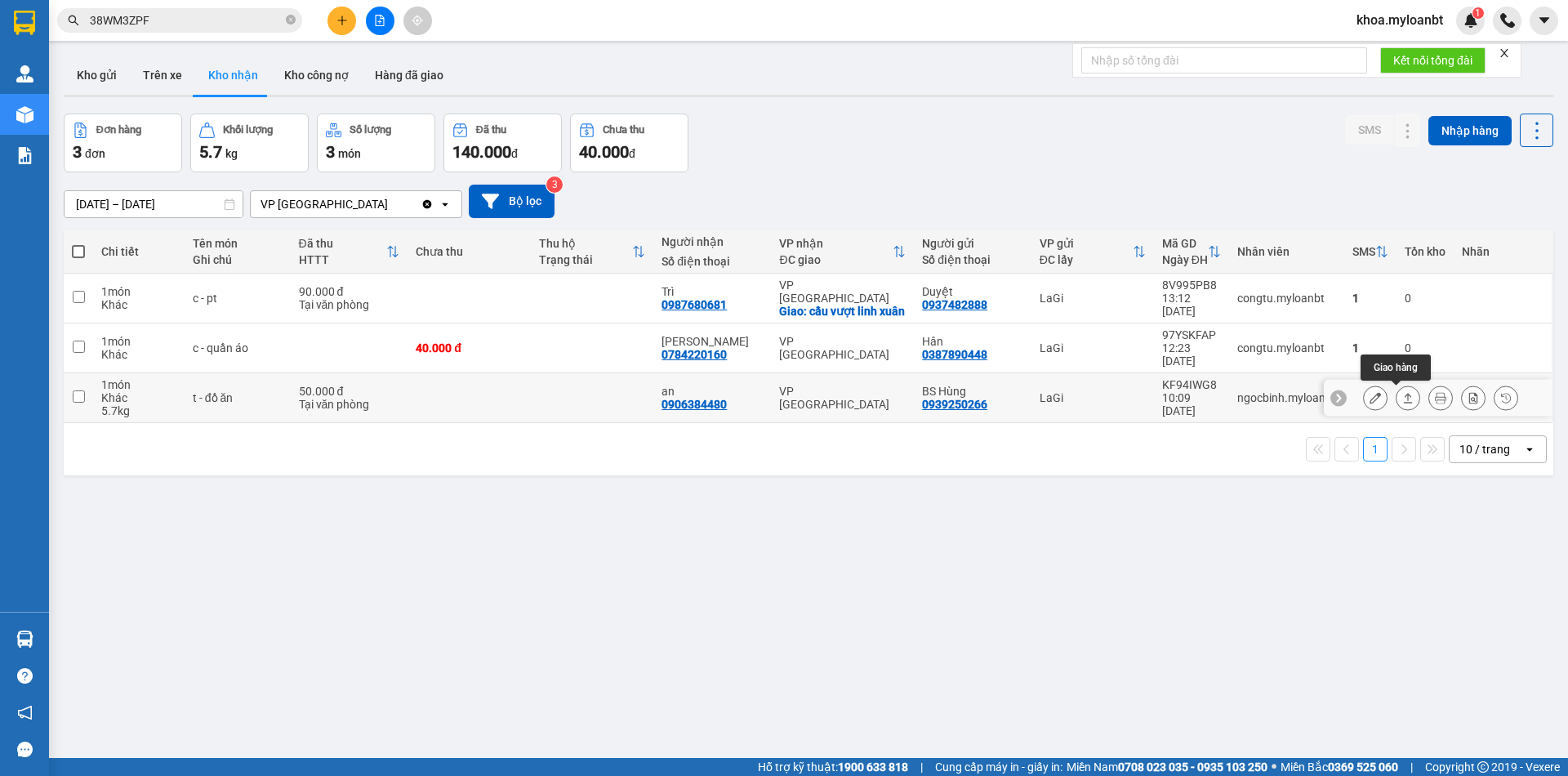
click at [1403, 399] on icon at bounding box center [1408, 397] width 11 height 11
click at [1397, 403] on button at bounding box center [1408, 397] width 23 height 28
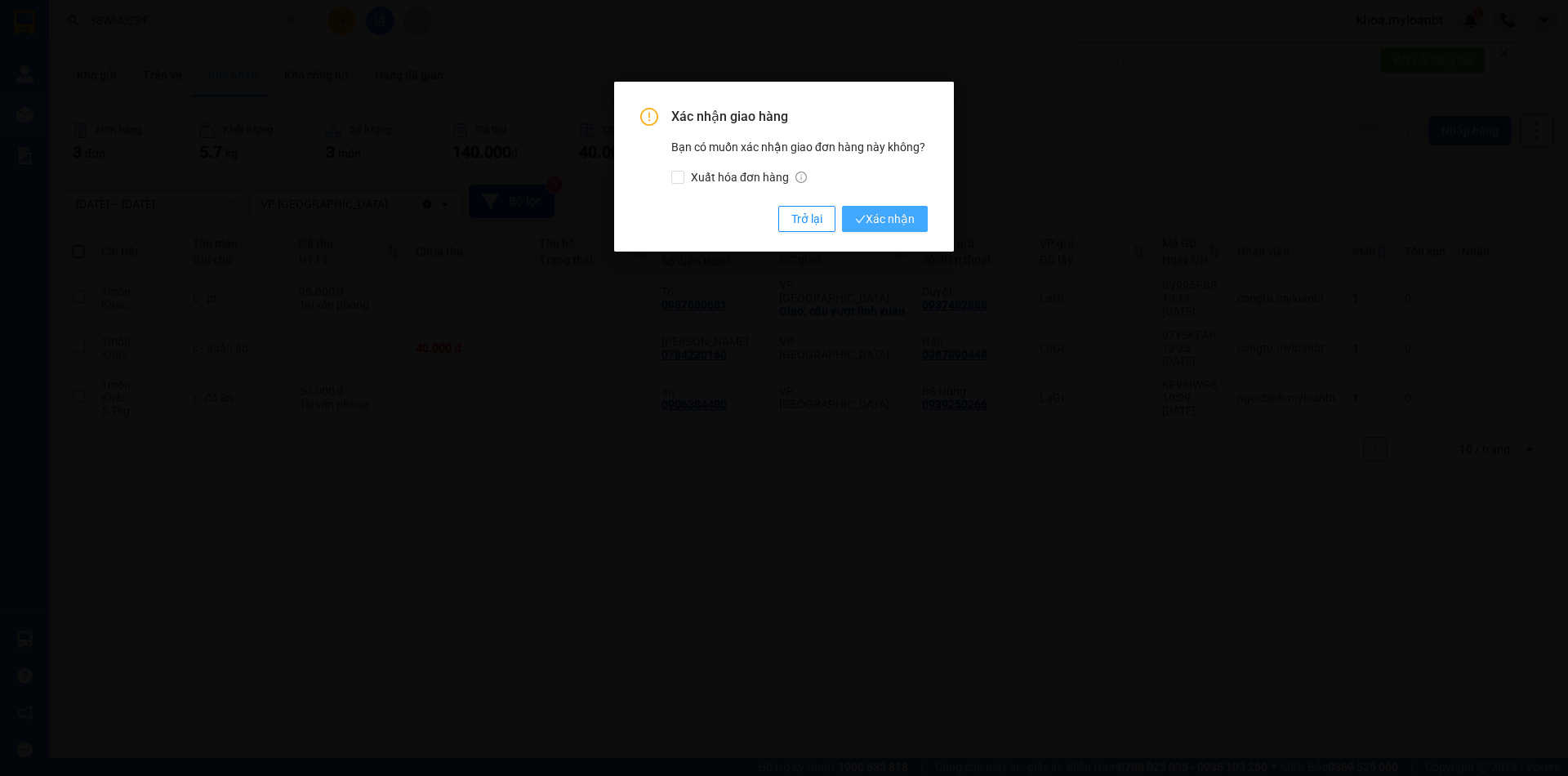
click at [896, 219] on span "Xác nhận" at bounding box center [885, 218] width 60 height 18
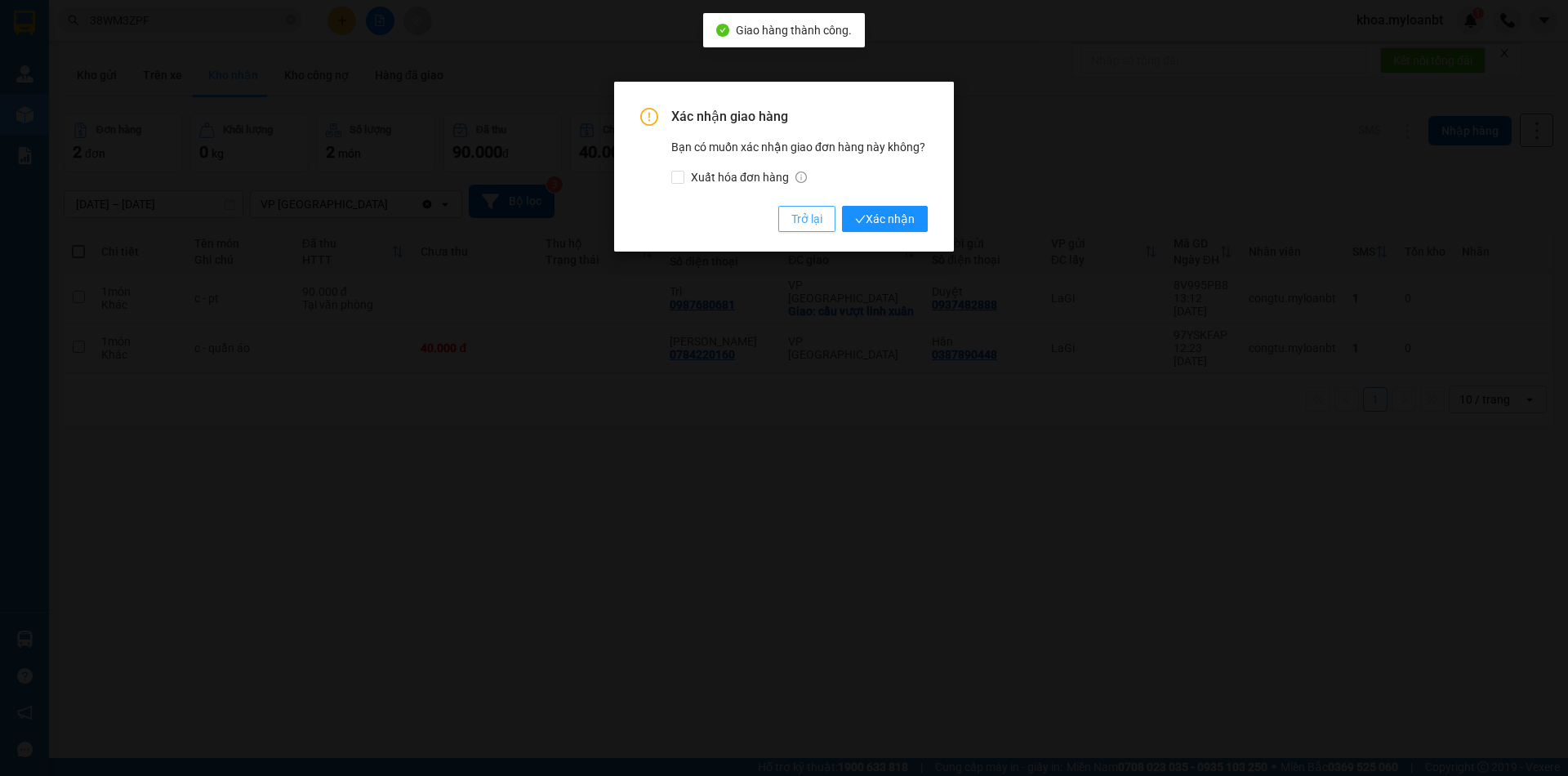
click at [816, 224] on span "Trở lại" at bounding box center [807, 218] width 31 height 18
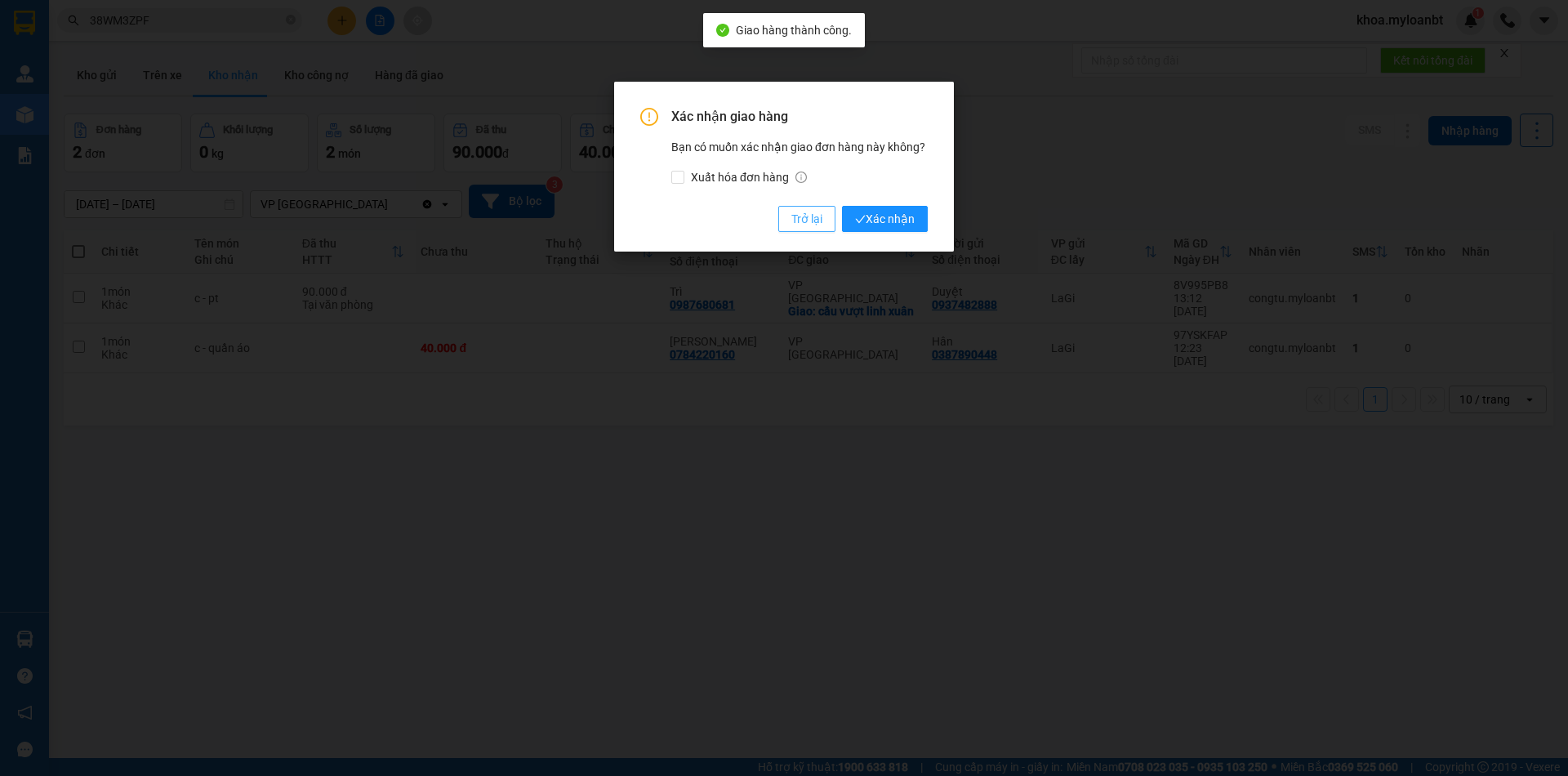
click at [816, 224] on span "Trở lại" at bounding box center [807, 218] width 31 height 18
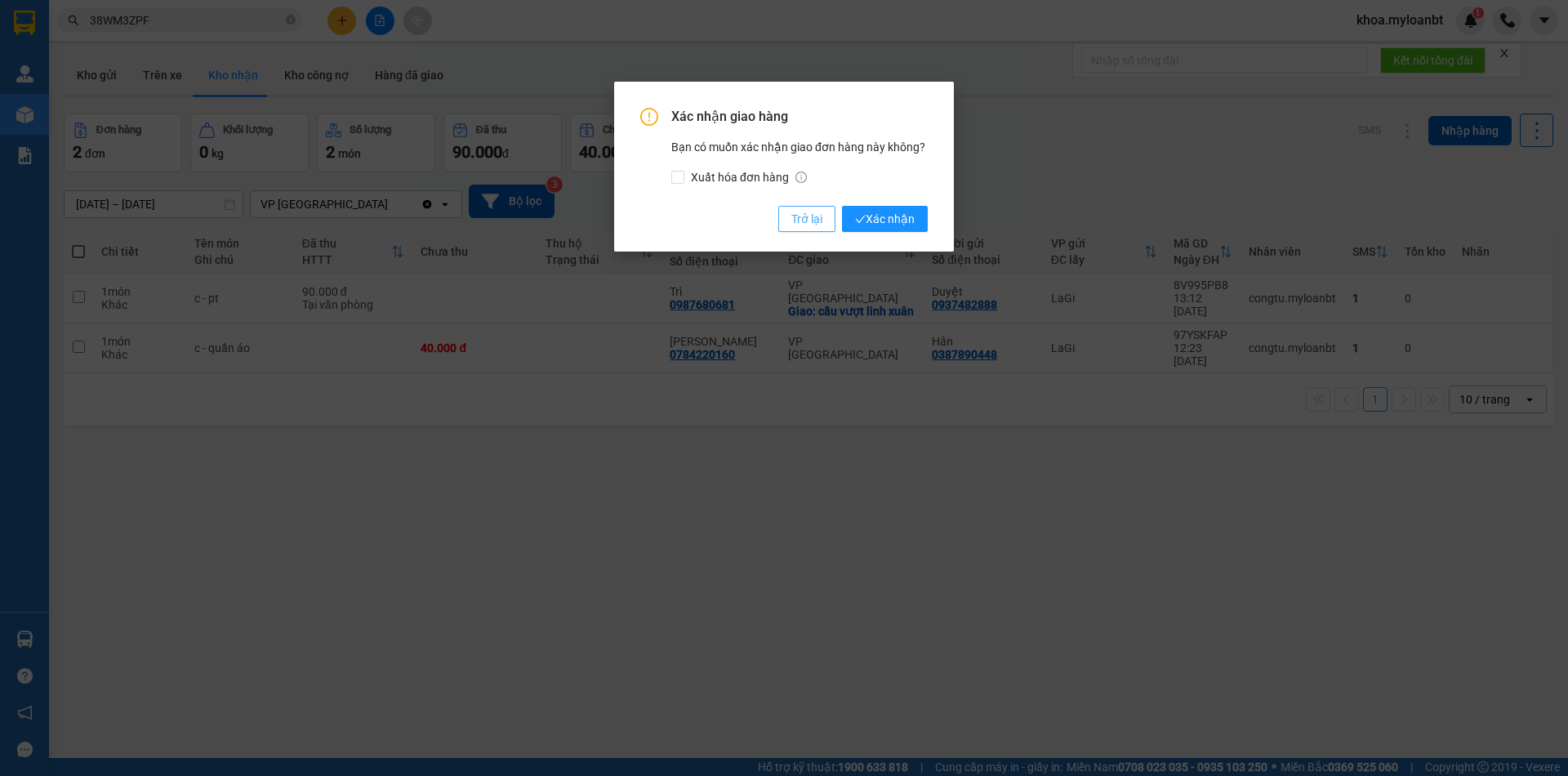
click at [816, 224] on span "Trở lại" at bounding box center [807, 218] width 31 height 18
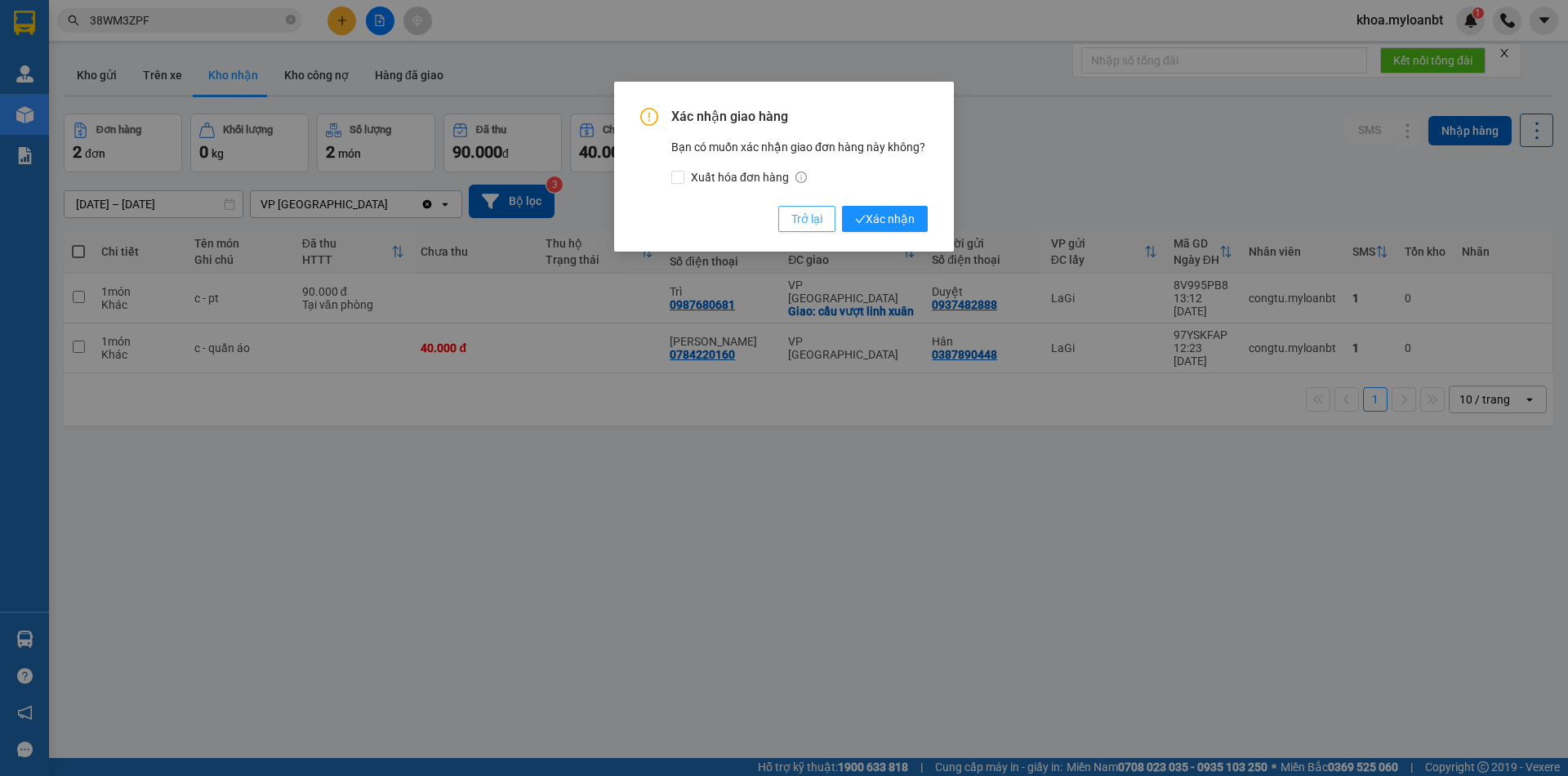
click at [816, 224] on span "Trở lại" at bounding box center [807, 218] width 31 height 18
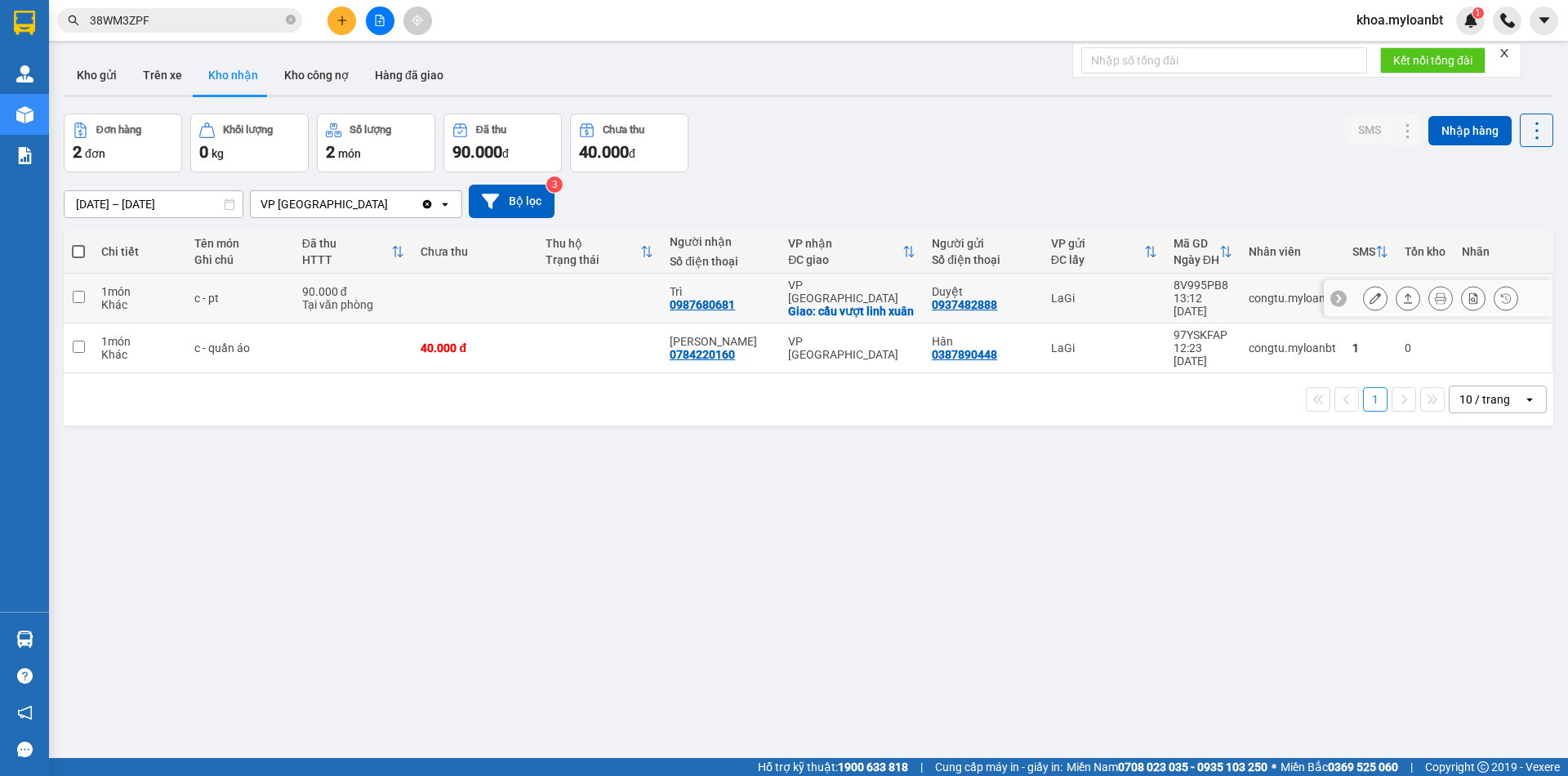
click at [1403, 302] on icon at bounding box center [1408, 297] width 11 height 11
click at [1403, 296] on icon at bounding box center [1408, 297] width 11 height 11
click at [1403, 301] on icon at bounding box center [1408, 297] width 11 height 11
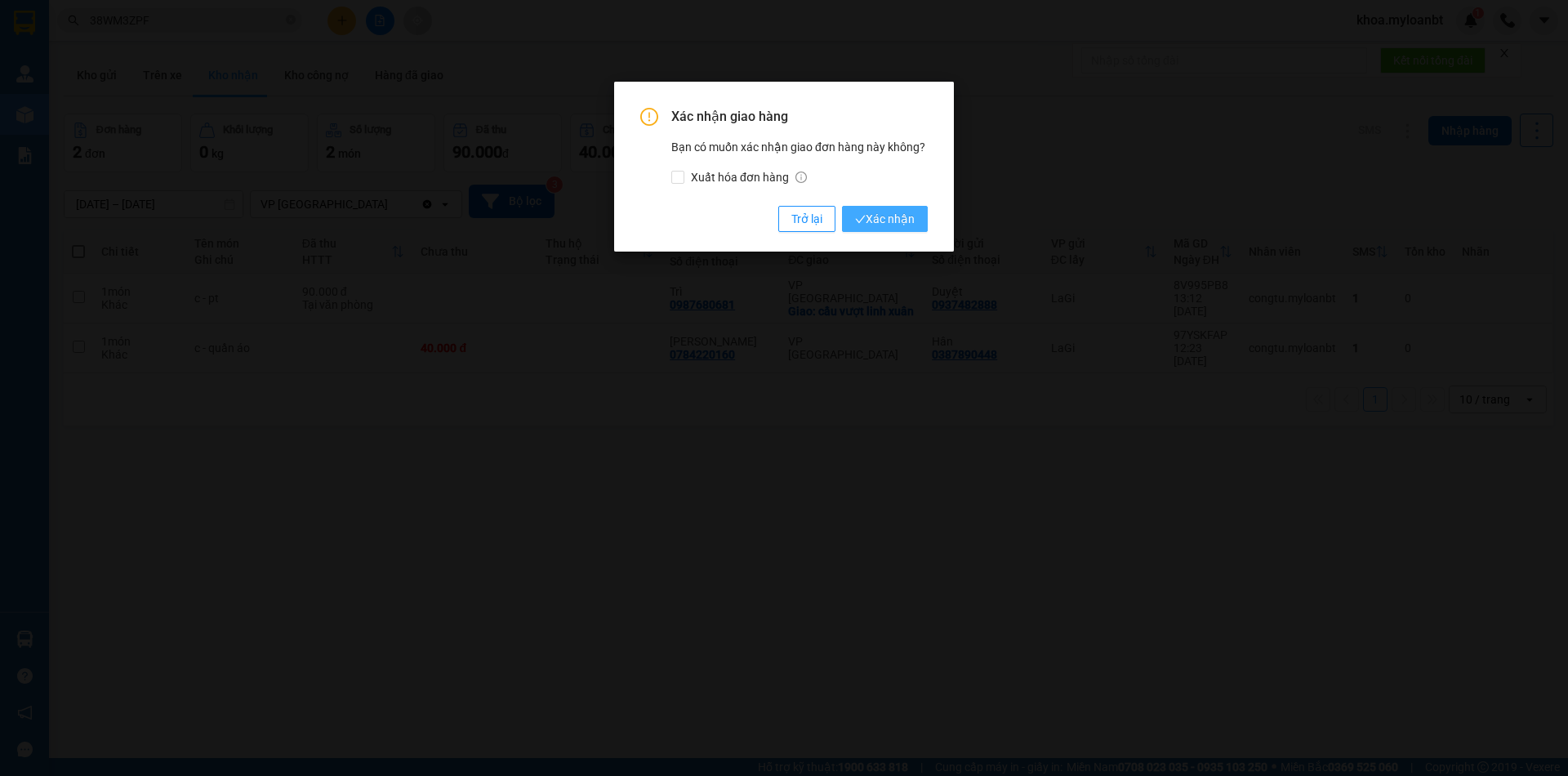
click at [912, 214] on span "Xác nhận" at bounding box center [885, 218] width 60 height 18
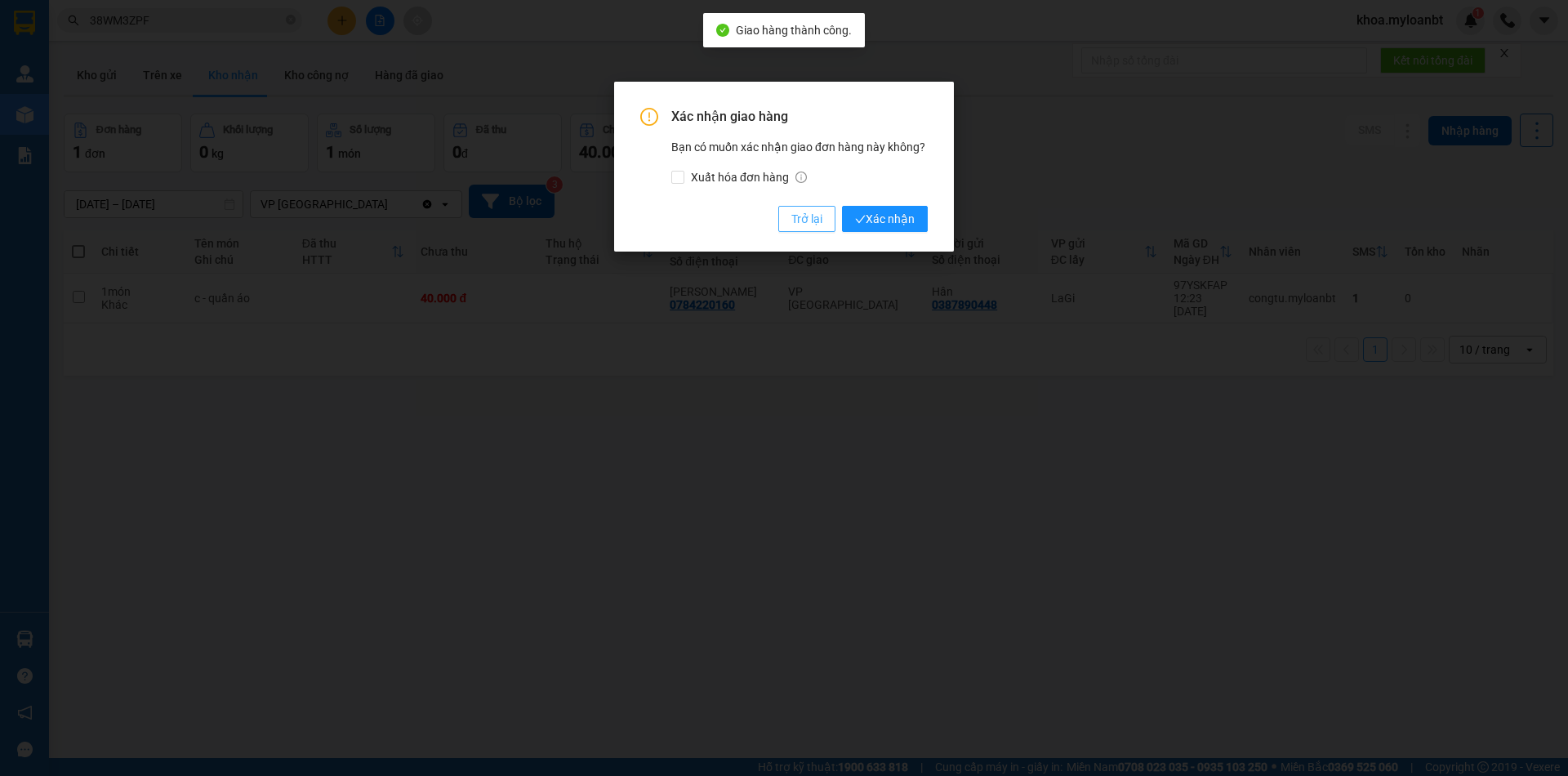
click at [811, 218] on span "Trở lại" at bounding box center [807, 218] width 31 height 18
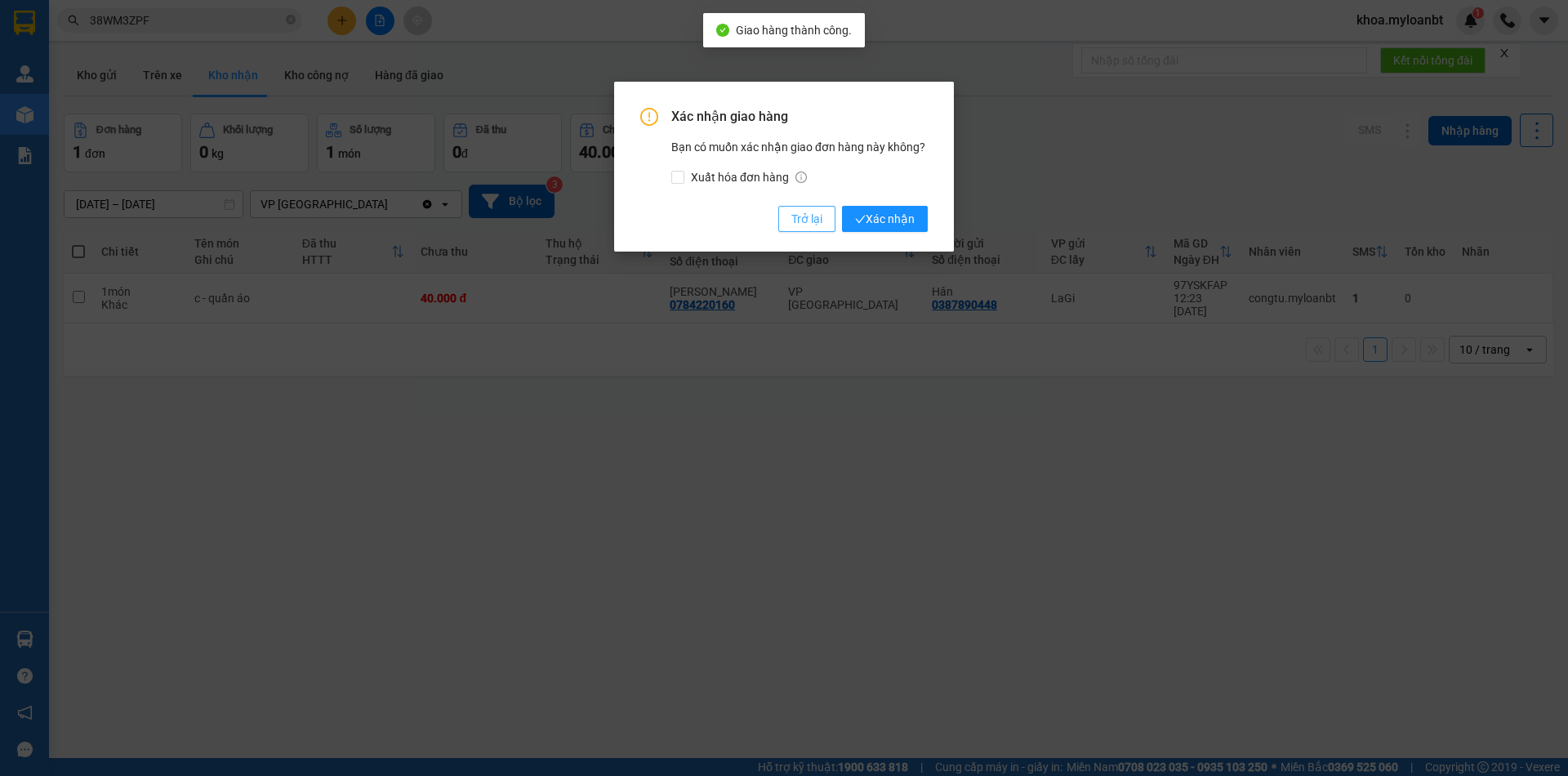
click at [811, 218] on span "Trở lại" at bounding box center [807, 218] width 31 height 18
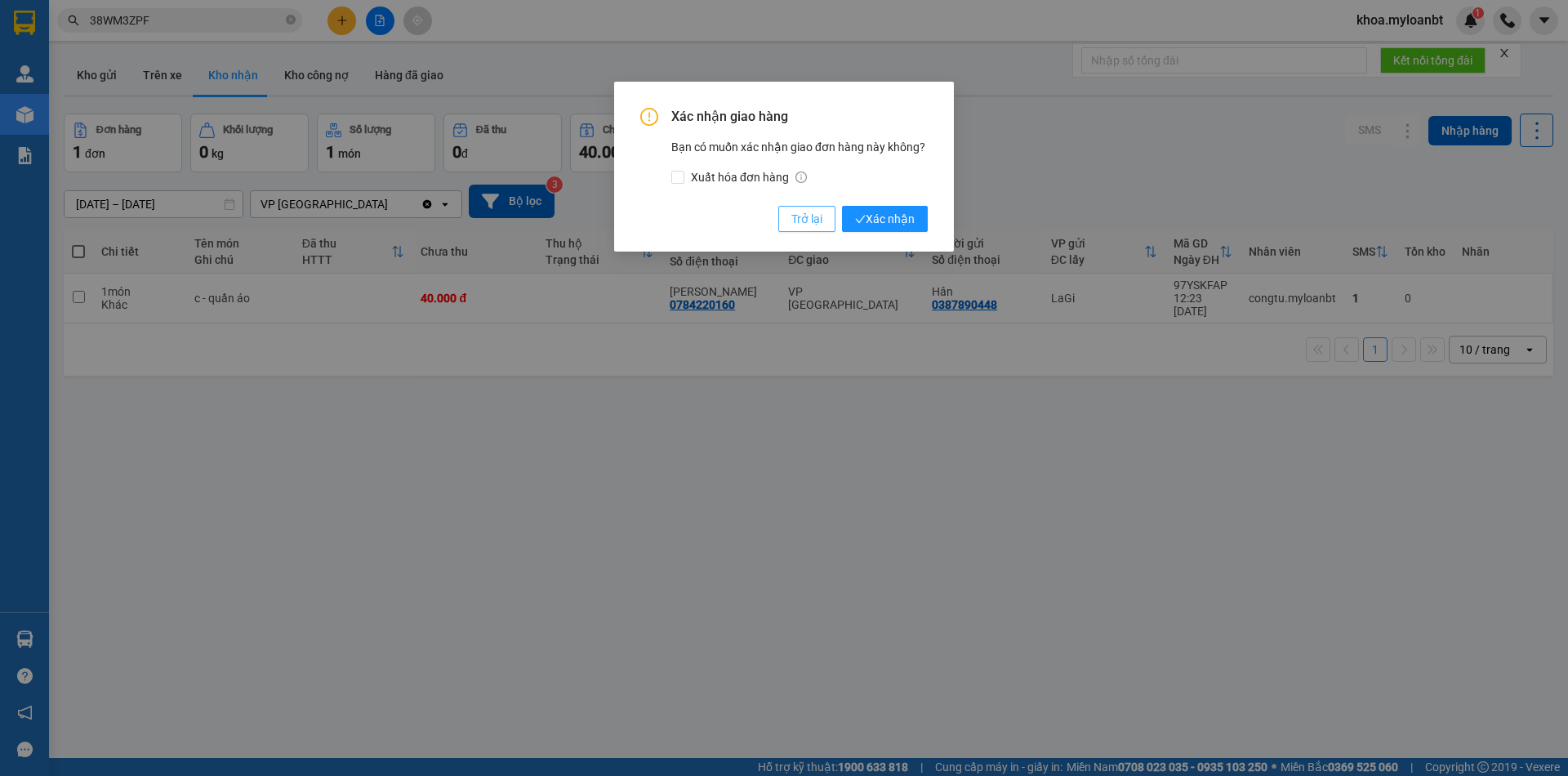
click at [811, 218] on span "Trở lại" at bounding box center [807, 218] width 31 height 18
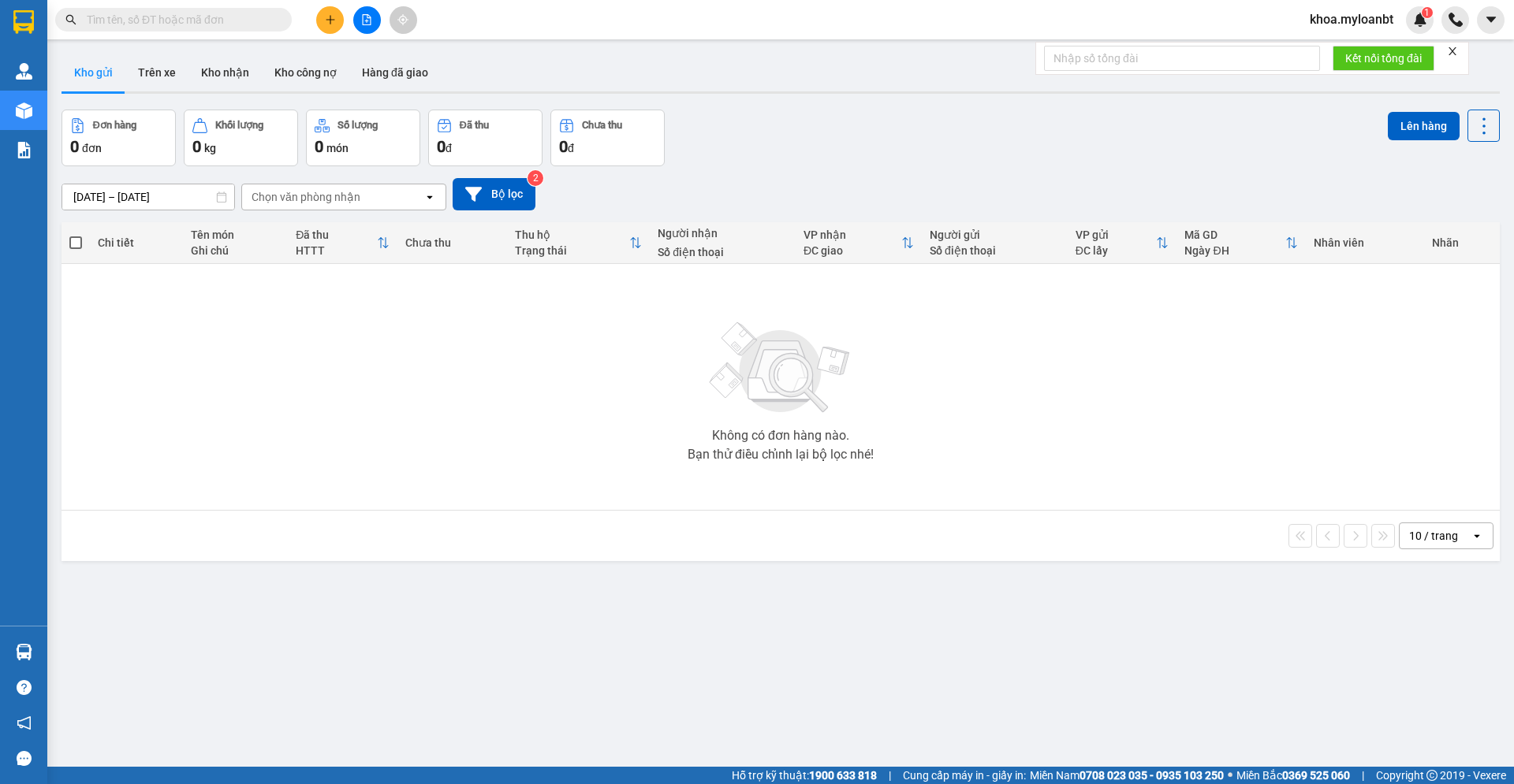
paste input "0393408094"
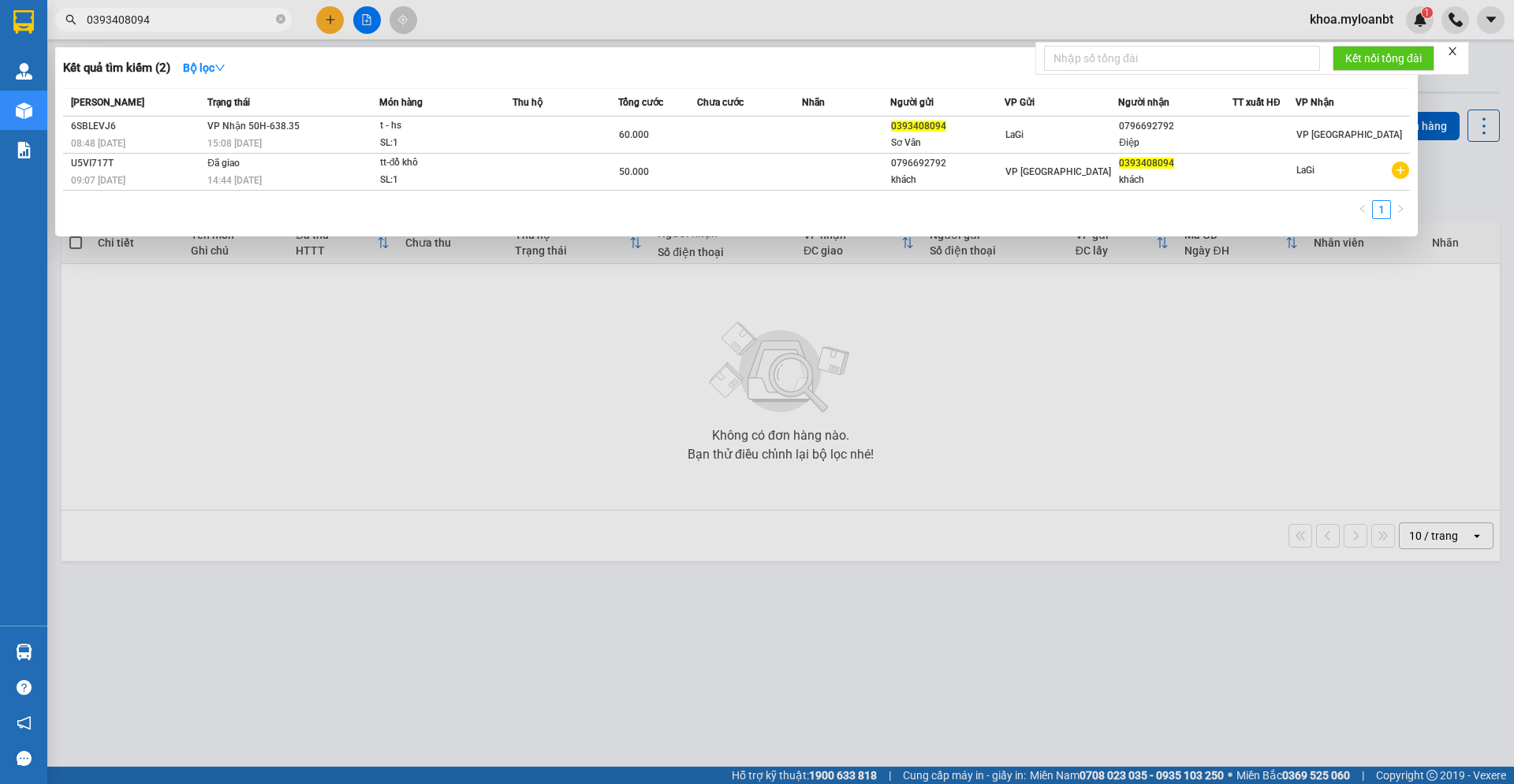
click at [202, 22] on input "0393408094" at bounding box center [180, 19] width 186 height 17
click at [199, 20] on input "0393408094" at bounding box center [180, 19] width 186 height 17
click at [200, 18] on input "0393408094" at bounding box center [180, 19] width 186 height 17
paste input "796692792"
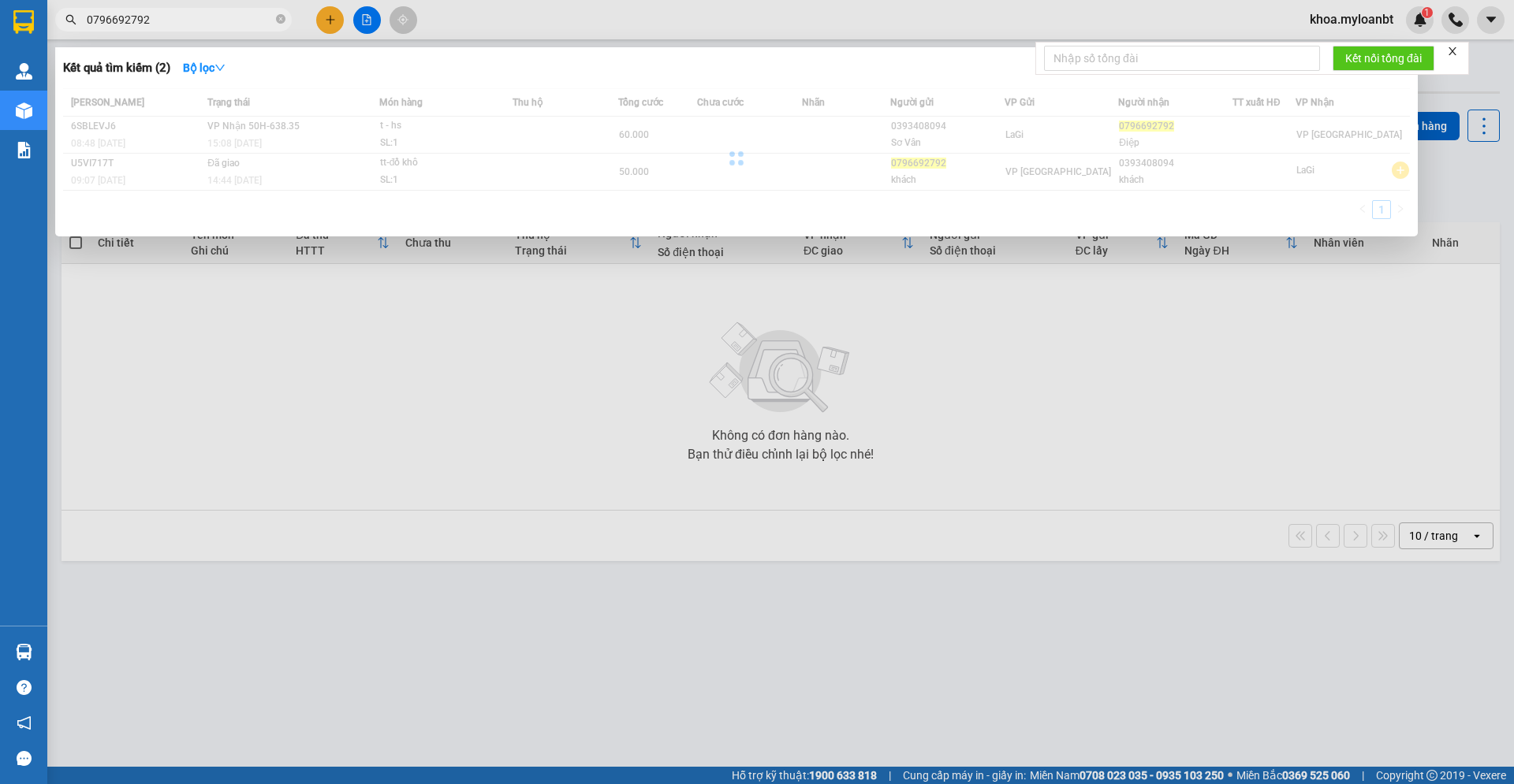
type input "0796692792"
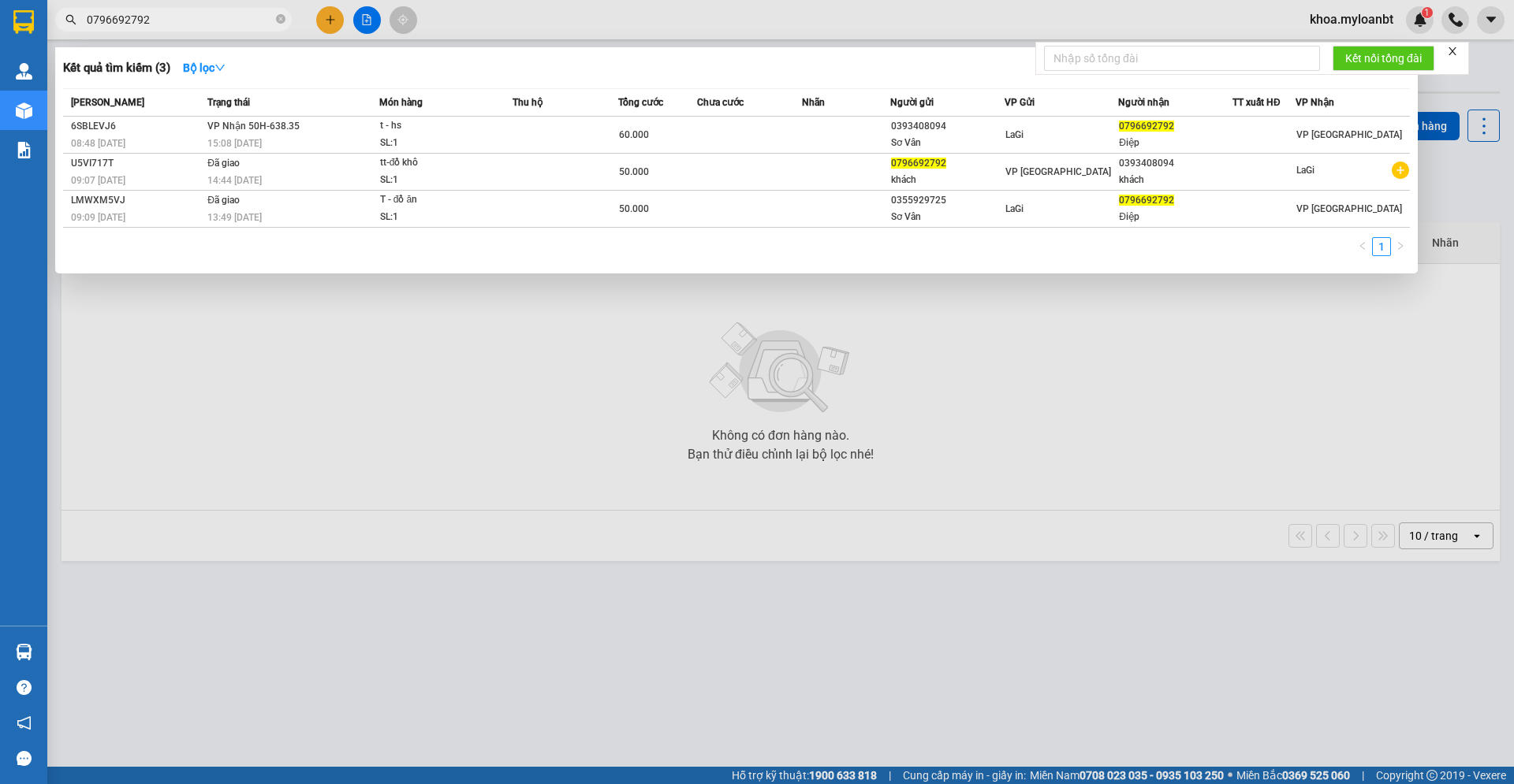
click at [200, 31] on span "0796692792" at bounding box center [174, 20] width 237 height 24
click at [200, 24] on input "0796692792" at bounding box center [180, 19] width 186 height 17
click at [200, 23] on input "0796692792" at bounding box center [180, 19] width 186 height 17
click at [464, 133] on div "t - hs" at bounding box center [438, 126] width 118 height 17
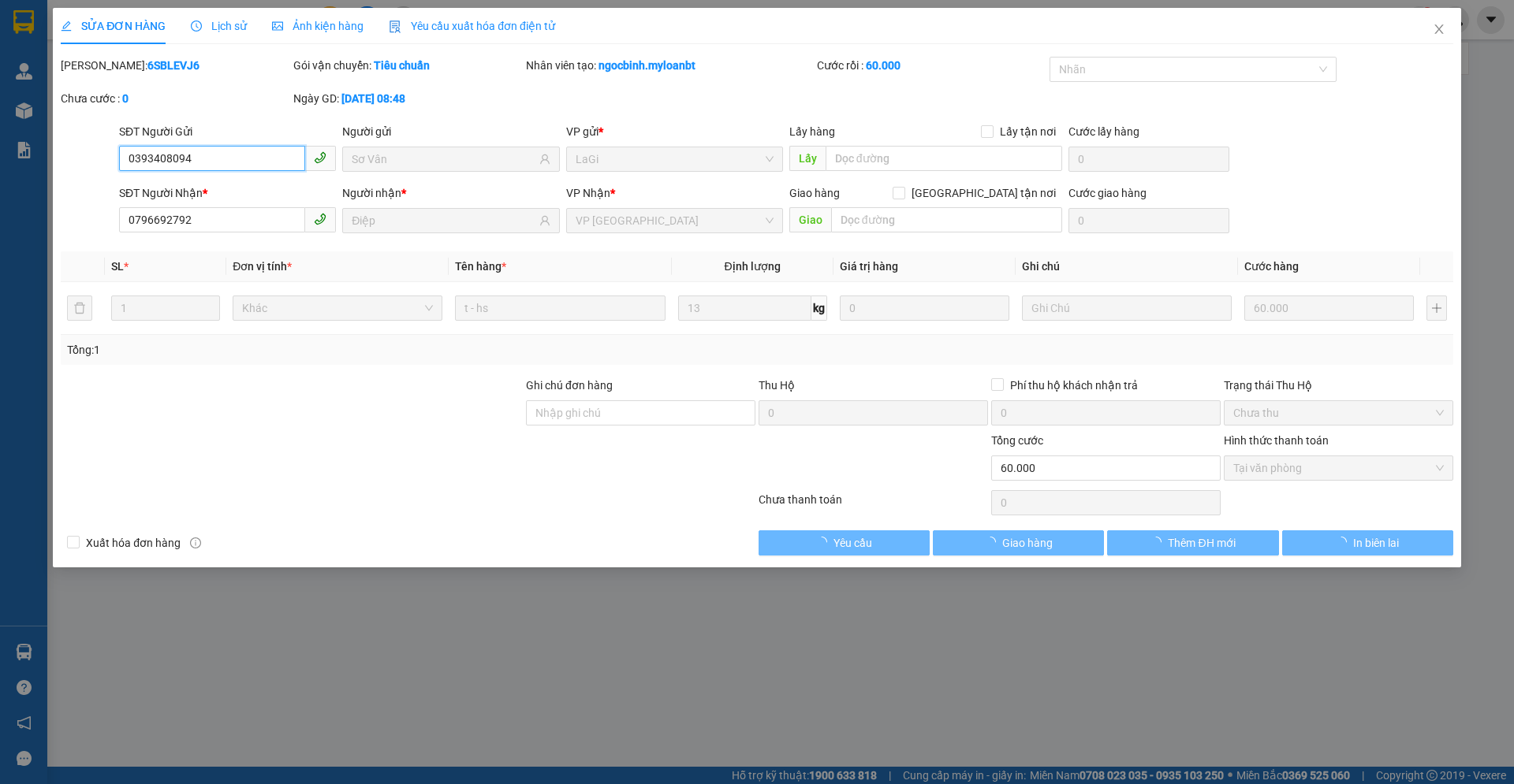
type input "0393408094"
type input "Sơ Vân"
type input "0796692792"
type input "Điệp"
type input "60.000"
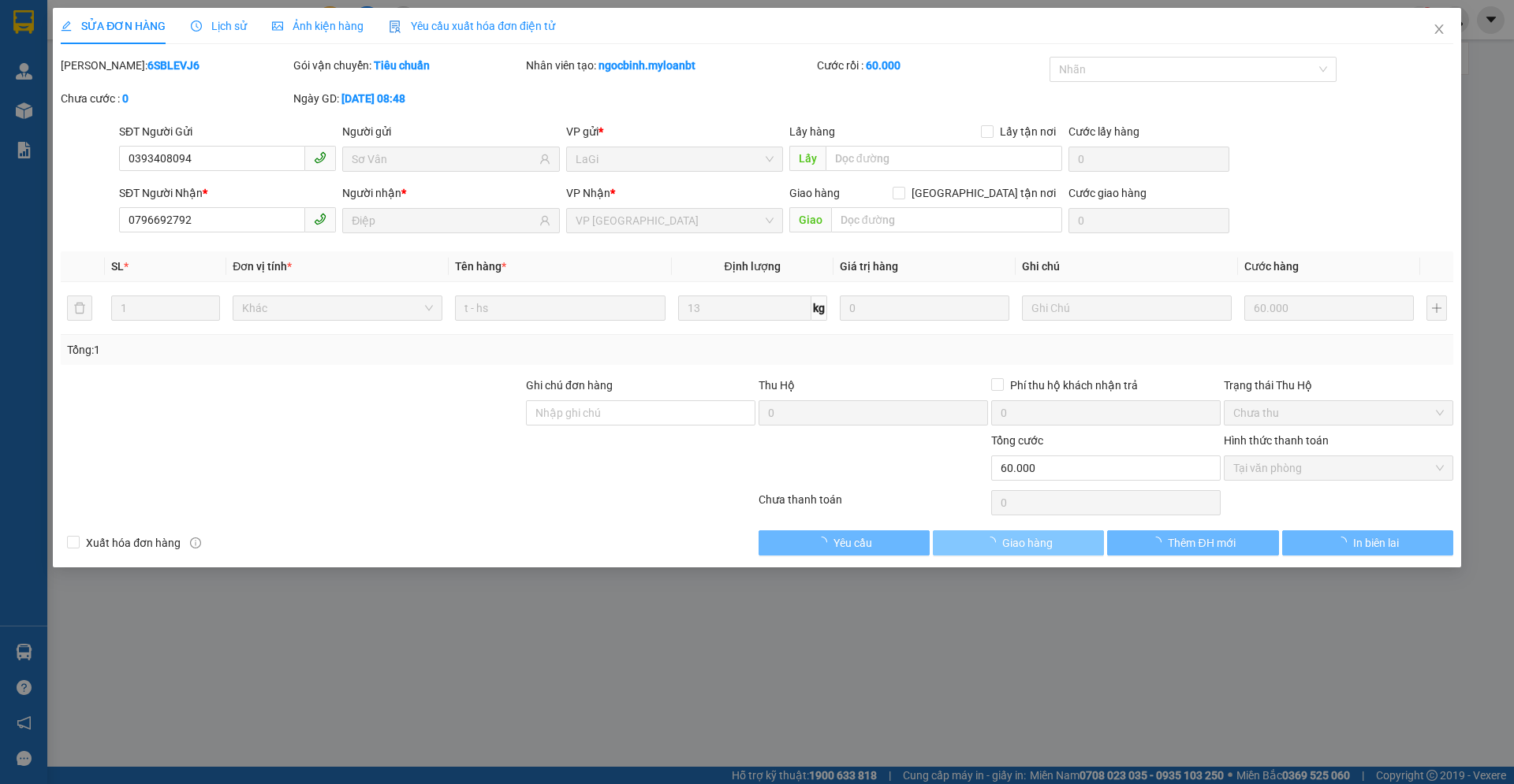
click at [1063, 540] on button "Giao hàng" at bounding box center [1018, 543] width 171 height 26
click at [1061, 544] on button "Giao hàng" at bounding box center [1018, 543] width 171 height 26
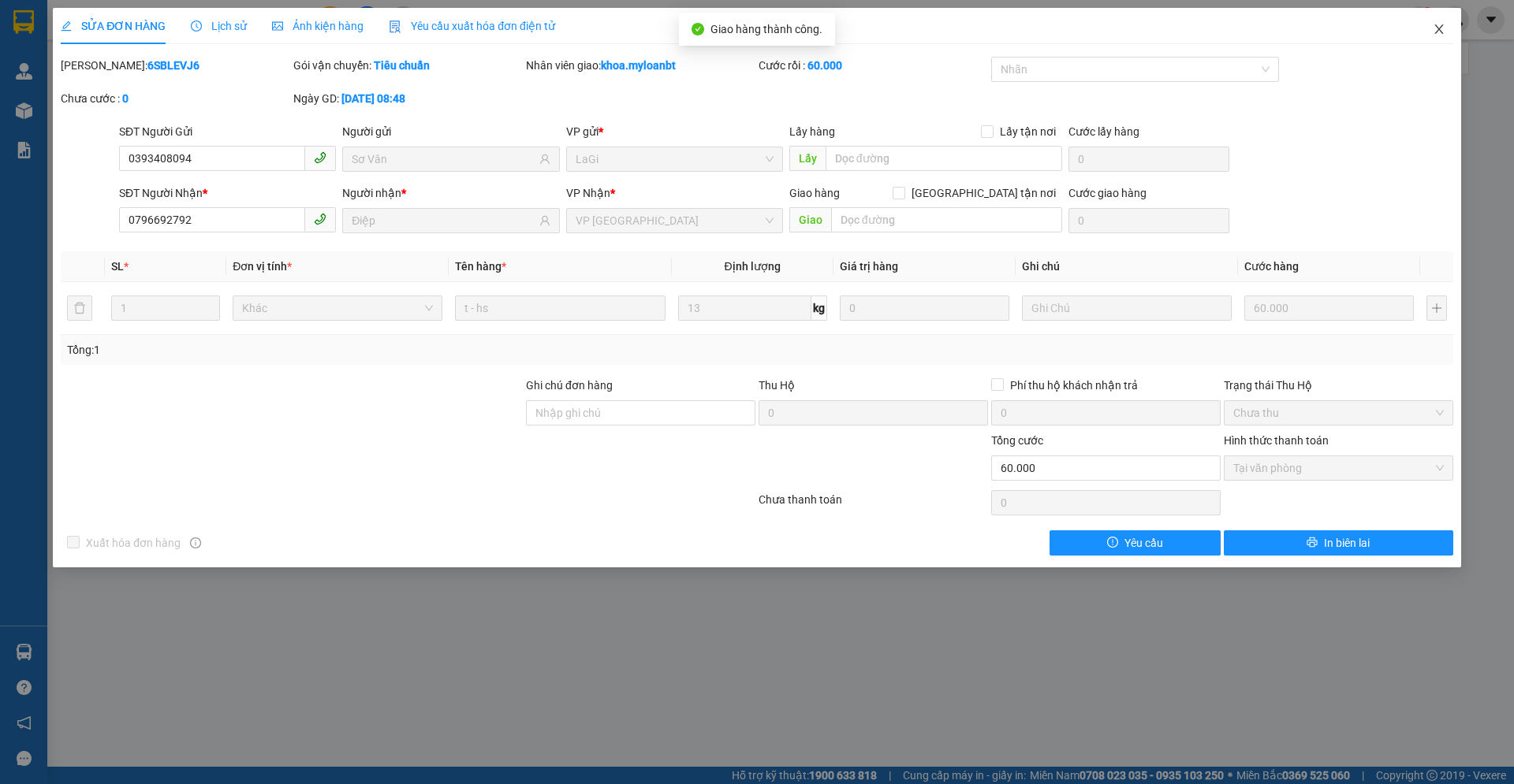
click at [1430, 39] on span "Close" at bounding box center [1439, 30] width 44 height 44
